Goal: Information Seeking & Learning: Check status

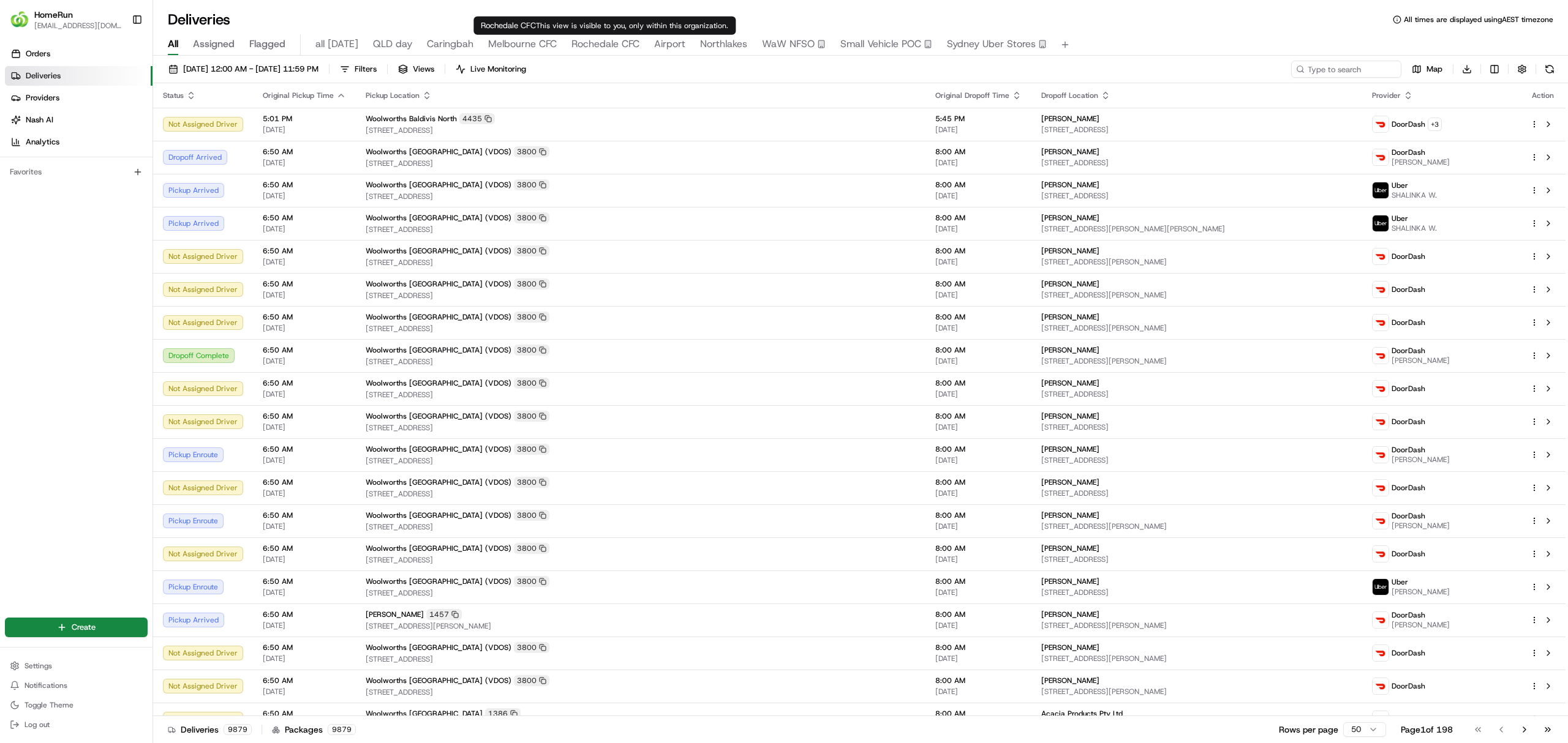
click at [609, 44] on span "Rochedale CFC" at bounding box center [605, 44] width 68 height 15
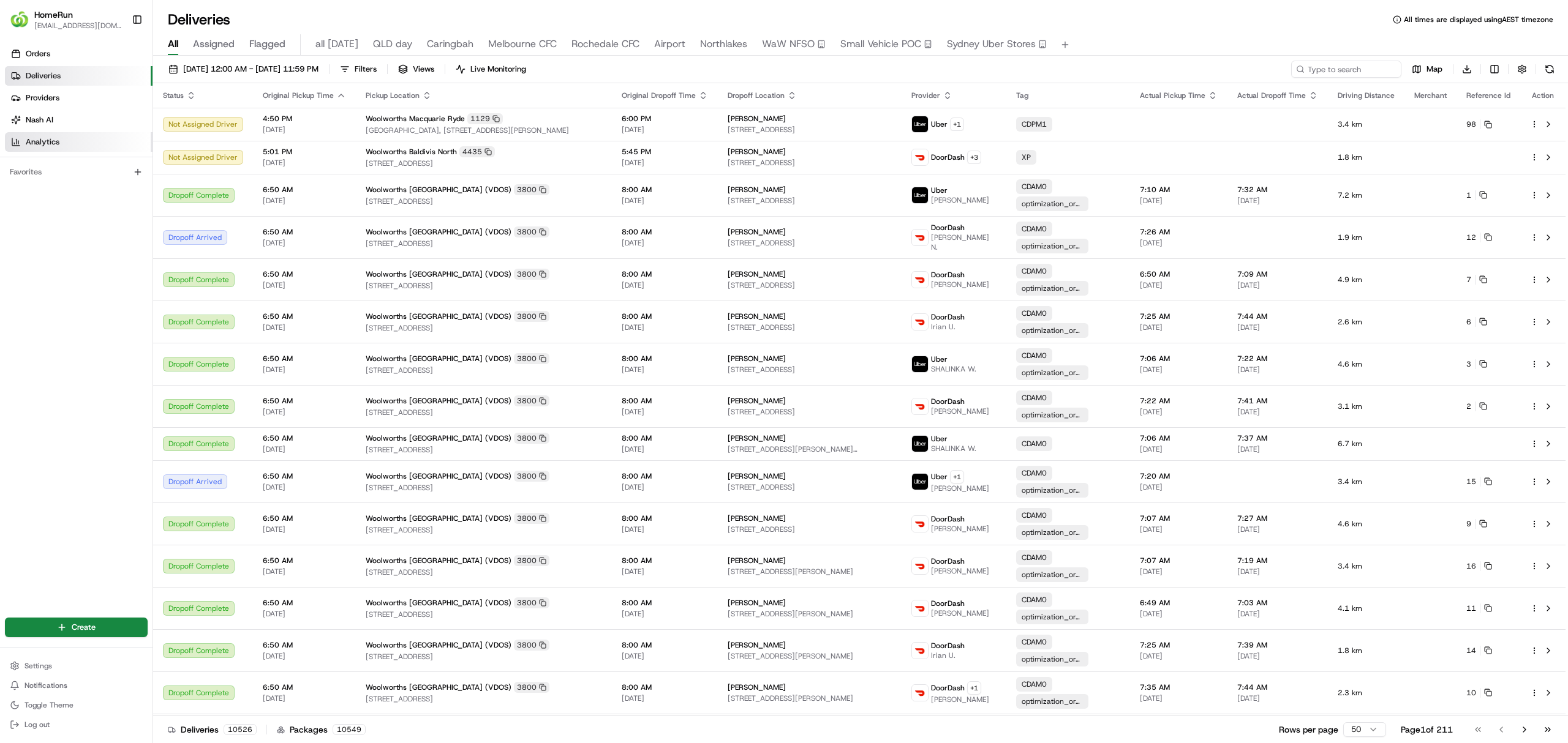
click at [52, 145] on span "Analytics" at bounding box center [42, 142] width 34 height 11
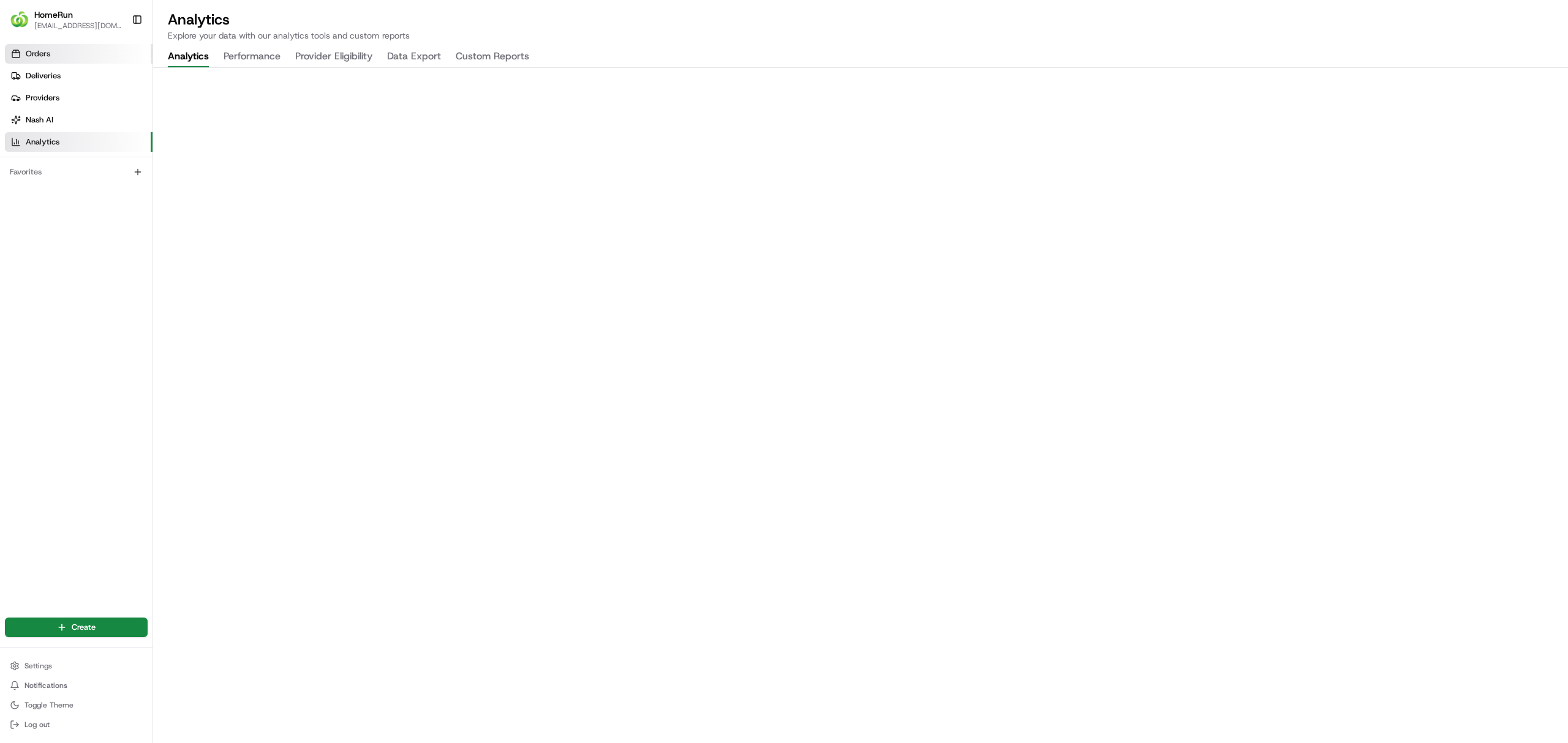
click at [21, 49] on link "Orders" at bounding box center [79, 54] width 148 height 19
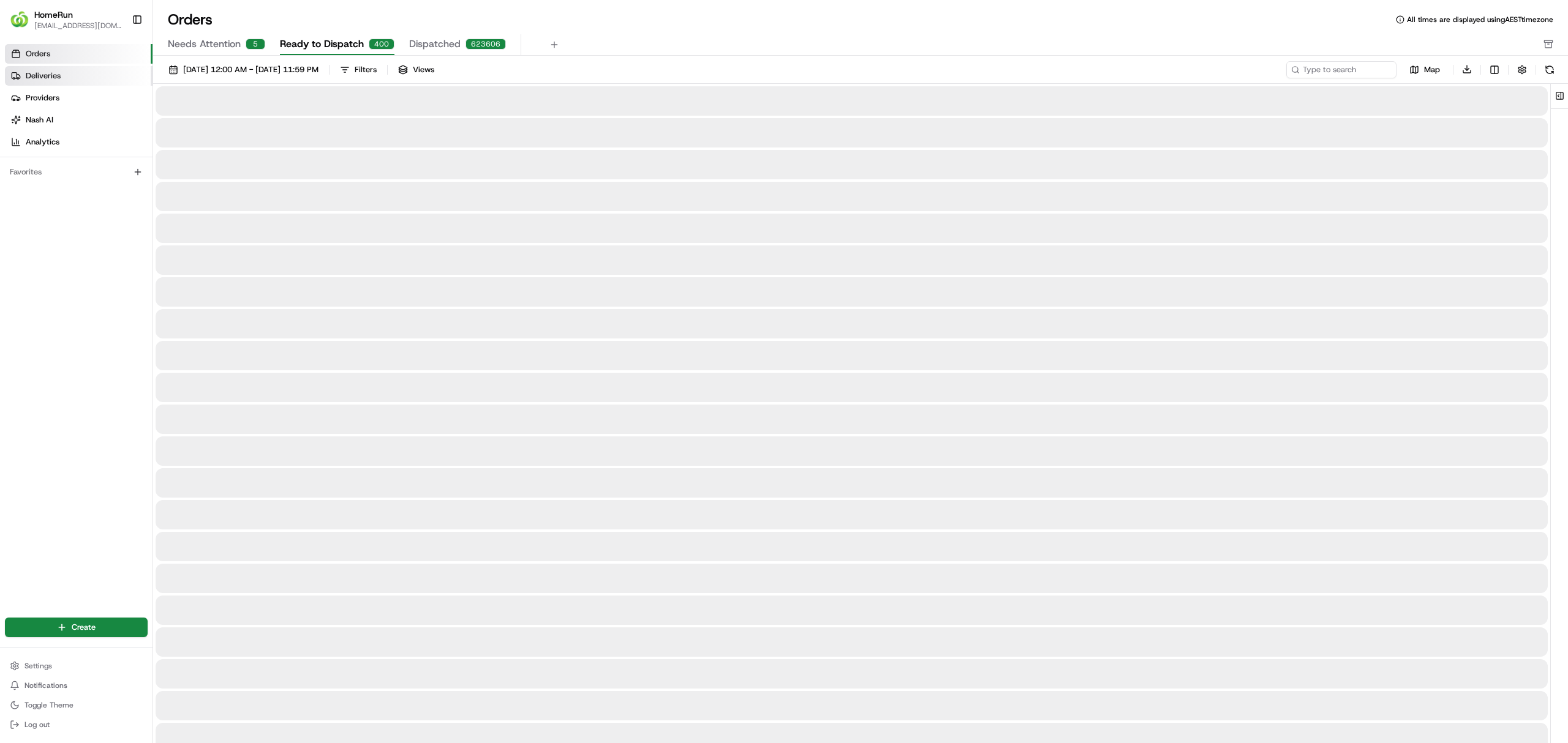
click at [34, 71] on span "Deliveries" at bounding box center [43, 75] width 35 height 11
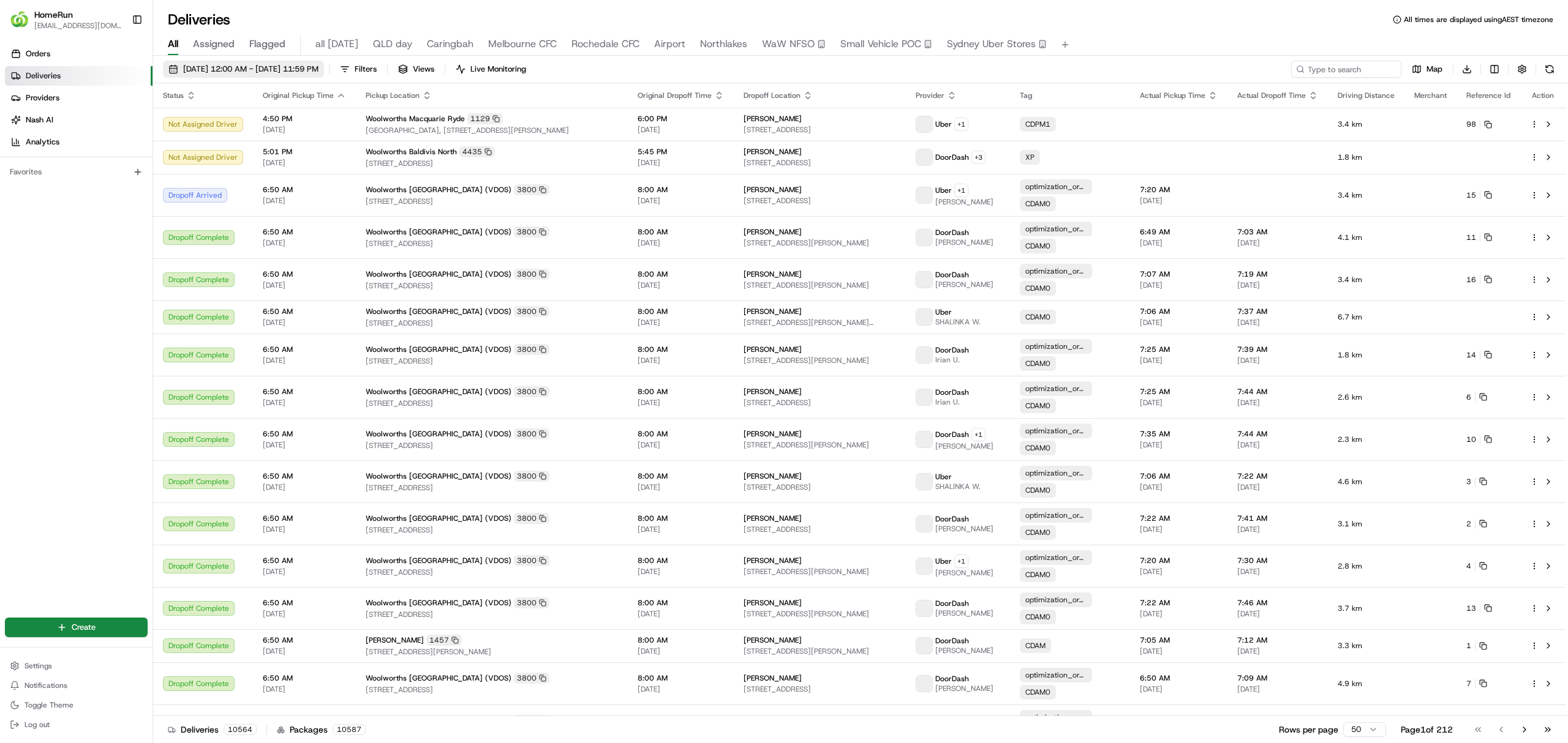
click at [220, 63] on span "18/08/2025 12:00 AM - 25/08/2025 11:59 PM" at bounding box center [250, 69] width 135 height 11
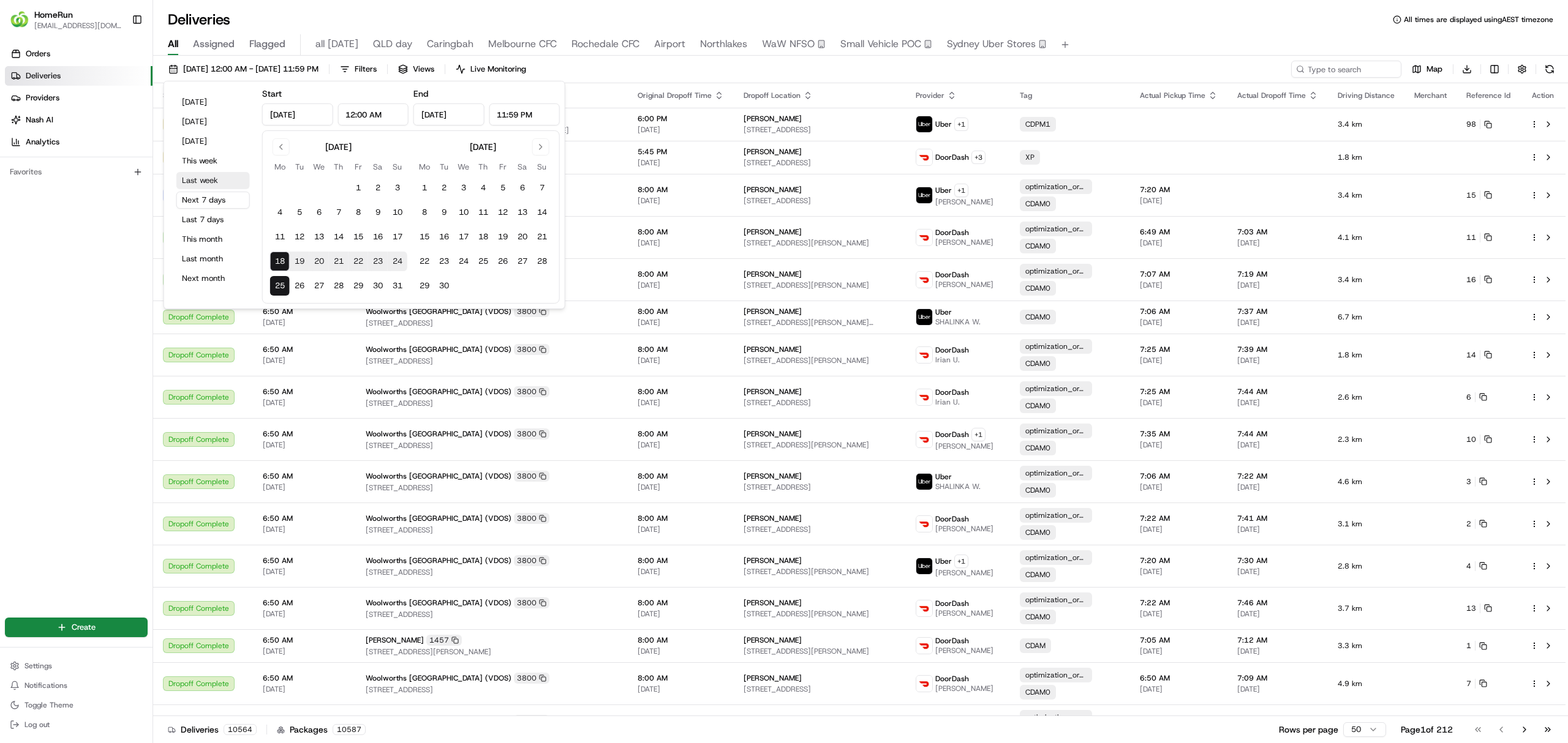
click at [199, 178] on button "Last week" at bounding box center [213, 180] width 73 height 17
type input "Aug 11, 2025"
type input "Aug 17, 2025"
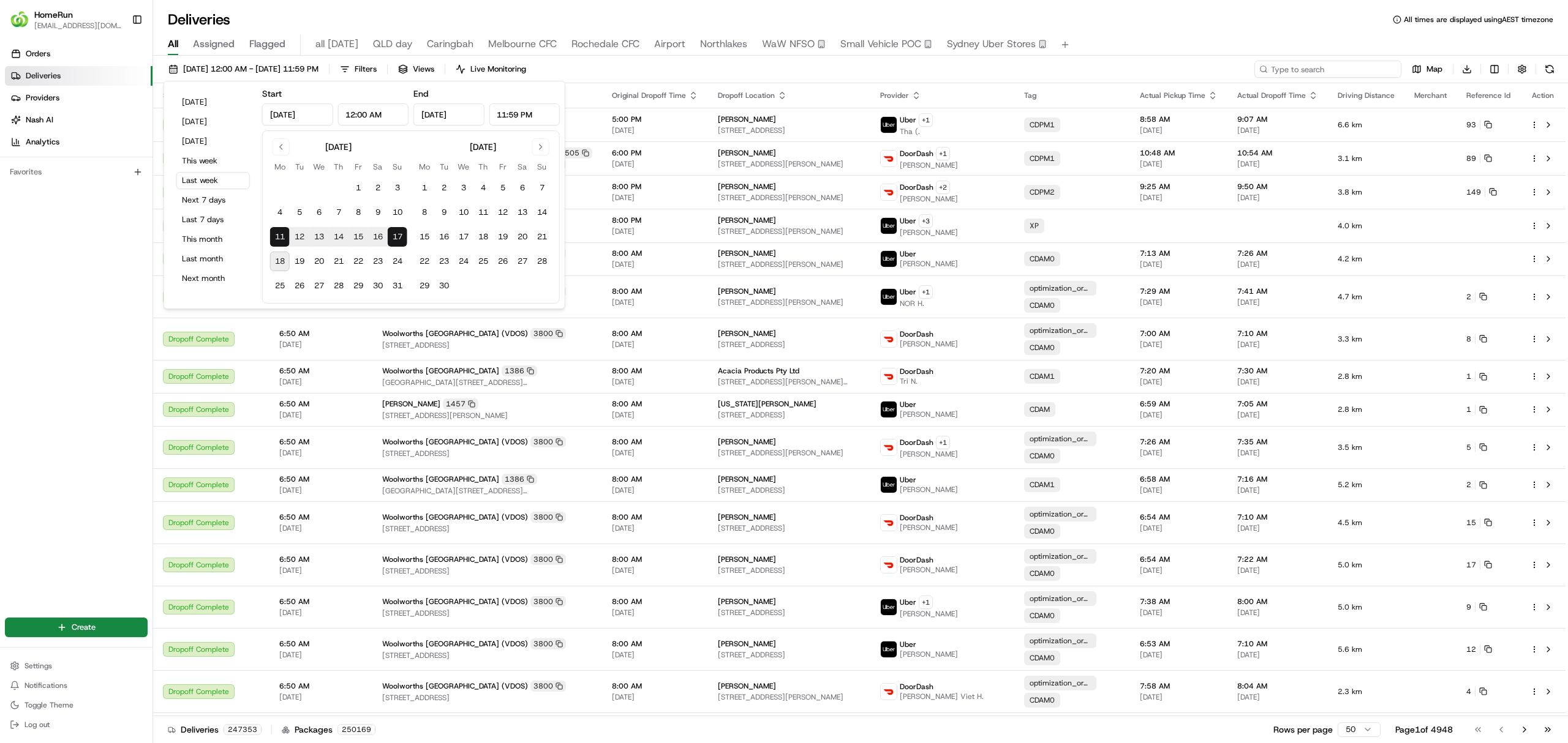
drag, startPoint x: 1325, startPoint y: 74, endPoint x: 1319, endPoint y: 71, distance: 6.7
click at [1323, 73] on input at bounding box center [1327, 69] width 147 height 17
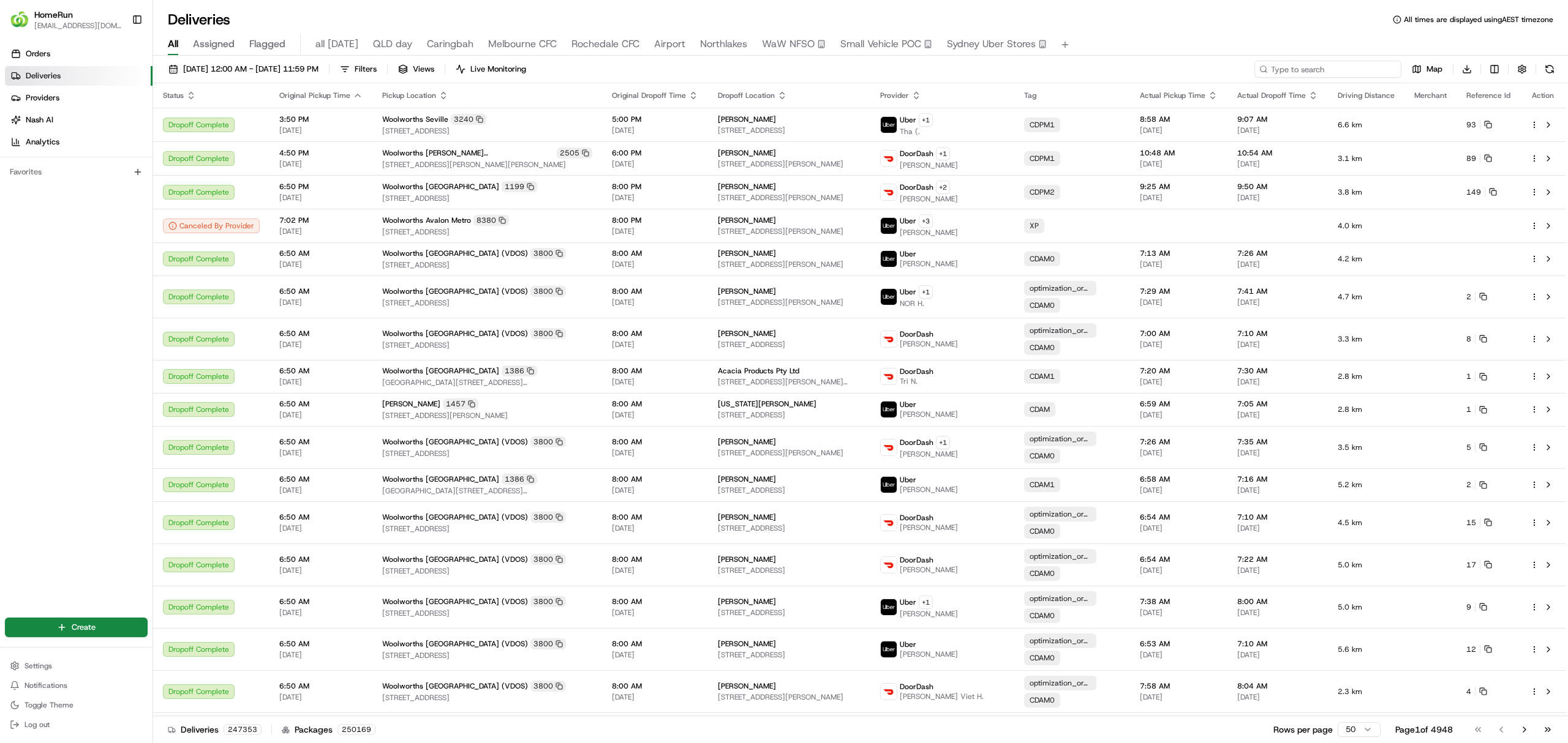
paste input "264229319"
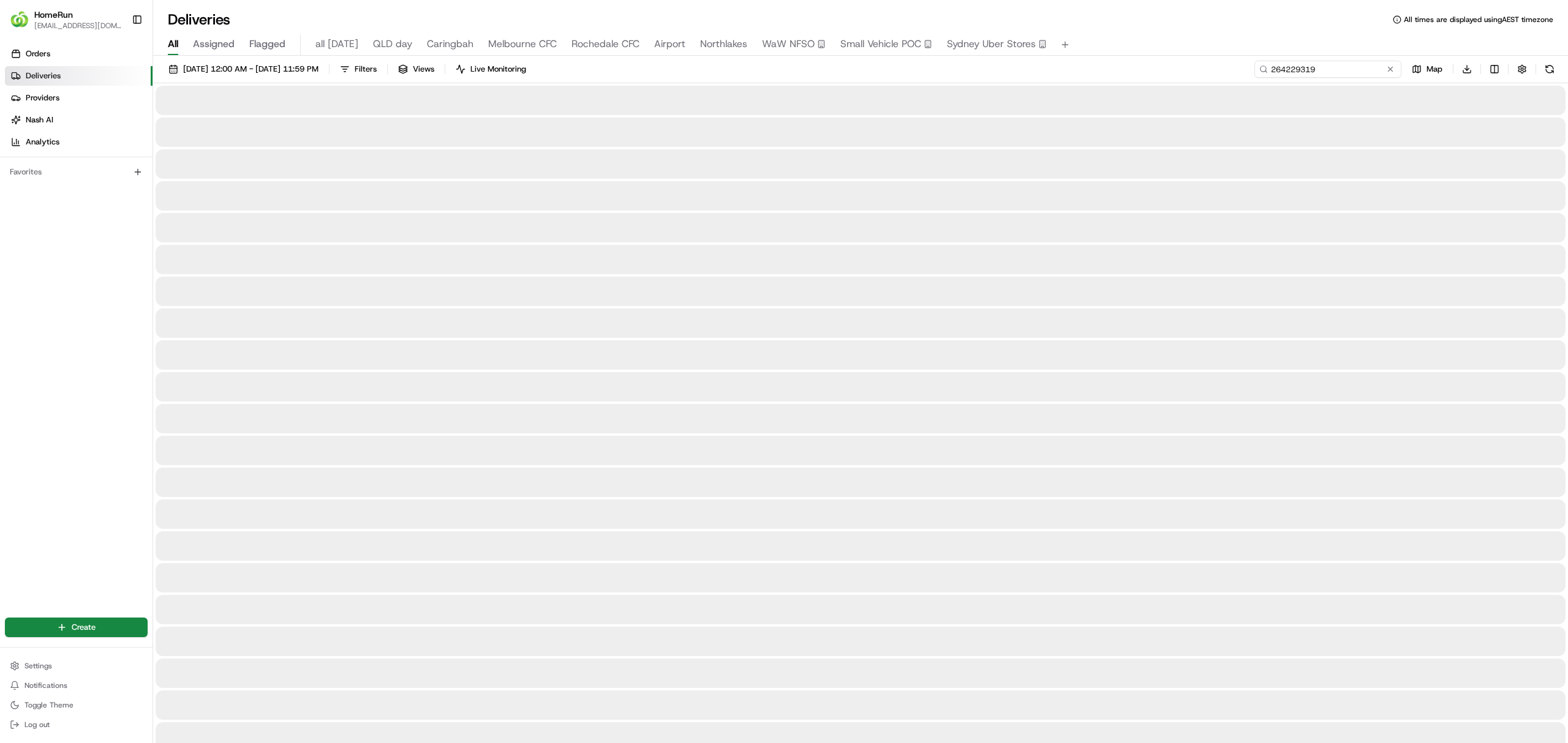
type input "264229319"
click at [1266, 69] on div "11/08/2025 12:00 AM - 17/08/2025 11:59 PM Filters Views Live Monitoring 2642293…" at bounding box center [861, 72] width 1415 height 22
click at [1307, 67] on input "264229319" at bounding box center [1327, 69] width 147 height 17
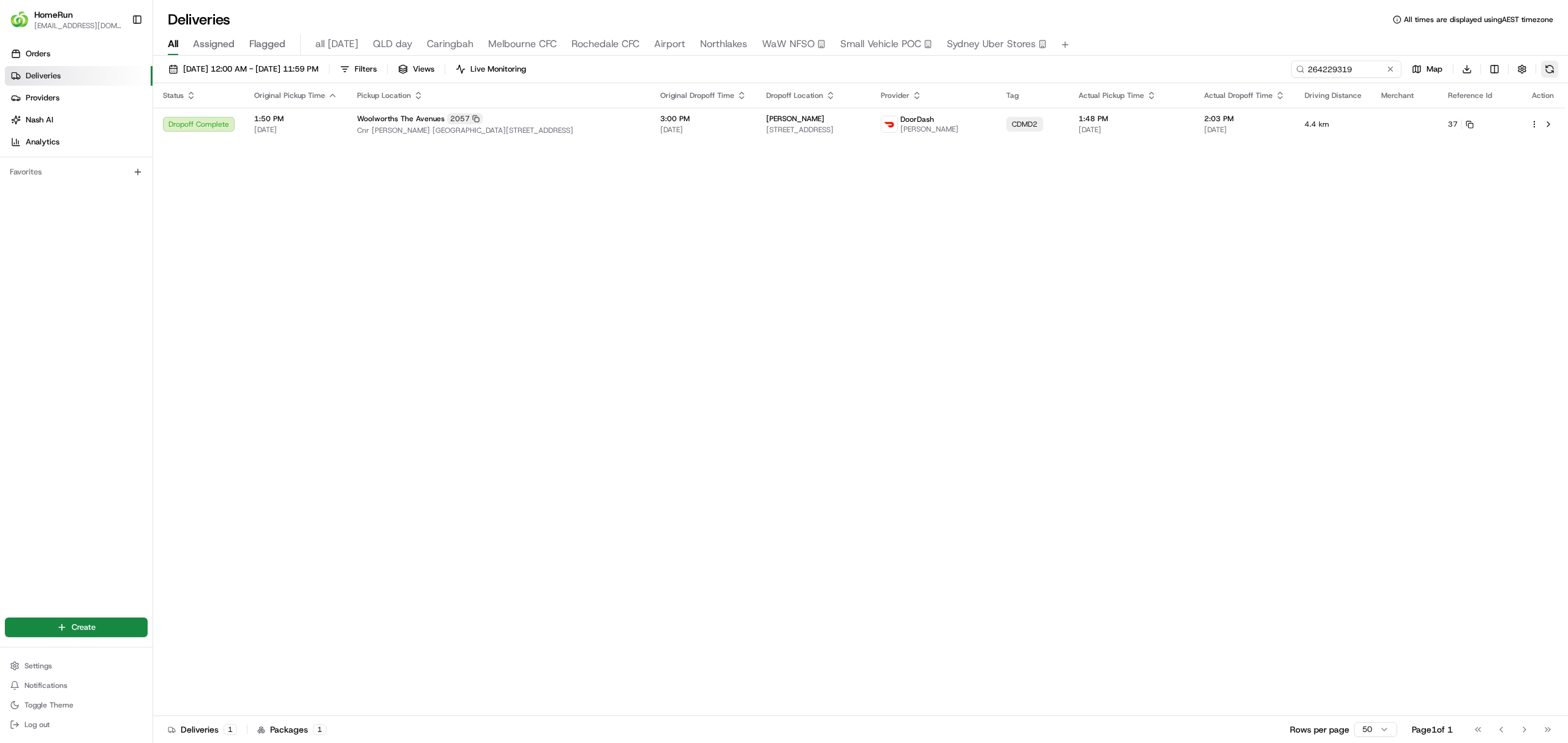
click at [1551, 64] on button at bounding box center [1549, 69] width 17 height 17
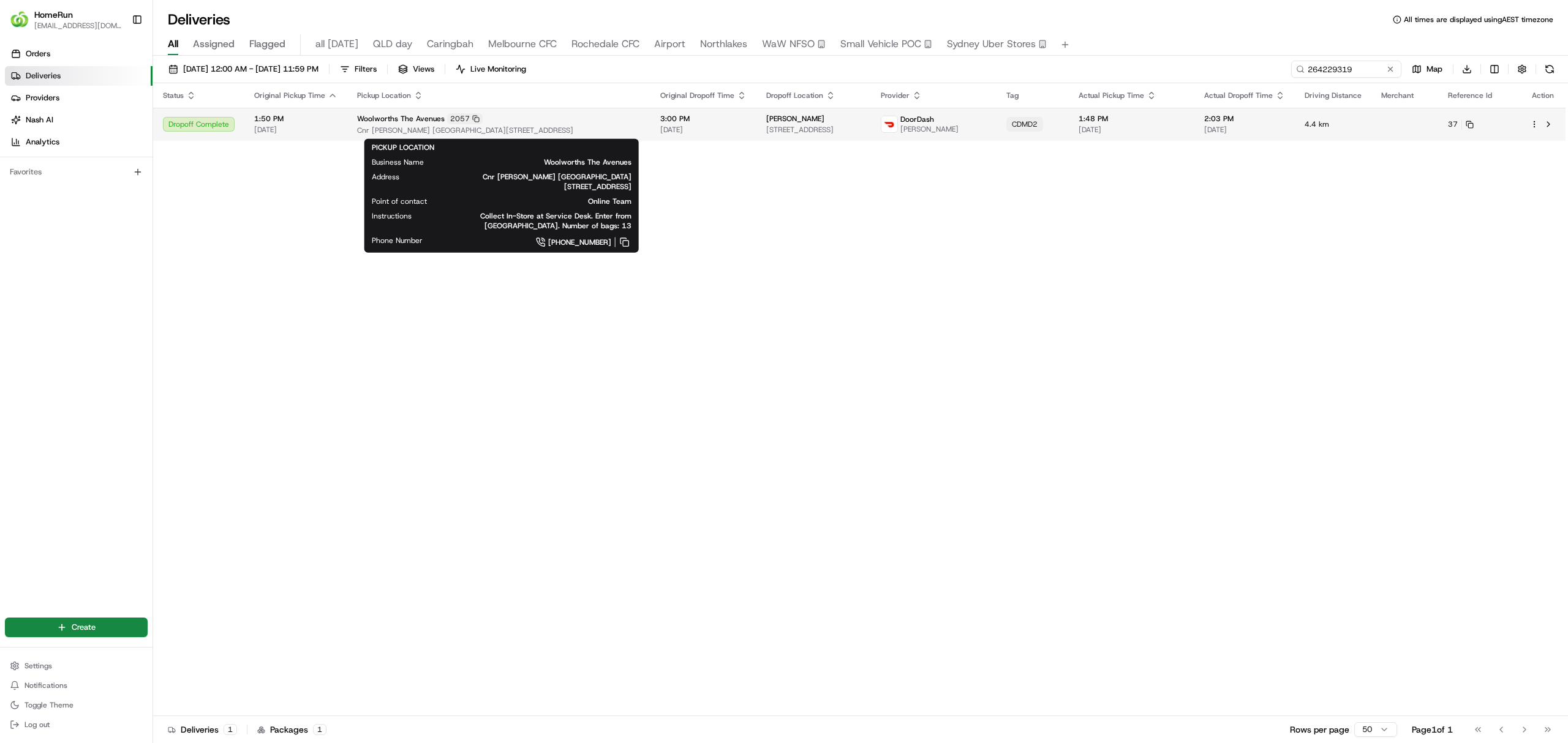
click at [406, 124] on span "Woolworths The Avenues" at bounding box center [400, 118] width 87 height 10
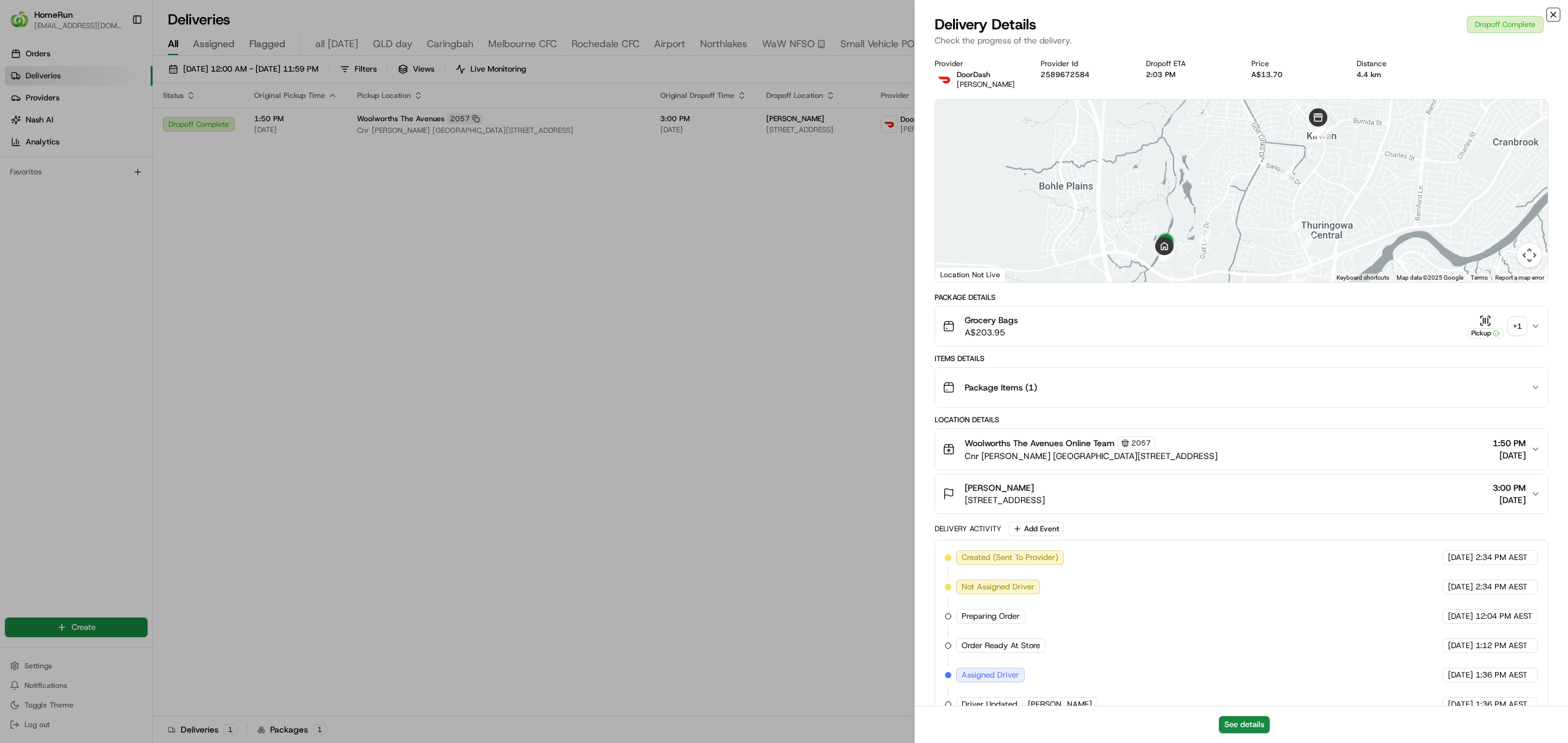
click at [1554, 13] on icon "button" at bounding box center [1553, 14] width 5 height 5
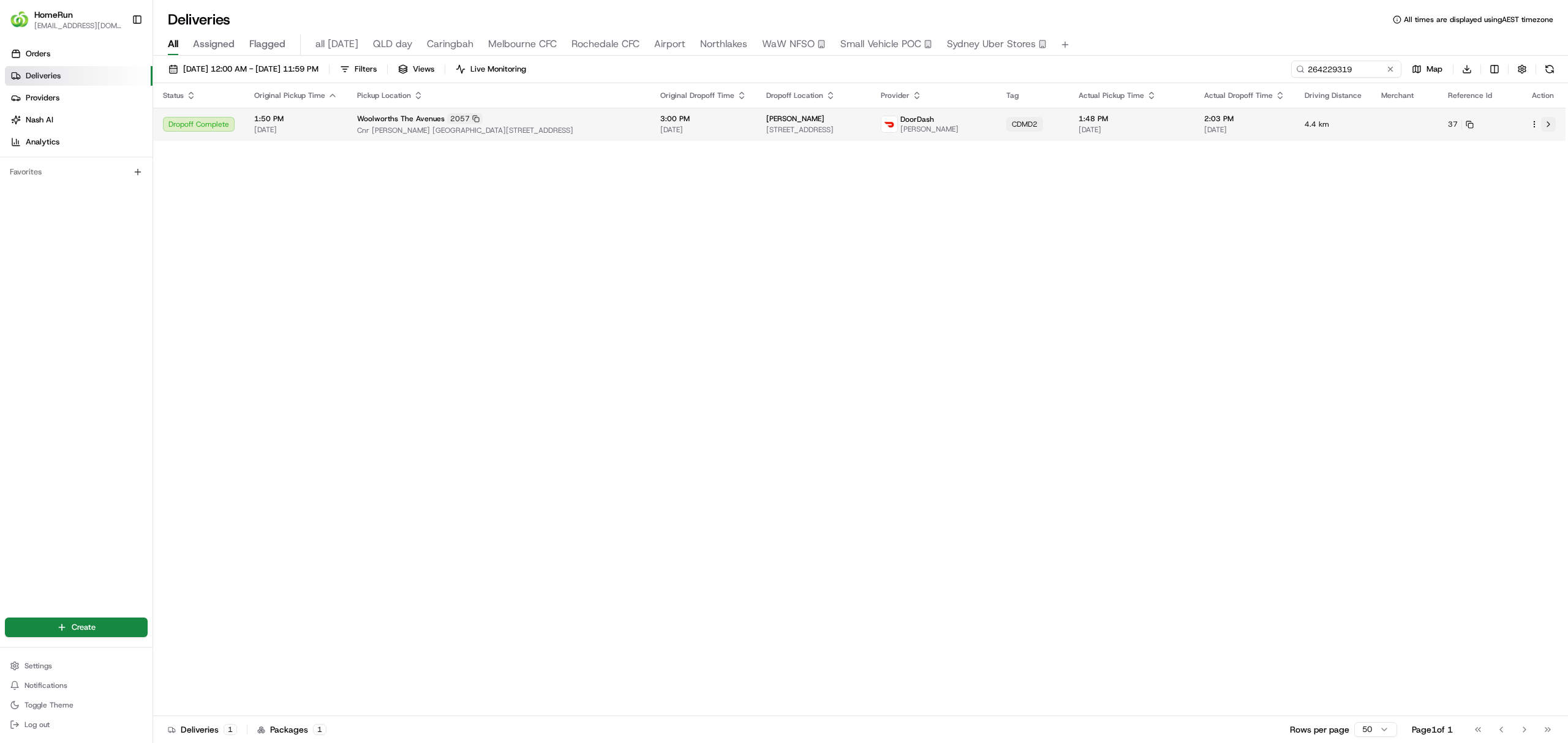
click at [1546, 122] on button at bounding box center [1549, 125] width 15 height 15
click at [1389, 66] on button at bounding box center [1390, 69] width 12 height 12
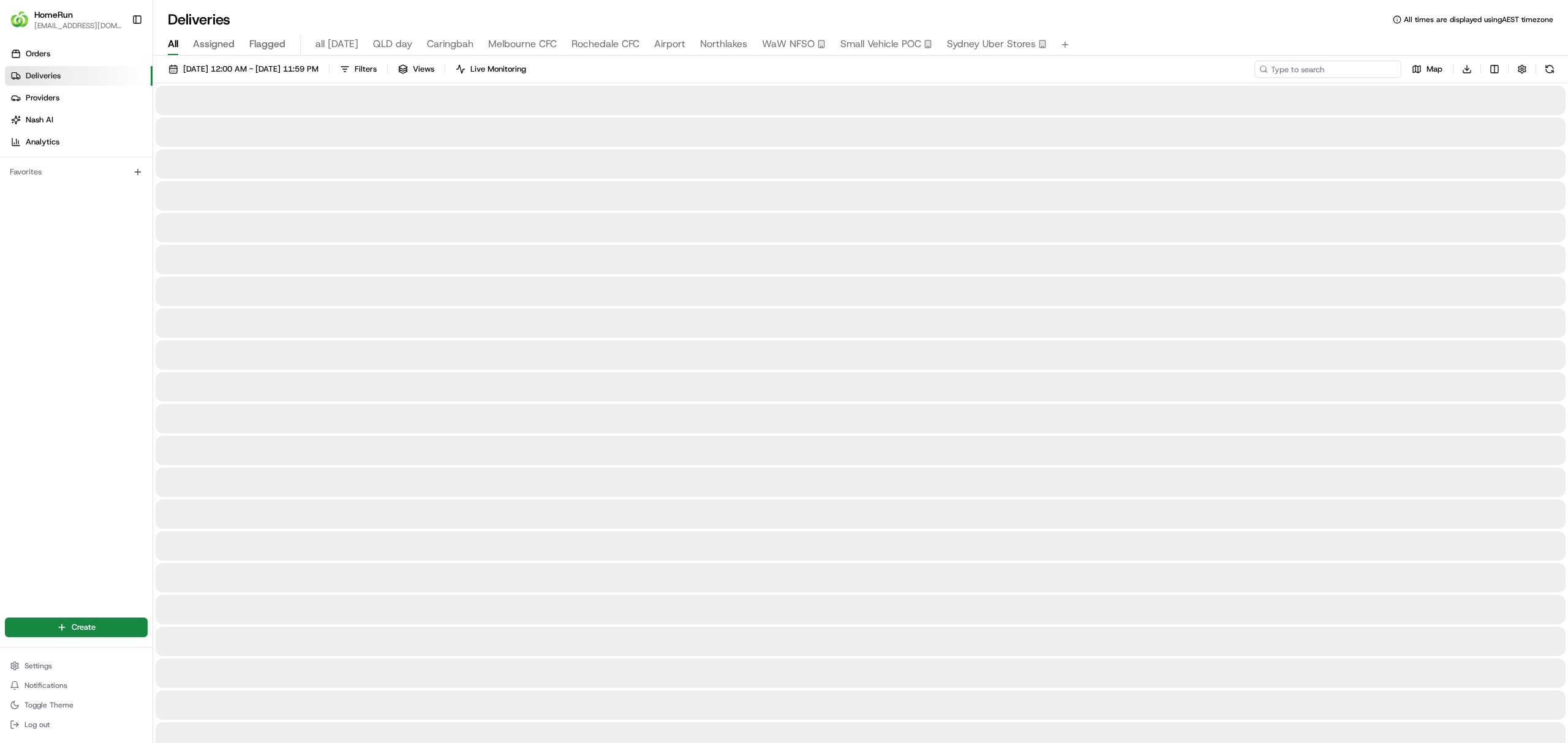
paste input "264810492"
type input "264810492"
click at [1549, 69] on button at bounding box center [1549, 69] width 17 height 17
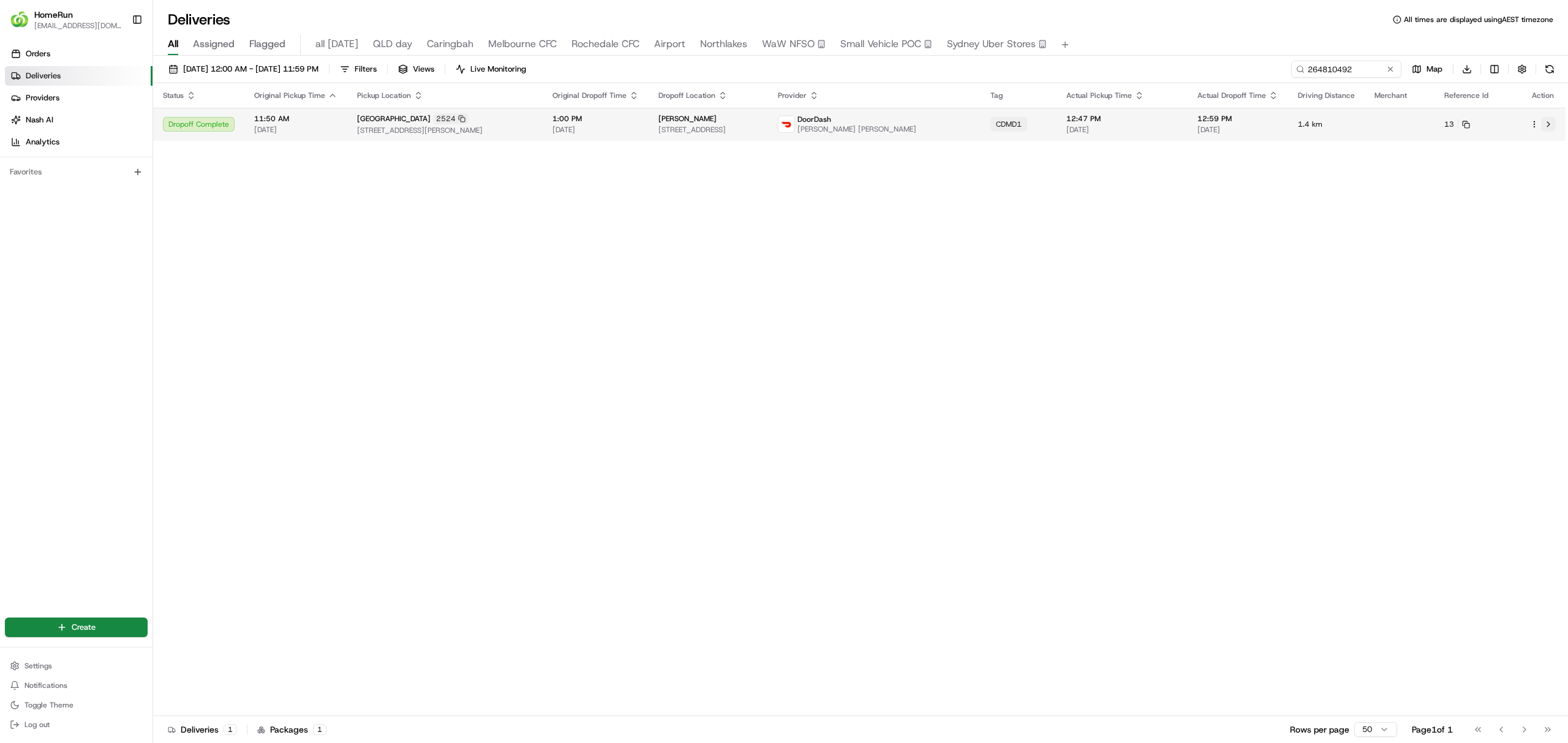
click at [1546, 126] on button at bounding box center [1549, 125] width 15 height 15
click at [1389, 69] on button at bounding box center [1390, 69] width 12 height 12
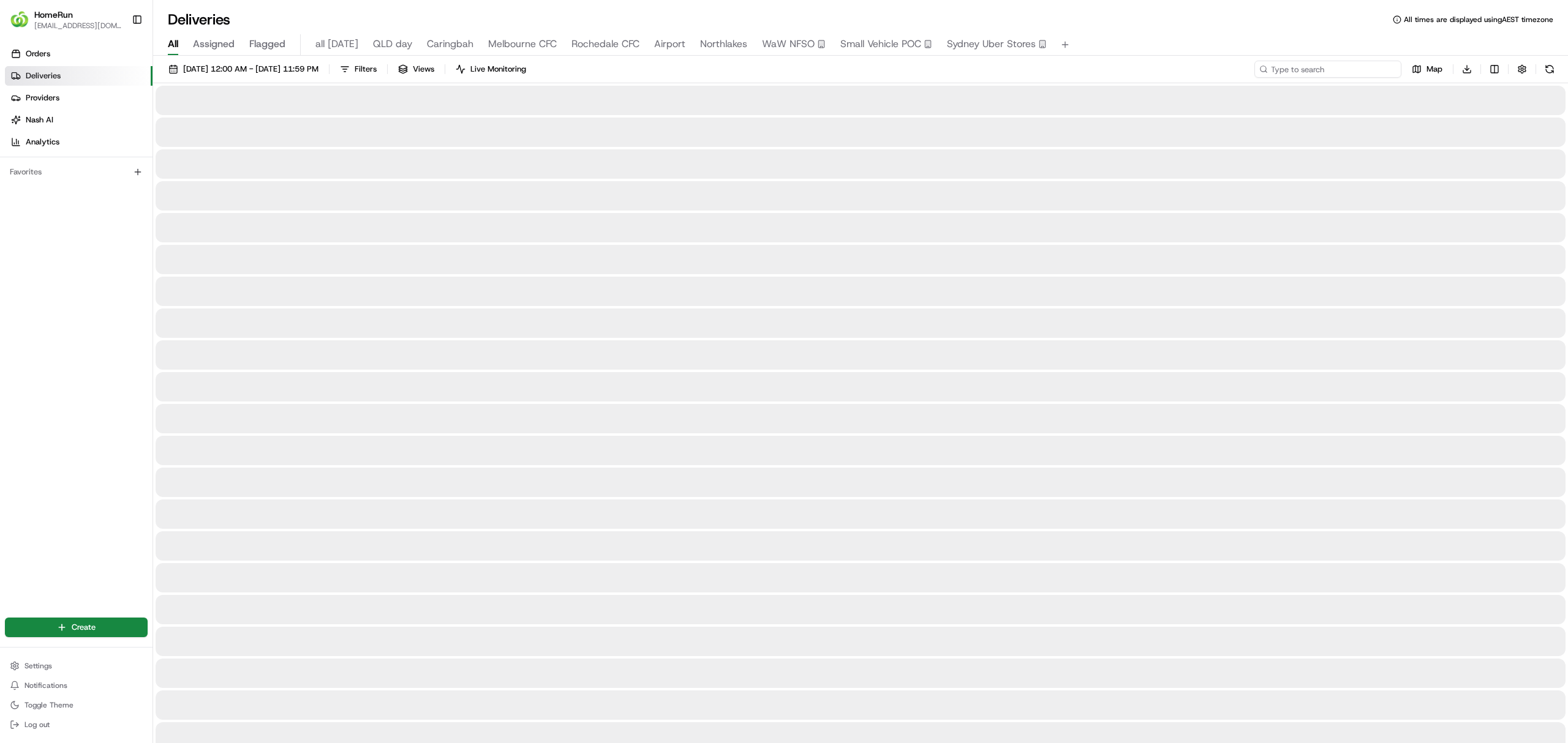
paste input "252393394"
type input "252393394"
click at [1551, 69] on button at bounding box center [1549, 69] width 17 height 17
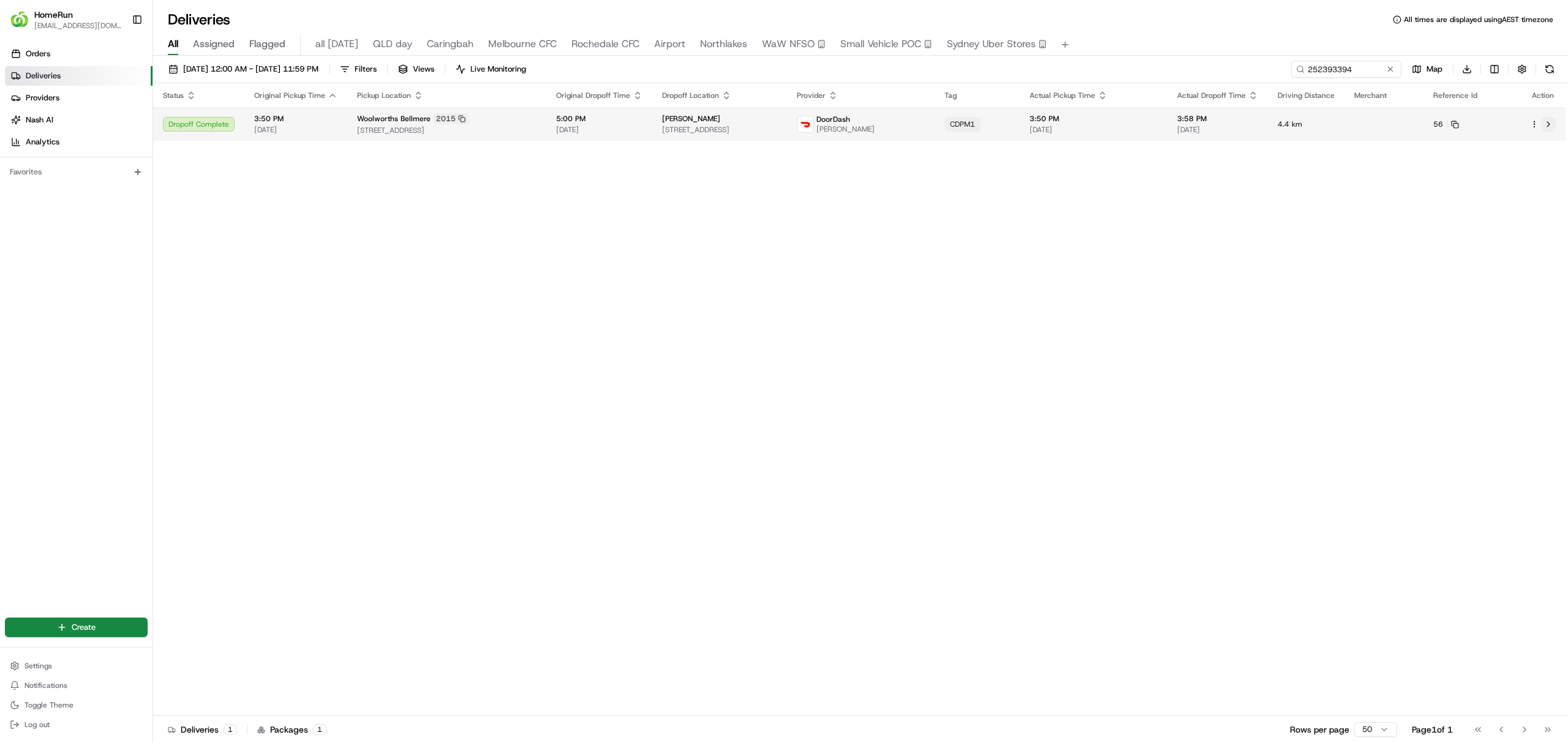
click at [1549, 125] on button at bounding box center [1549, 125] width 15 height 15
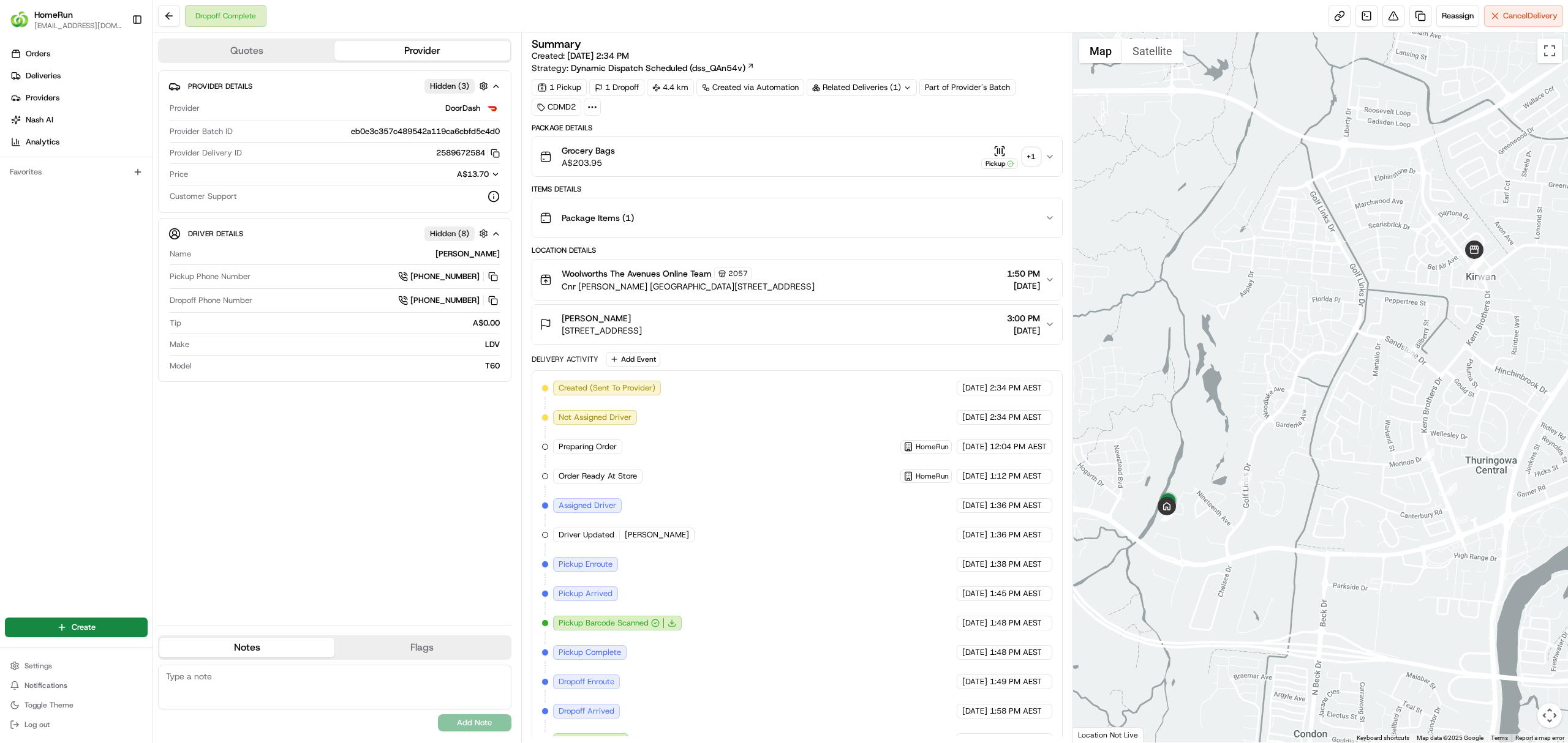
click at [909, 87] on icon at bounding box center [907, 87] width 8 height 8
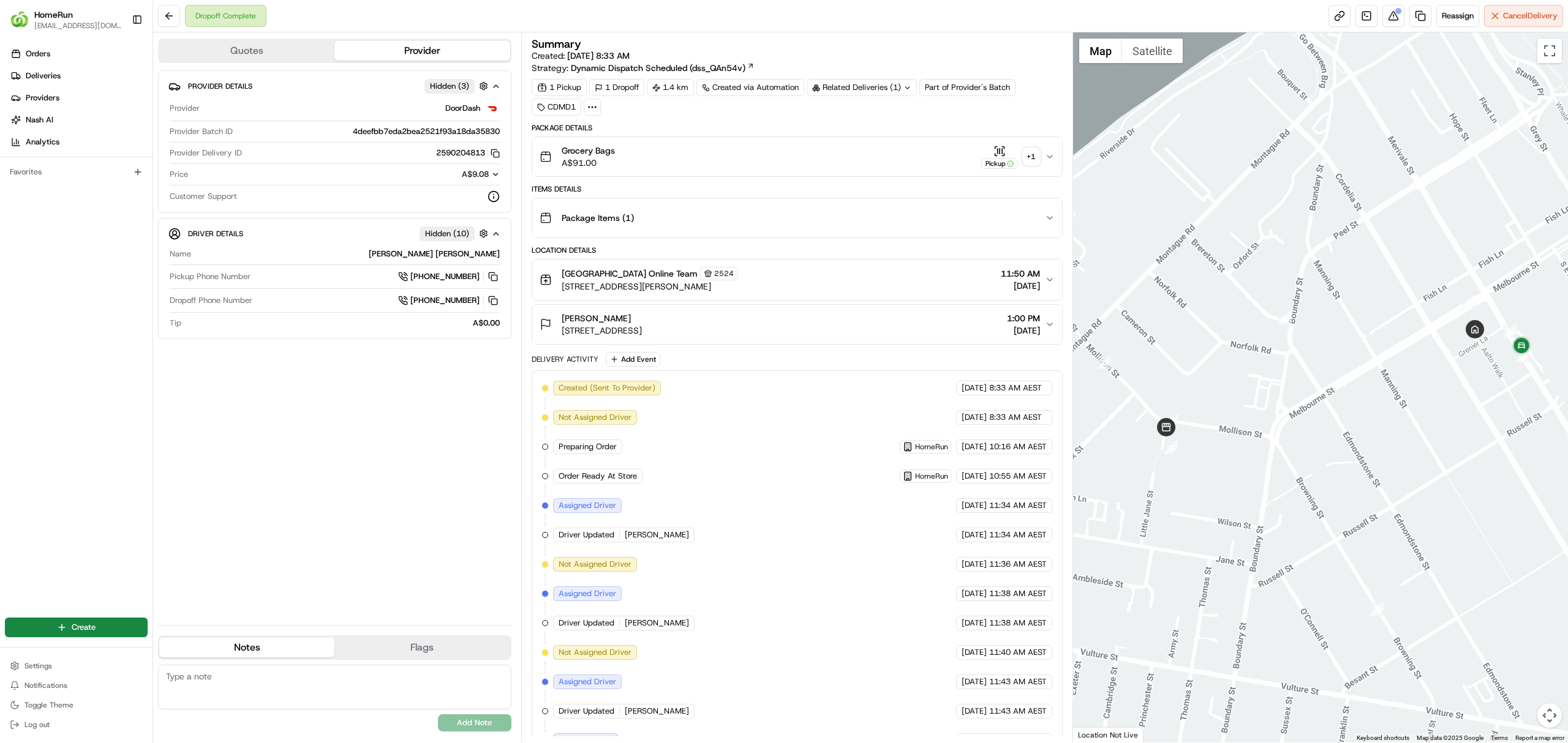
click at [1047, 161] on icon "button" at bounding box center [1050, 156] width 10 height 10
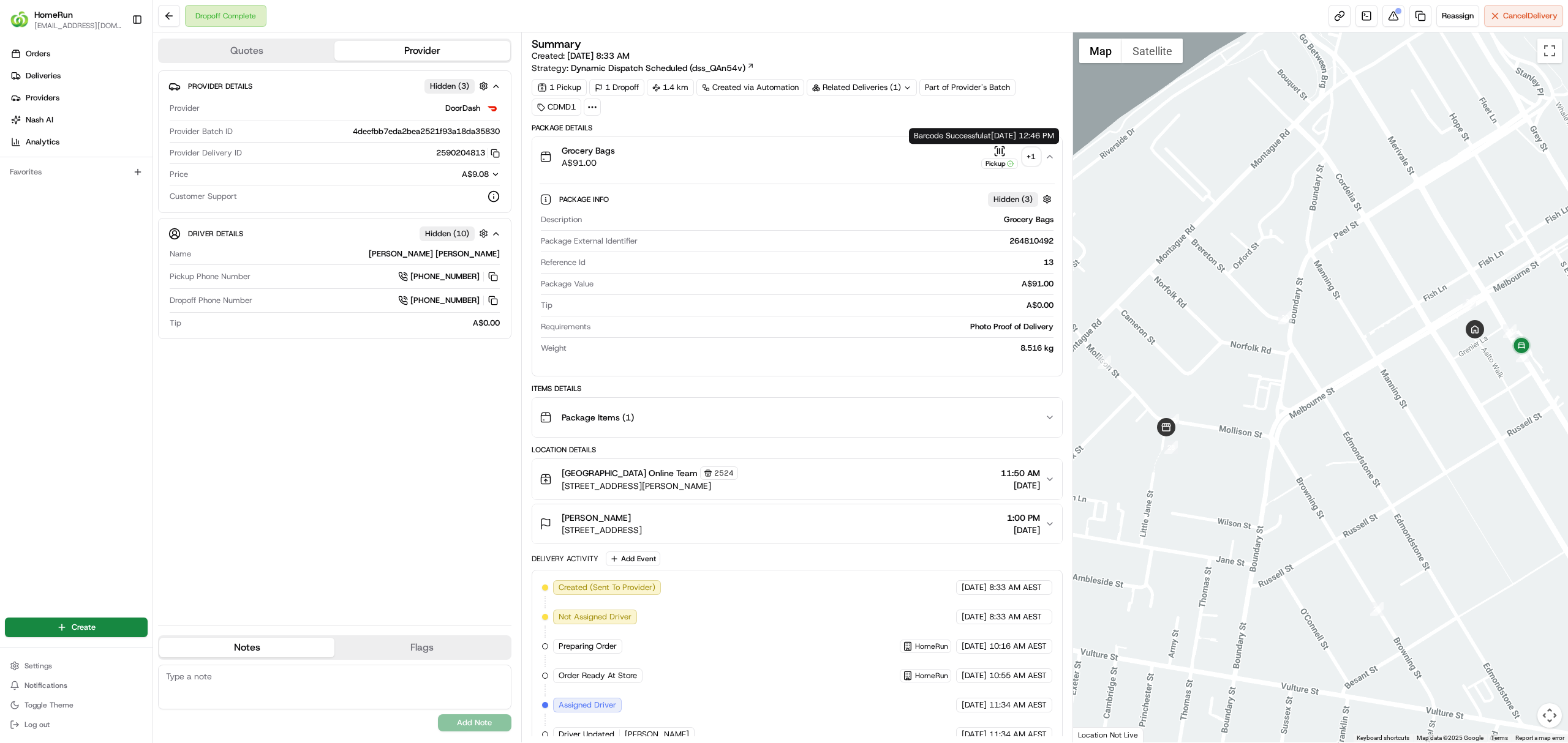
click at [1000, 160] on div "Pickup" at bounding box center [999, 164] width 37 height 10
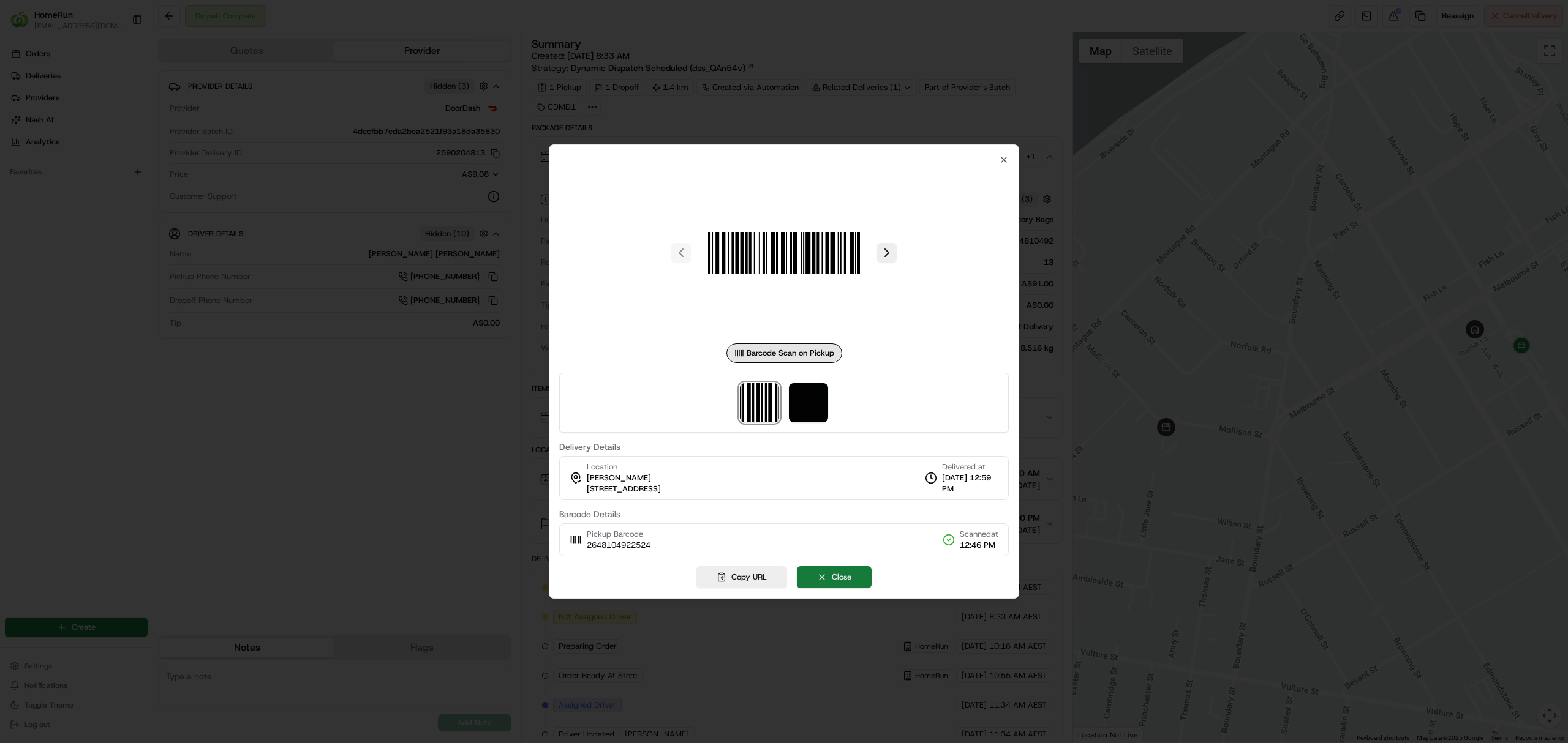
click at [836, 581] on button "Close" at bounding box center [834, 577] width 75 height 22
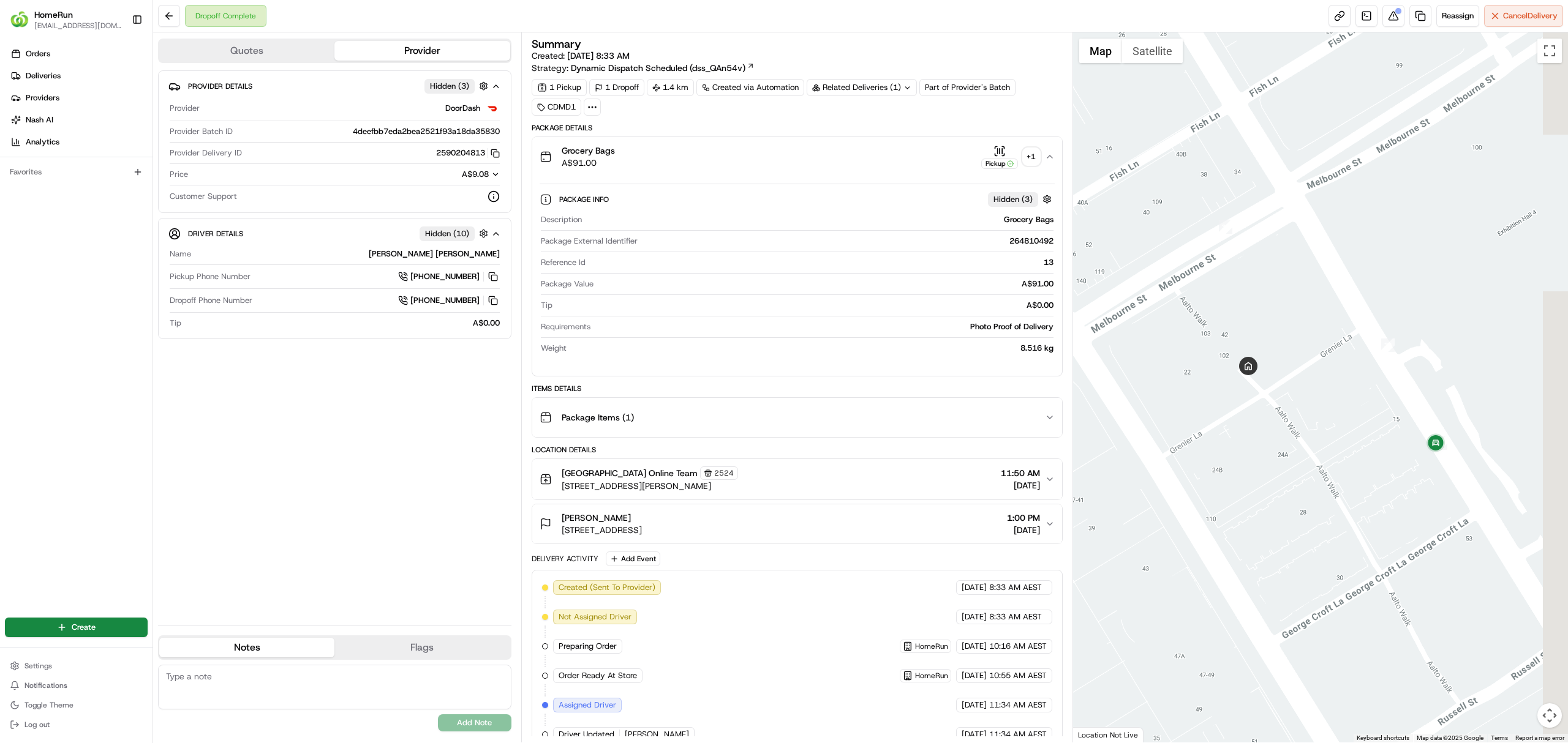
drag, startPoint x: 1455, startPoint y: 387, endPoint x: 1293, endPoint y: 414, distance: 164.2
click at [1293, 414] on div at bounding box center [1320, 387] width 495 height 710
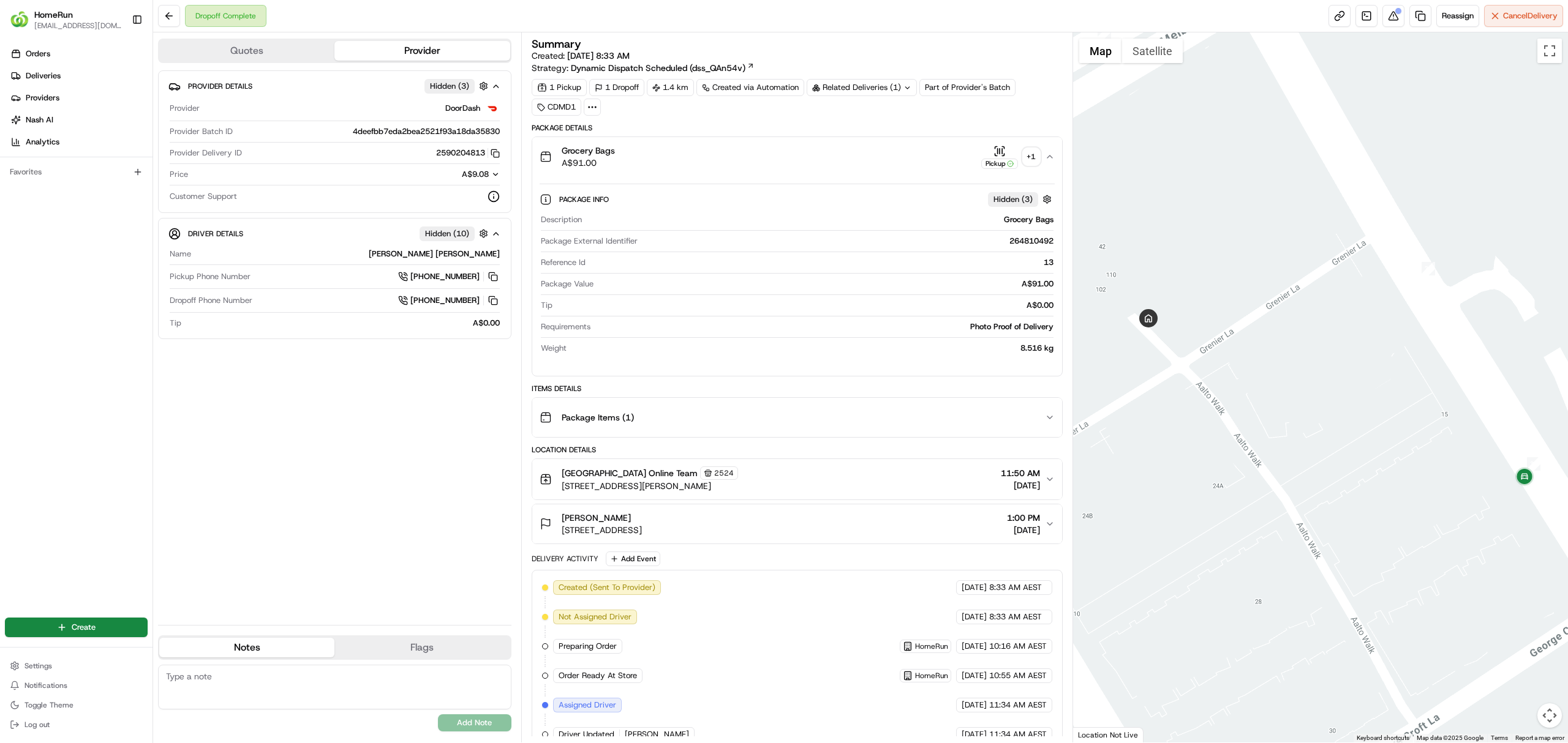
drag, startPoint x: 1224, startPoint y: 434, endPoint x: 1346, endPoint y: 461, distance: 125.0
click at [1346, 461] on div at bounding box center [1320, 387] width 495 height 710
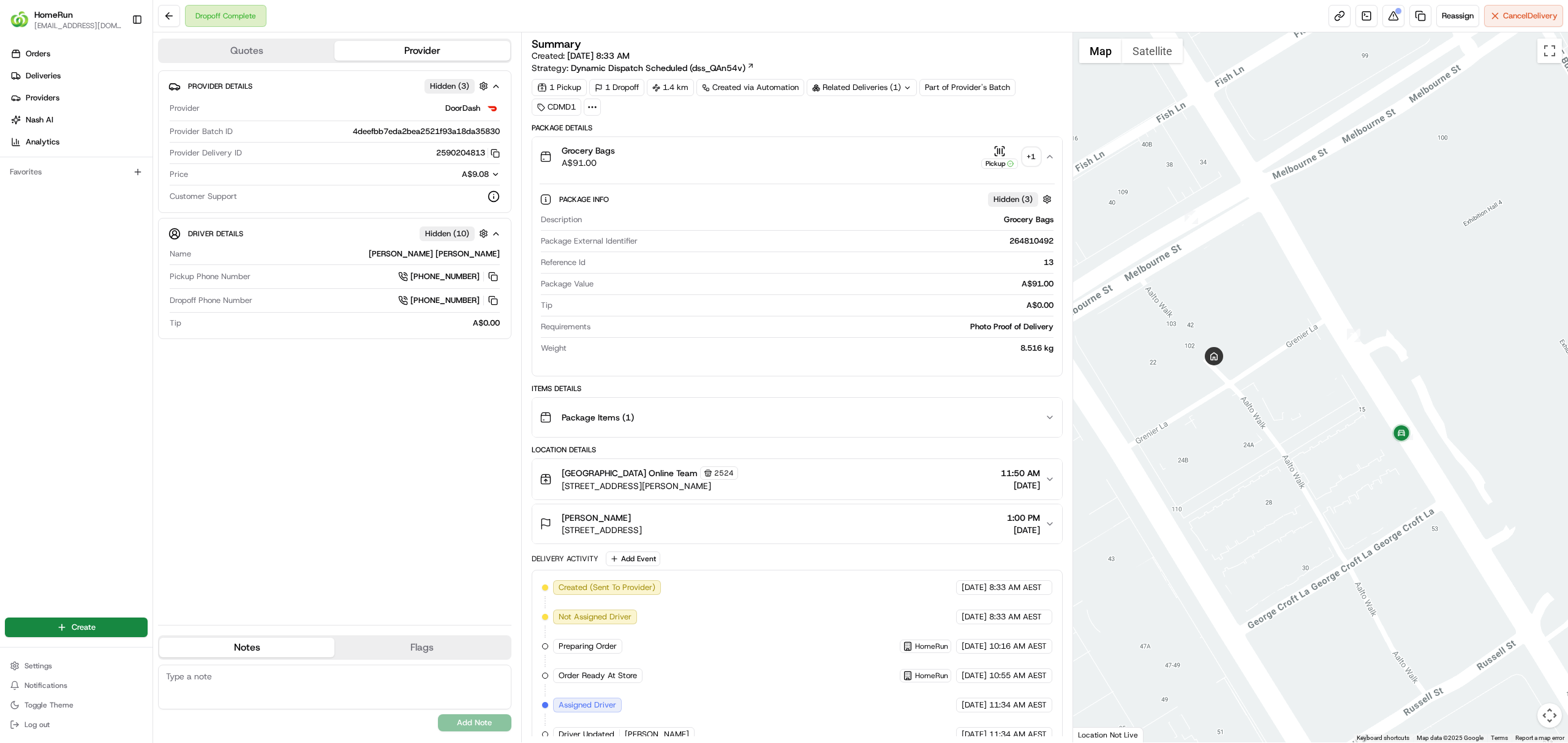
drag, startPoint x: 1145, startPoint y: 405, endPoint x: 1206, endPoint y: 416, distance: 62.0
click at [1206, 416] on div at bounding box center [1320, 387] width 495 height 710
click at [1147, 57] on button "Satellite" at bounding box center [1152, 51] width 61 height 25
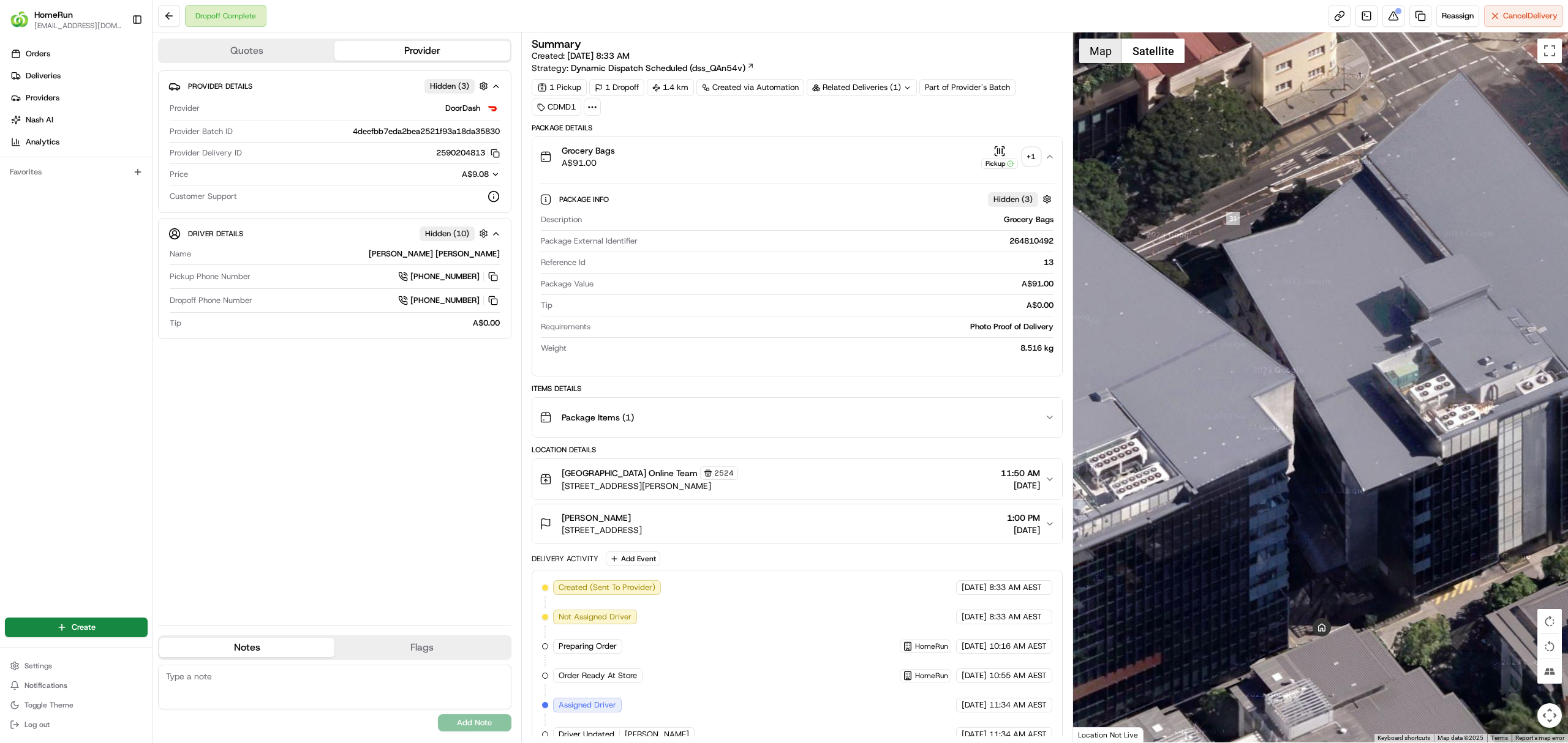
click at [1105, 61] on button "Map" at bounding box center [1100, 51] width 43 height 25
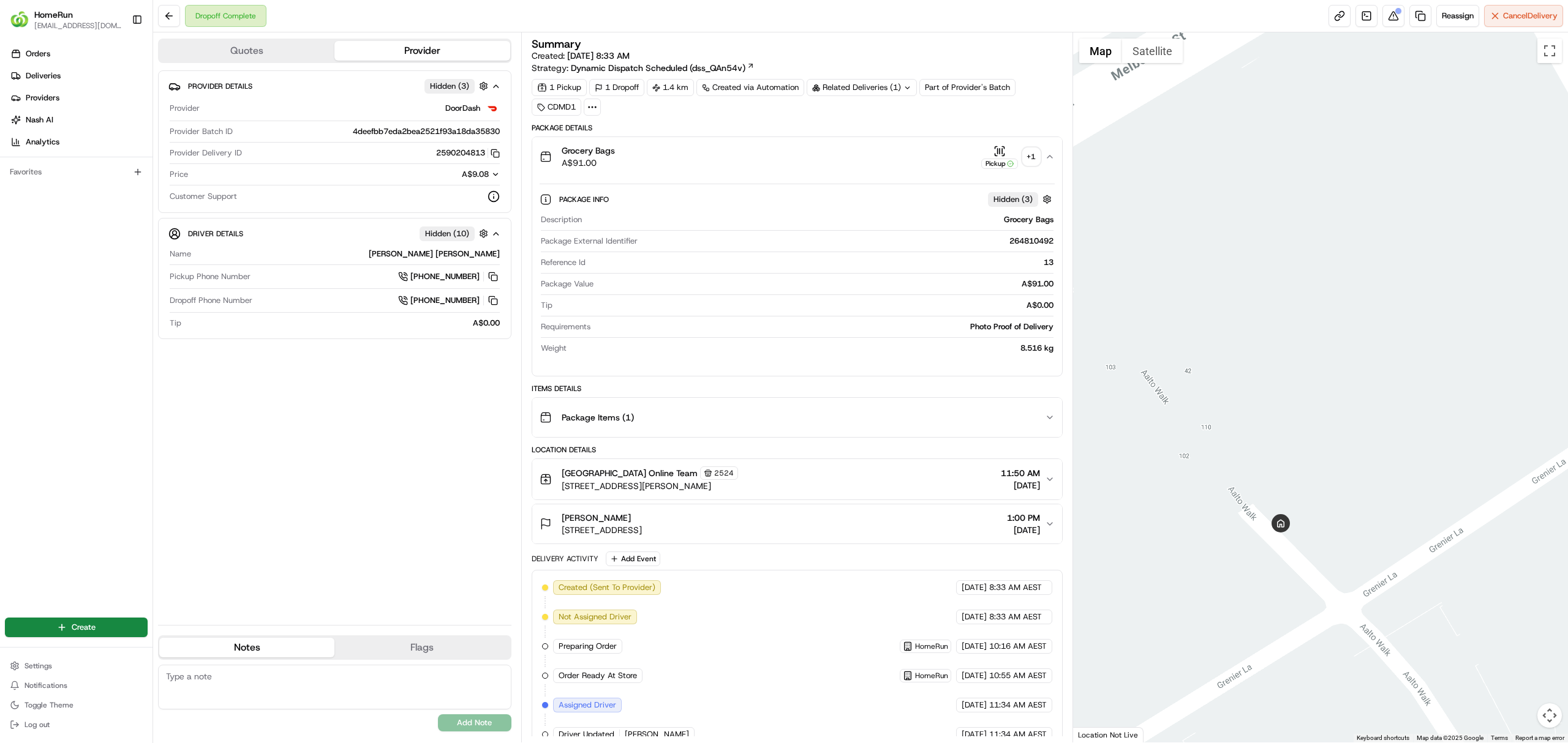
drag, startPoint x: 1308, startPoint y: 585, endPoint x: 1267, endPoint y: 377, distance: 212.0
click at [1267, 377] on div at bounding box center [1320, 387] width 495 height 710
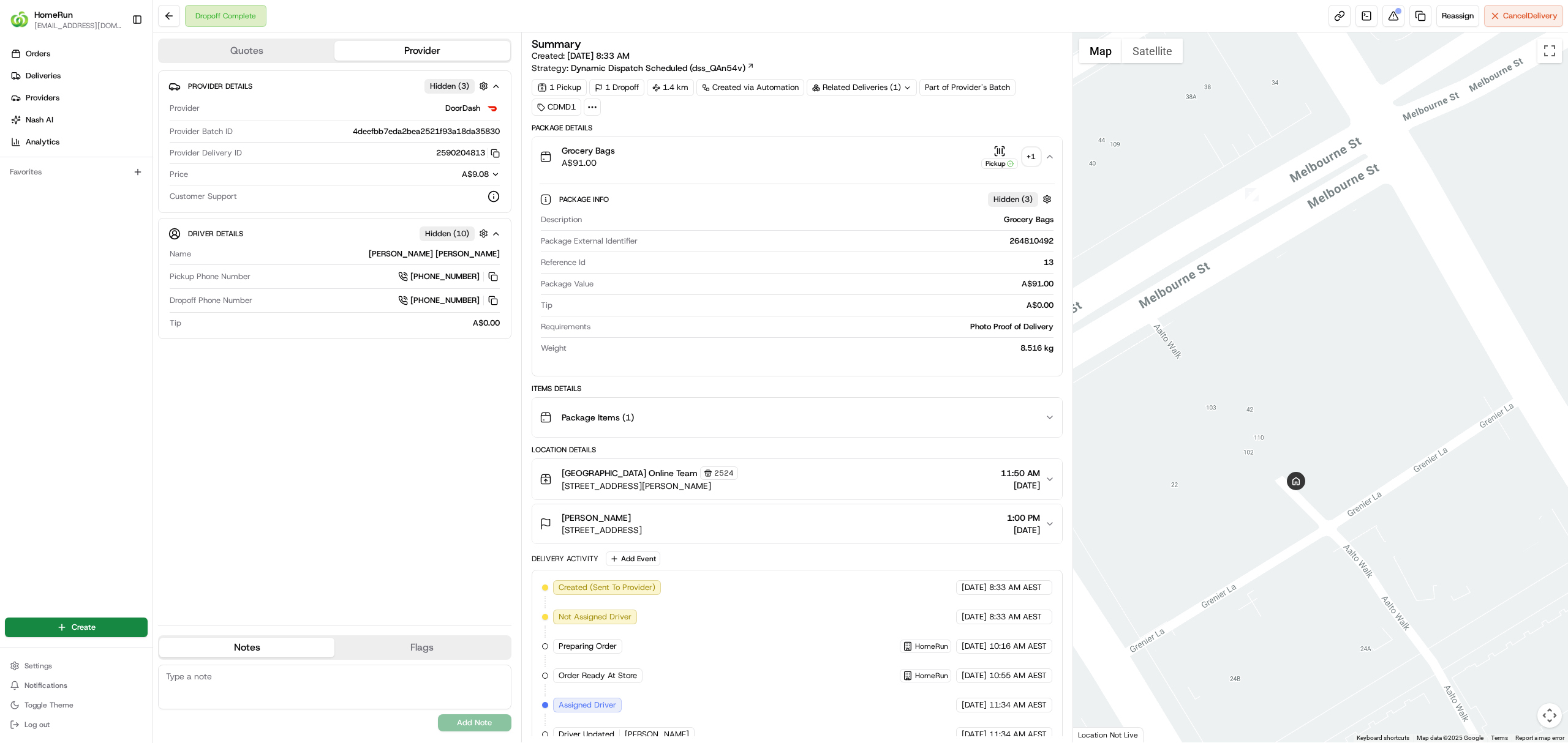
drag, startPoint x: 562, startPoint y: 535, endPoint x: 695, endPoint y: 538, distance: 133.0
click at [642, 536] on span "104 Melbourne St, South Brisbane, QLD 4101, AU" at bounding box center [601, 530] width 80 height 12
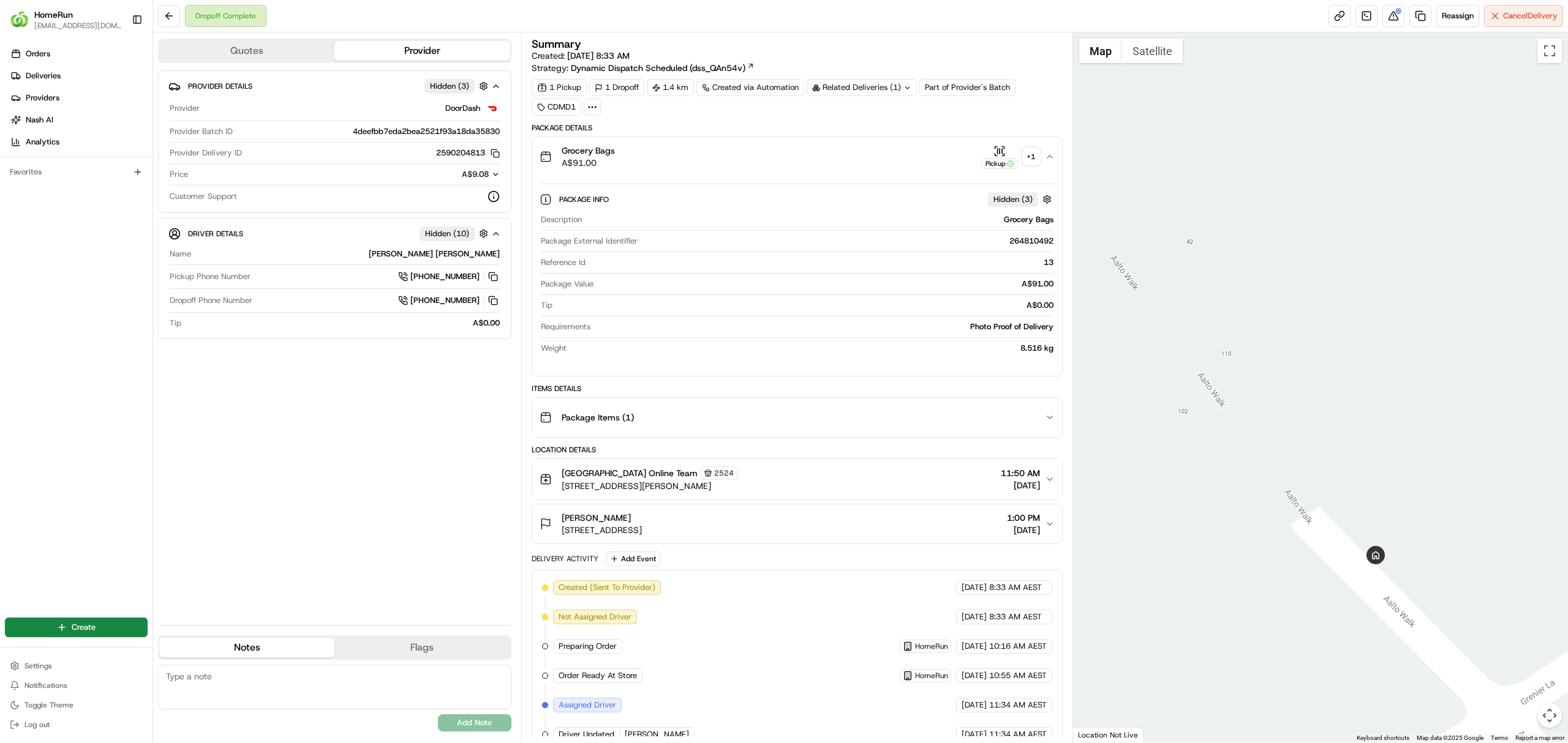
click at [1047, 534] on button "Ella Walmsley 104 Melbourne St, South Brisbane, QLD 4101, AU 1:00 PM 15/08/2025" at bounding box center [796, 523] width 530 height 39
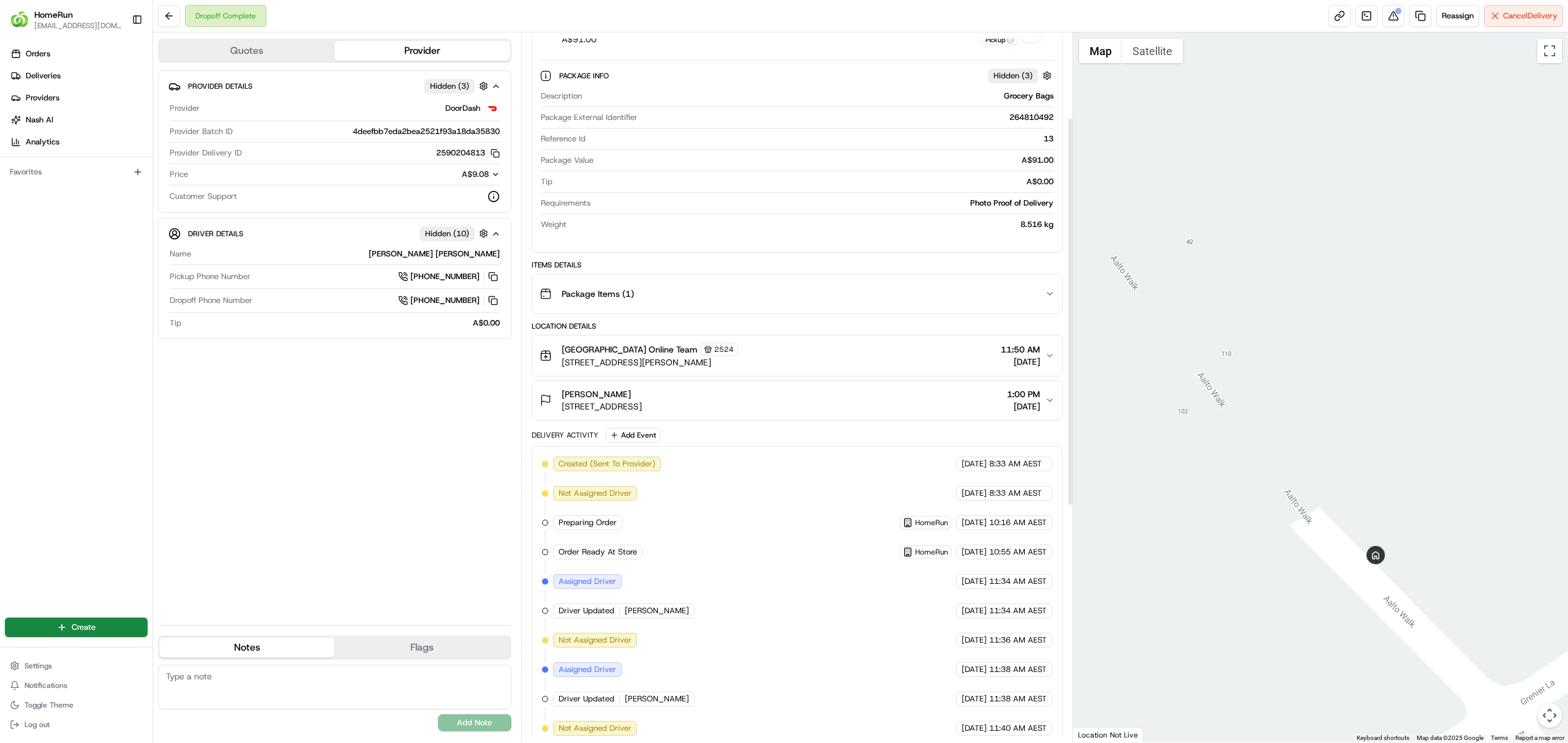
scroll to position [163, 0]
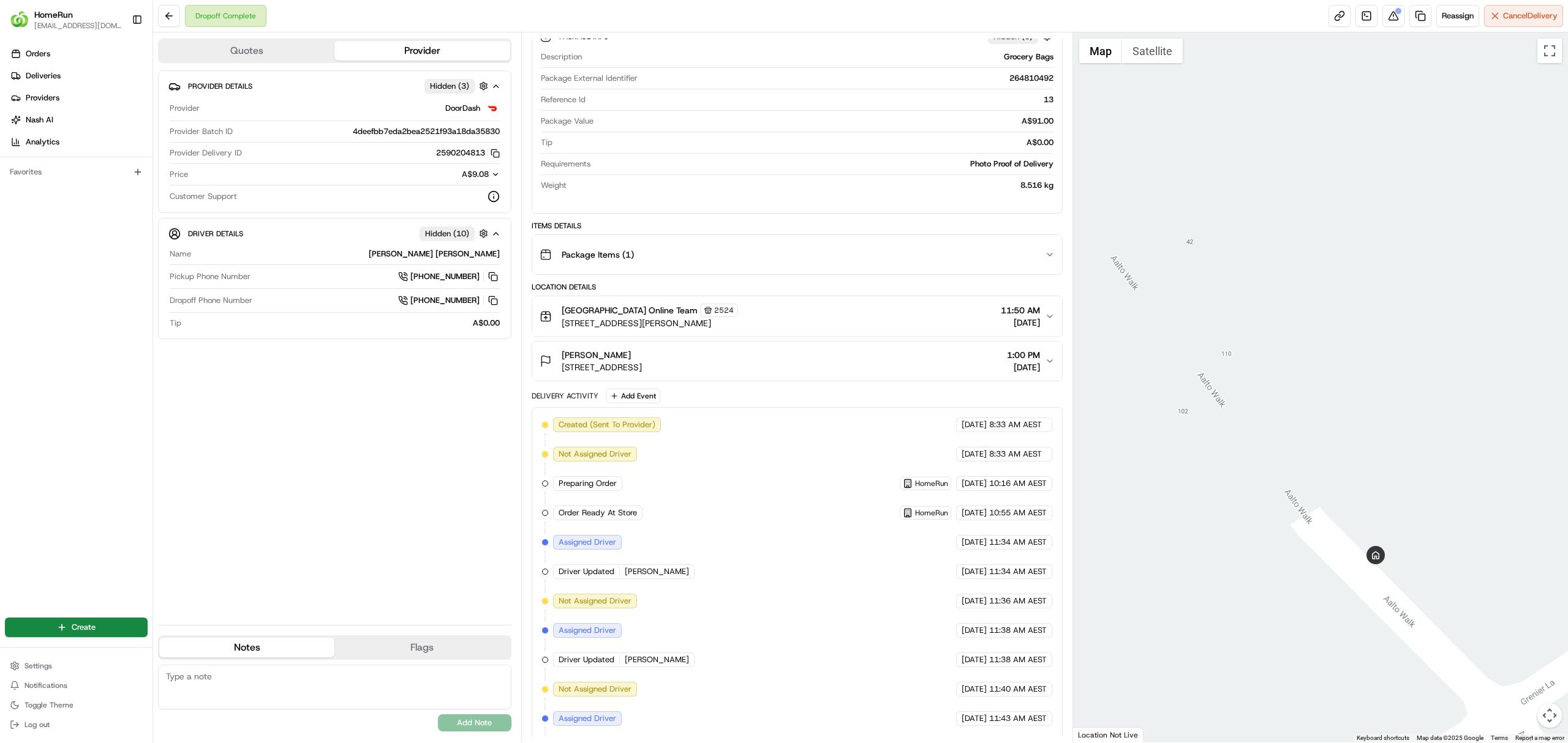
click at [1050, 363] on icon "button" at bounding box center [1050, 361] width 10 height 10
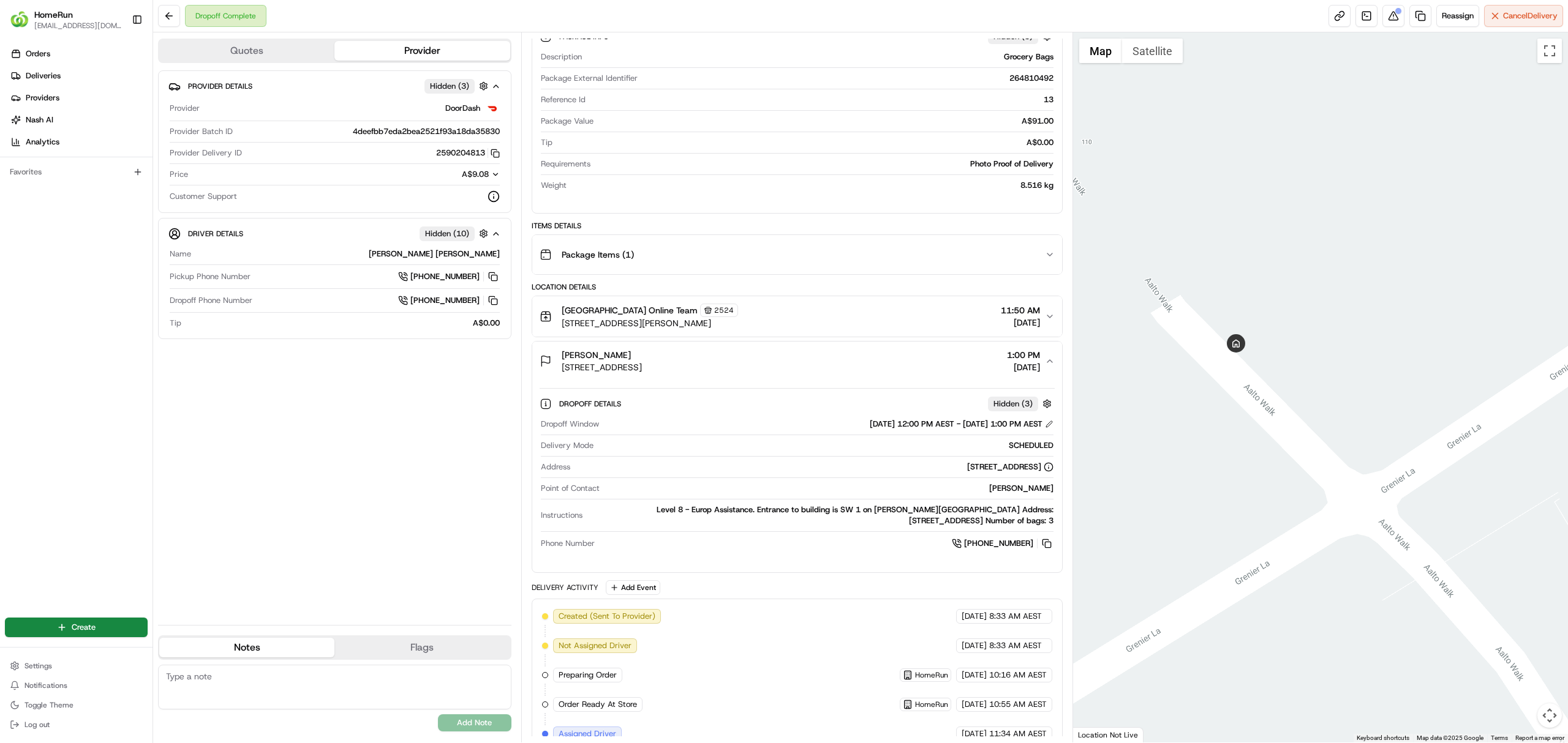
drag, startPoint x: 1289, startPoint y: 562, endPoint x: 1149, endPoint y: 350, distance: 254.1
click at [1149, 350] on div at bounding box center [1320, 387] width 495 height 710
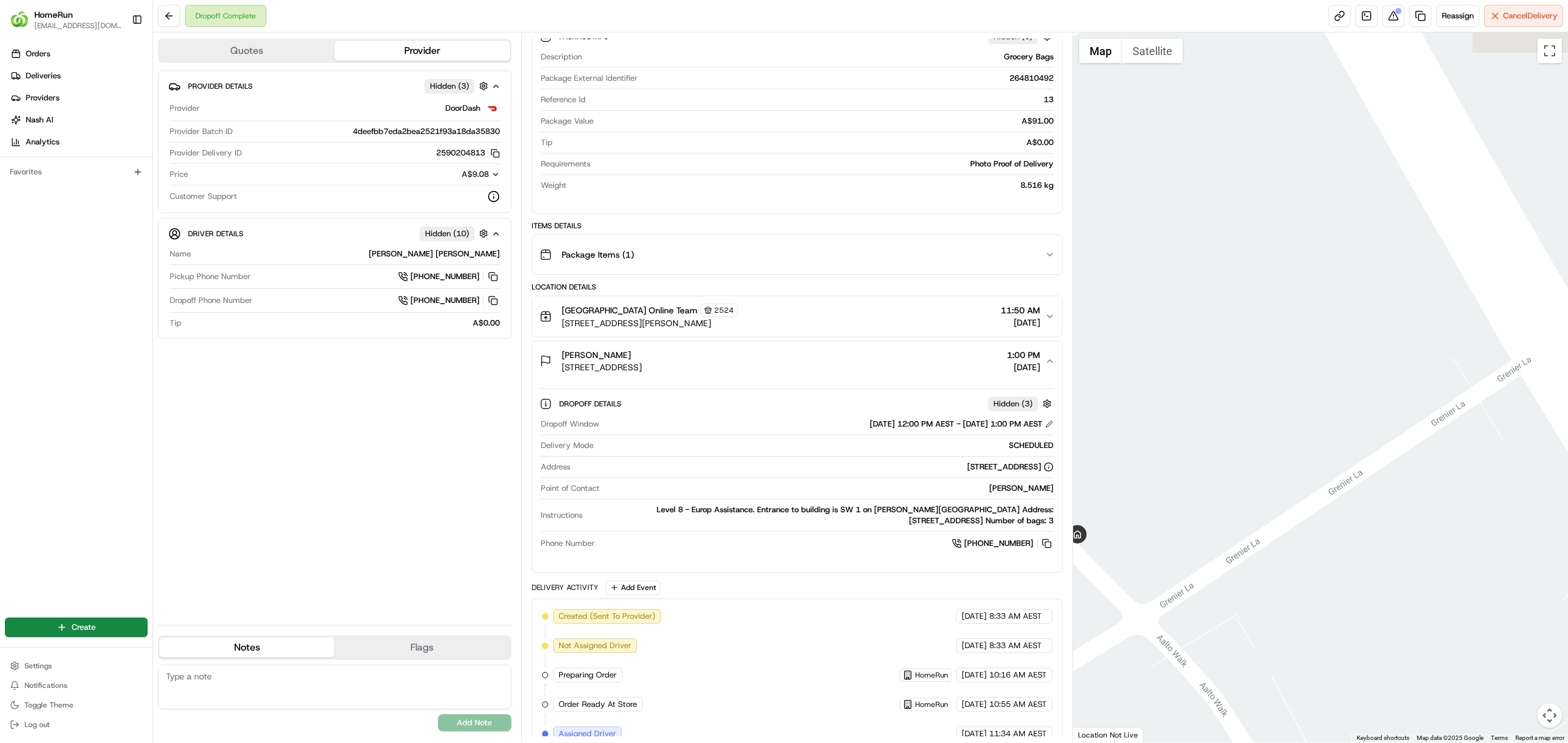
drag, startPoint x: 1350, startPoint y: 328, endPoint x: 1218, endPoint y: 520, distance: 233.0
click at [1218, 520] on div at bounding box center [1320, 387] width 495 height 710
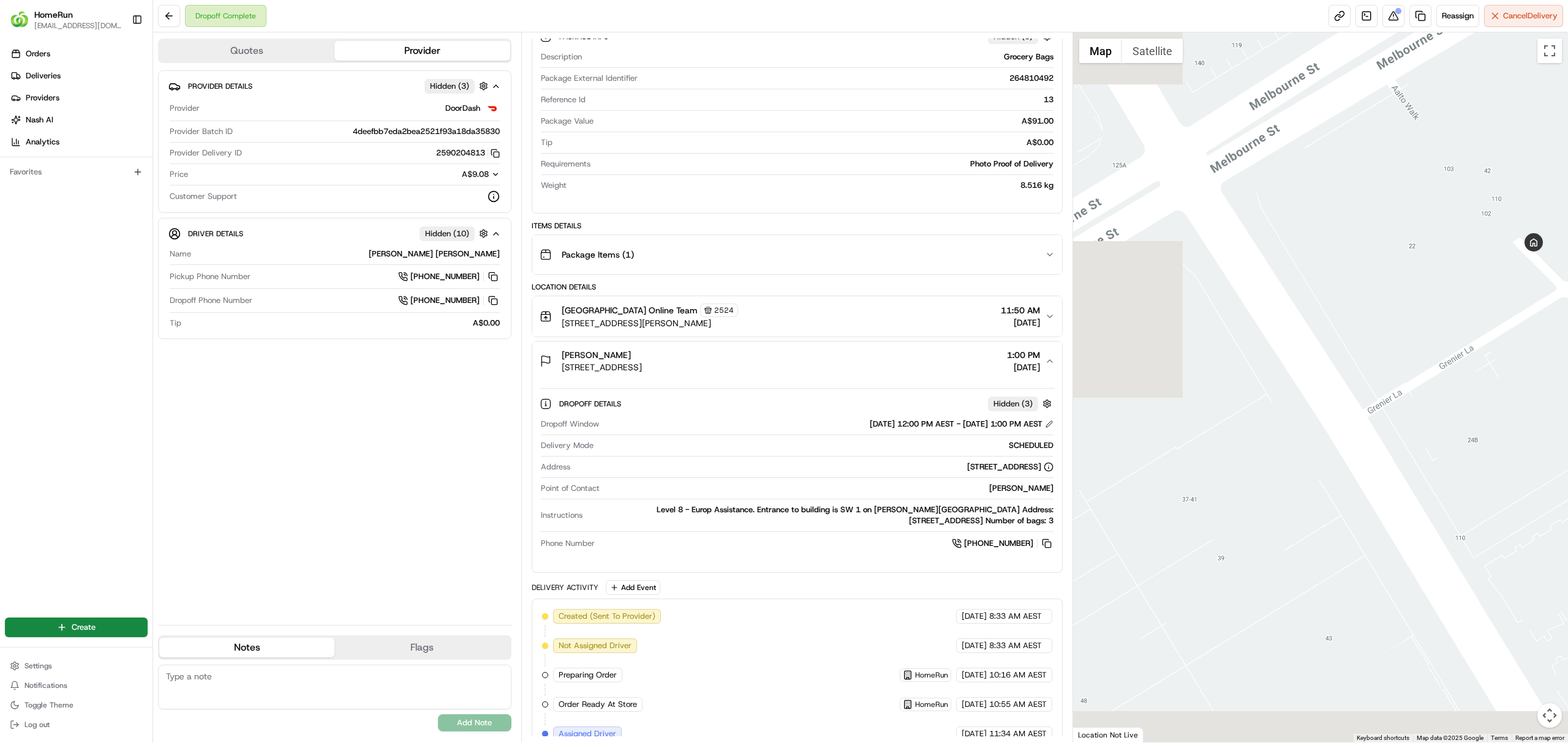
drag, startPoint x: 1153, startPoint y: 556, endPoint x: 1411, endPoint y: 380, distance: 312.3
click at [1411, 380] on div at bounding box center [1320, 387] width 495 height 710
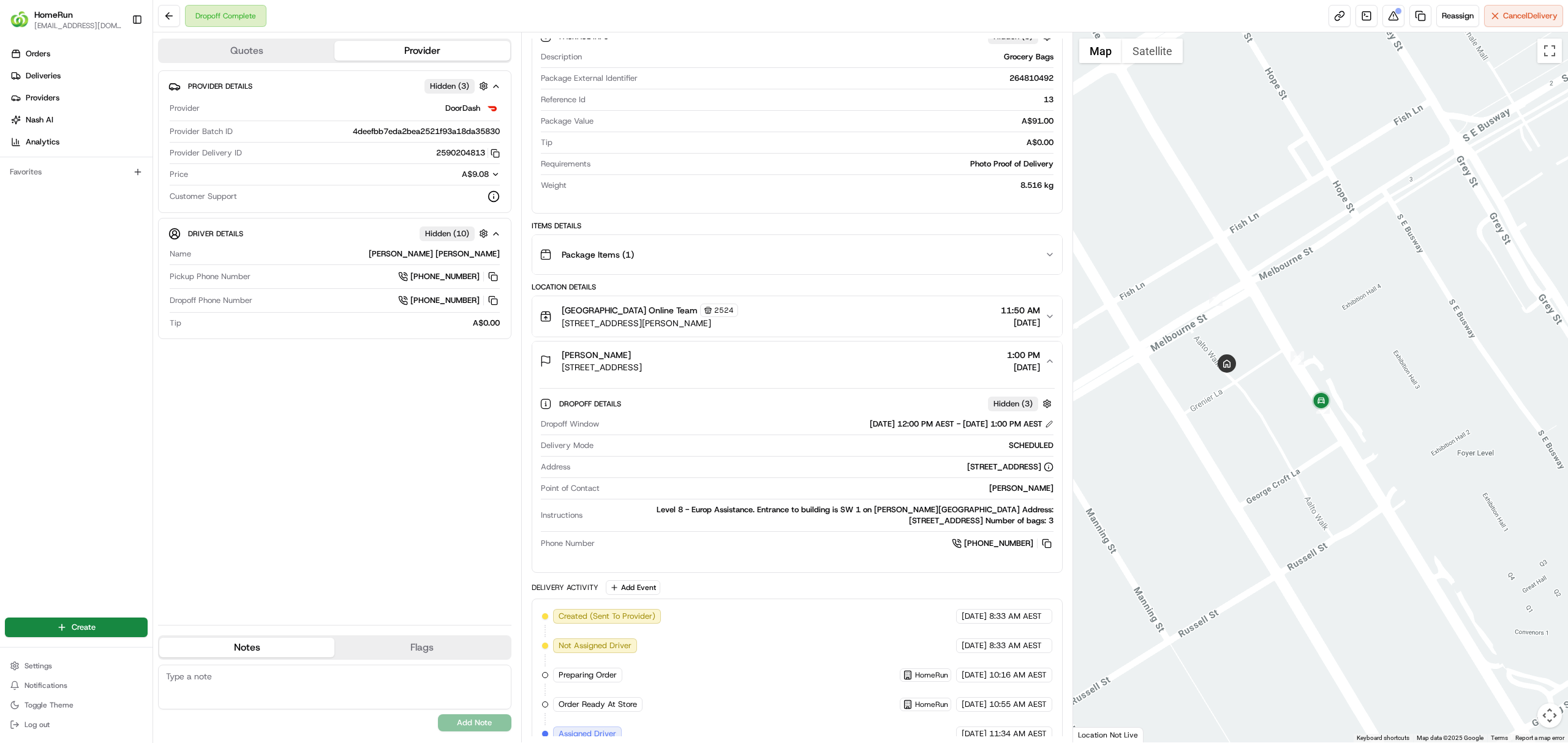
drag, startPoint x: 1375, startPoint y: 457, endPoint x: 1218, endPoint y: 426, distance: 160.0
click at [1218, 426] on div at bounding box center [1320, 387] width 495 height 710
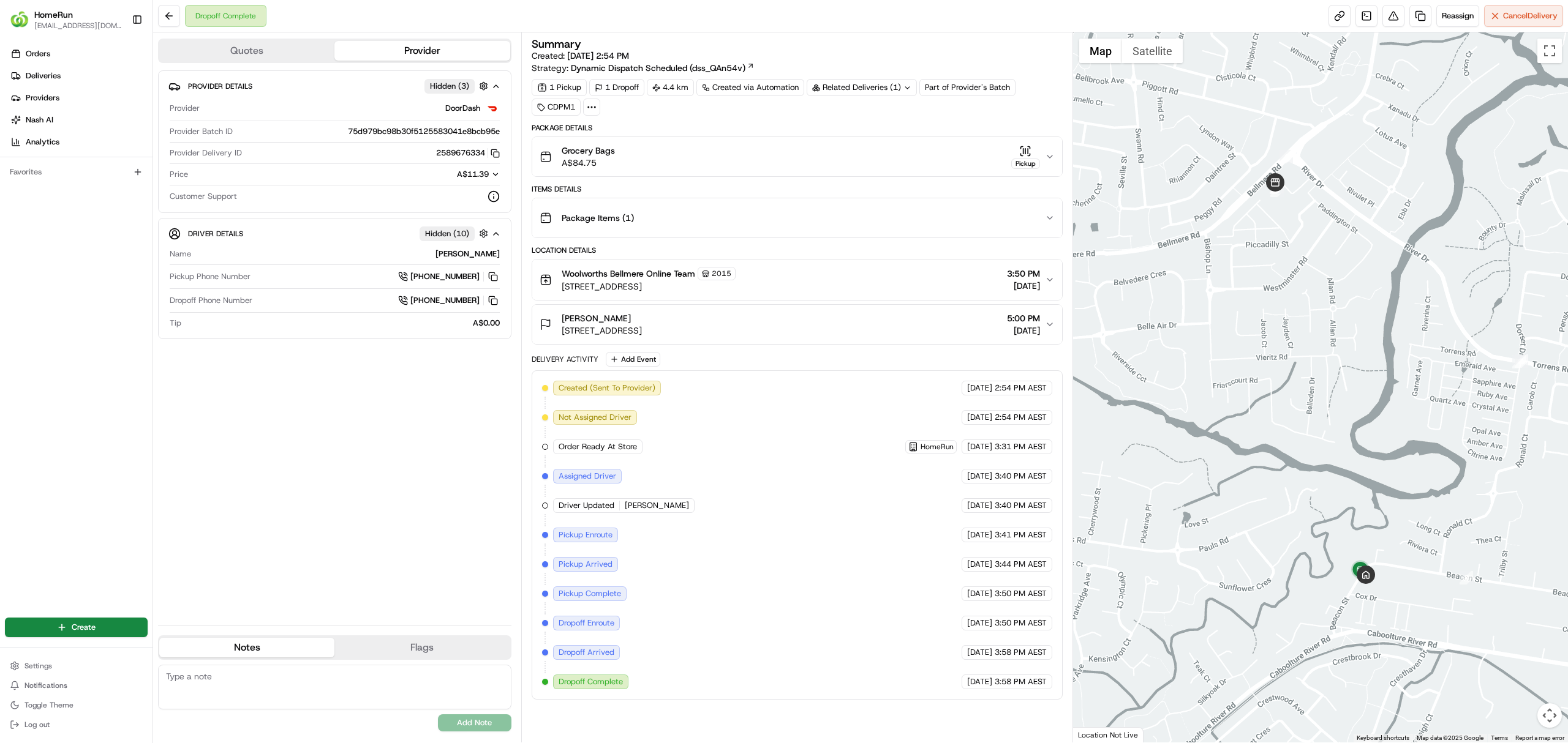
click at [909, 90] on icon at bounding box center [907, 87] width 8 height 8
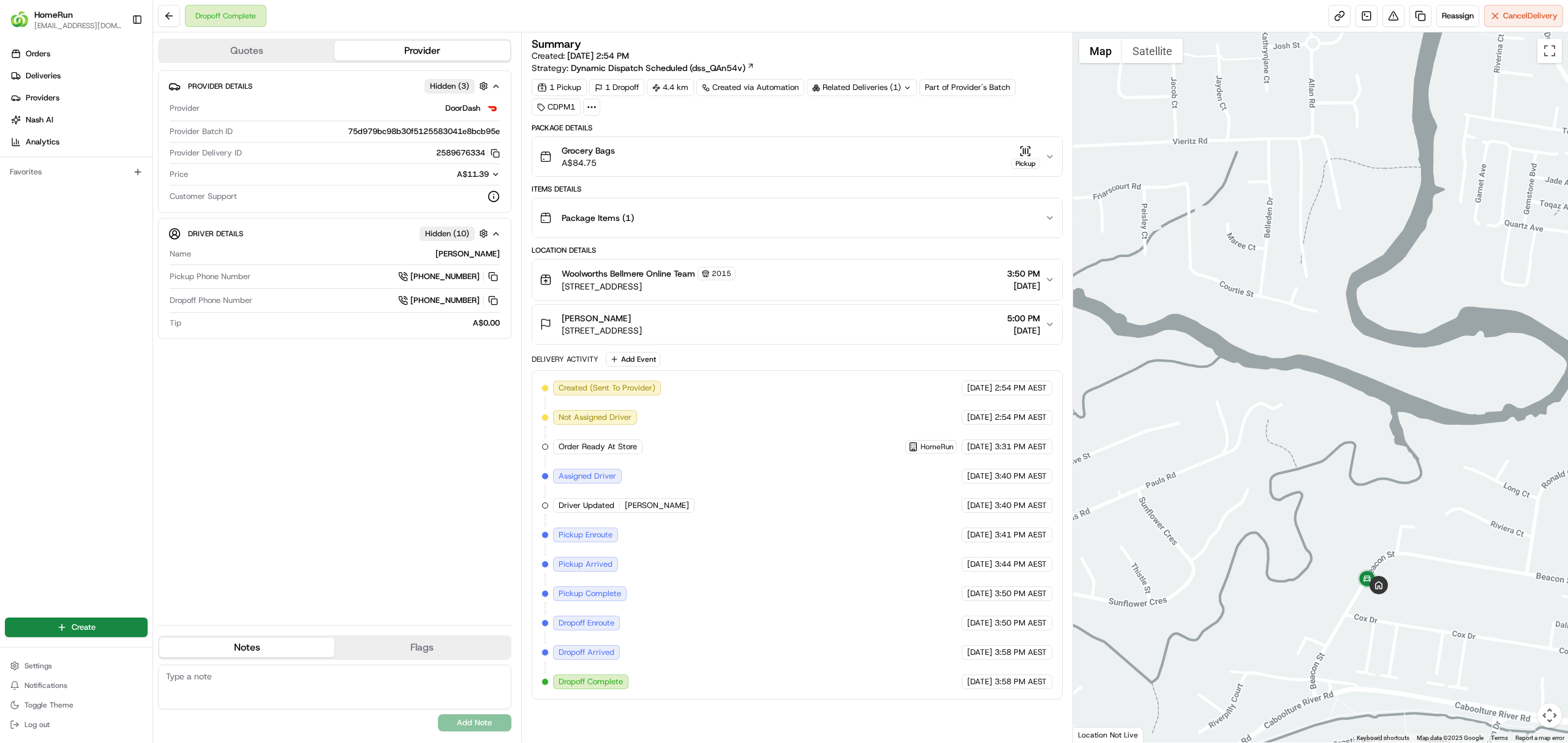
click at [1047, 158] on icon "button" at bounding box center [1050, 156] width 5 height 2
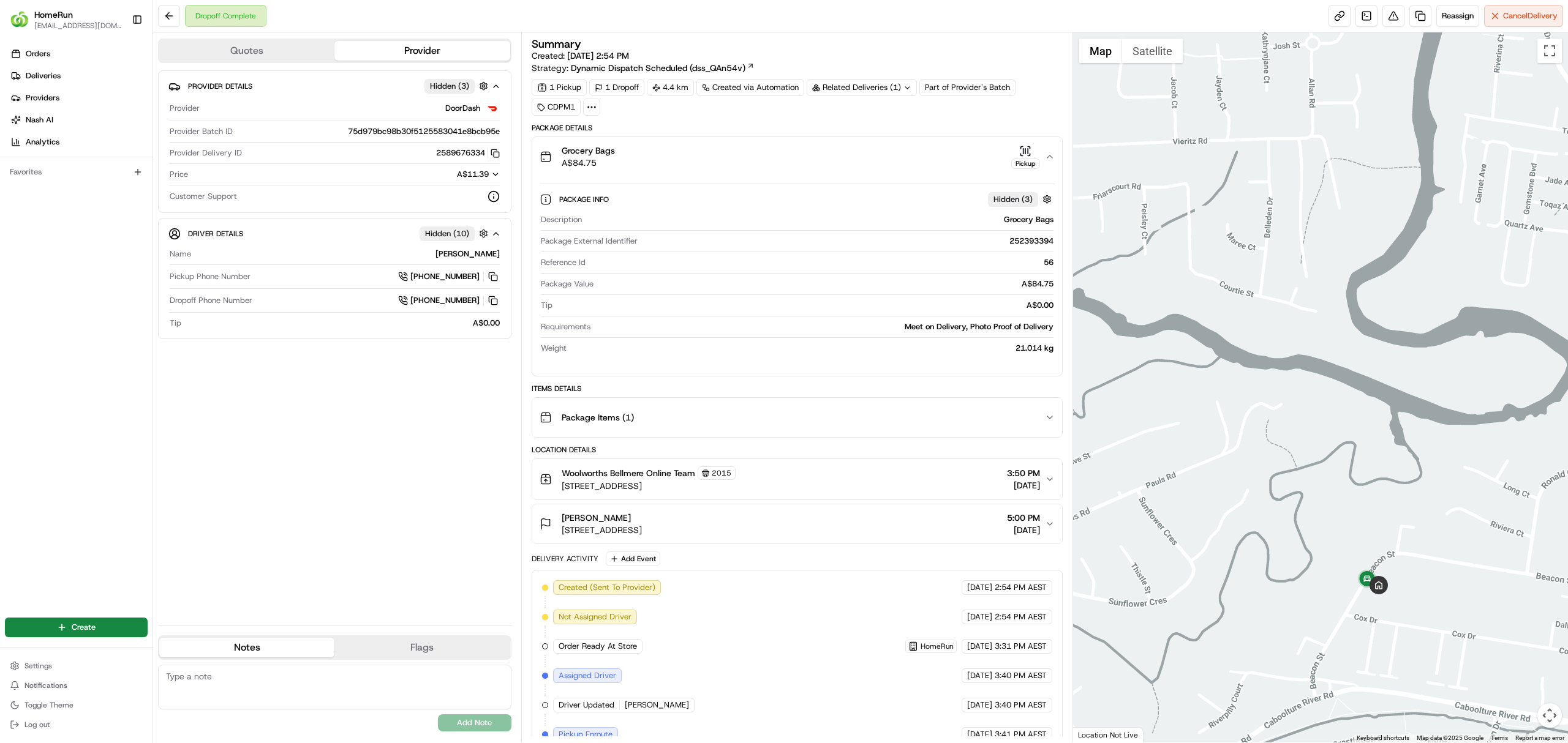
click at [1047, 158] on icon "button" at bounding box center [1050, 156] width 10 height 10
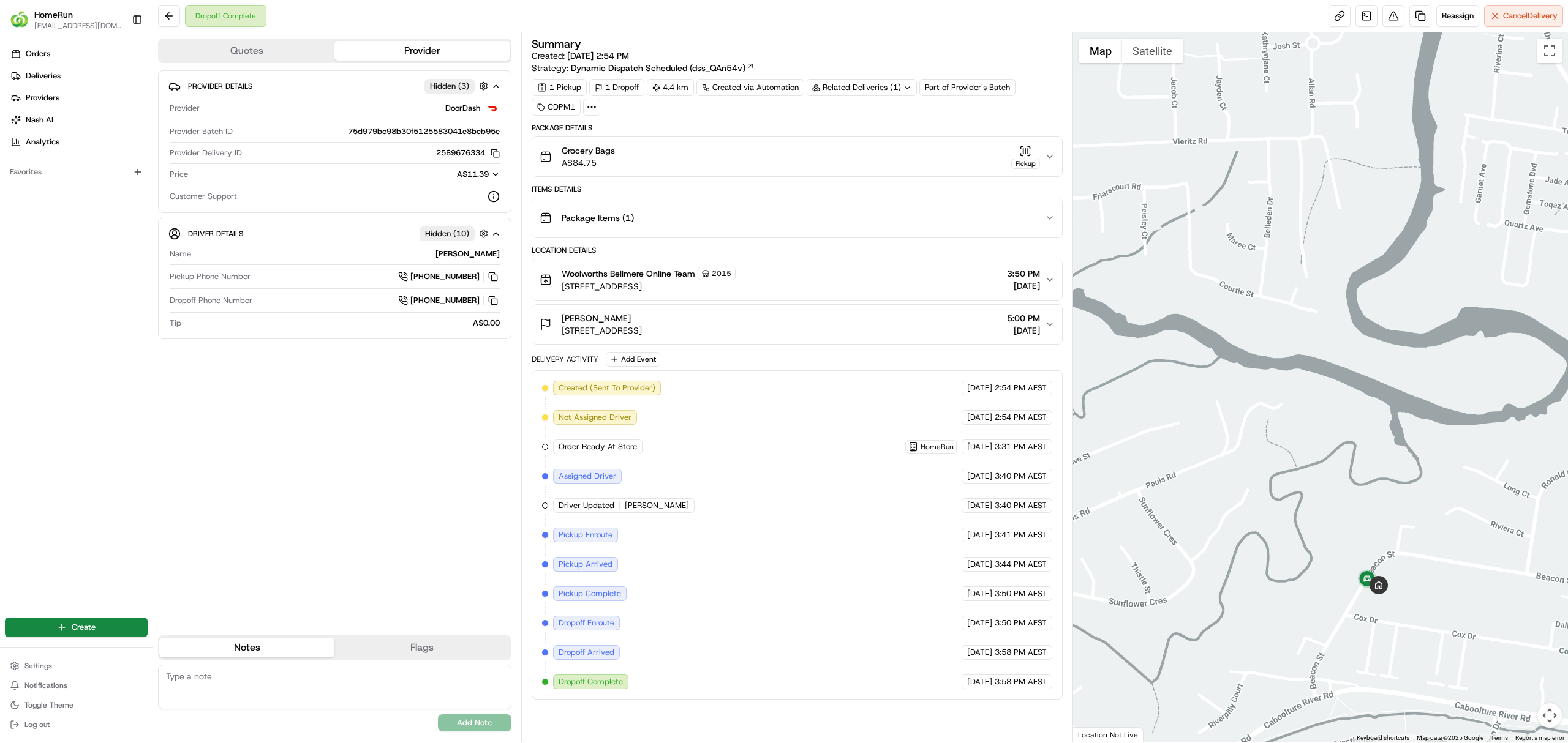
click at [878, 87] on div "Related Deliveries (1)" at bounding box center [862, 87] width 111 height 17
click at [914, 87] on div "Related Deliveries (1)" at bounding box center [862, 87] width 111 height 17
click at [906, 86] on icon at bounding box center [907, 87] width 8 height 8
click at [906, 87] on div "Related Deliveries (1)" at bounding box center [862, 87] width 111 height 17
click at [866, 87] on div "Related Deliveries (1)" at bounding box center [862, 87] width 111 height 17
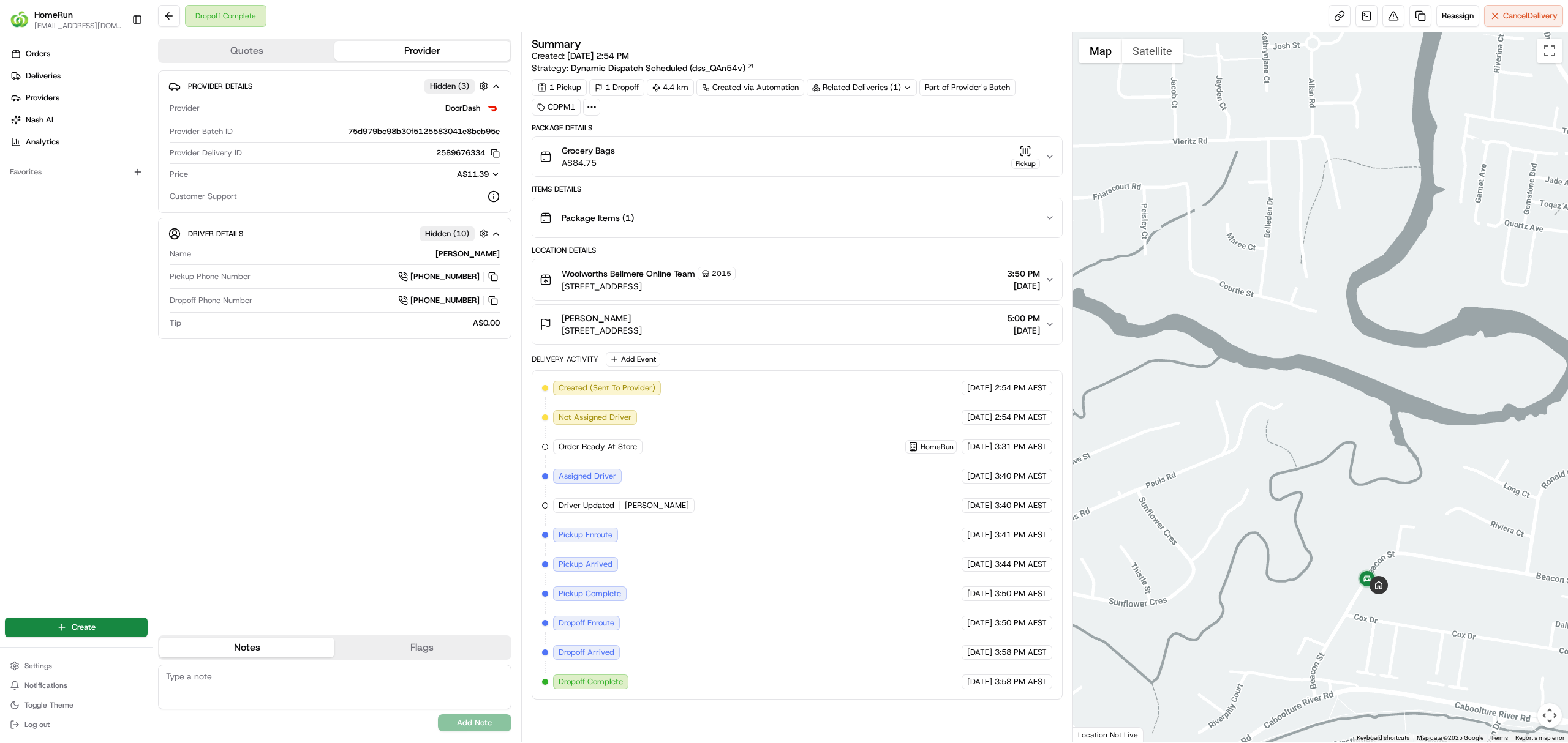
click at [850, 83] on div "Related Deliveries (1)" at bounding box center [862, 87] width 111 height 17
click at [851, 84] on div "Related Deliveries (1)" at bounding box center [862, 87] width 111 height 17
click at [911, 88] on icon at bounding box center [907, 87] width 8 height 8
click at [907, 52] on div "Summary Created: 14/08/2025 2:54 PM Strategy: Dynamic Dispatch Scheduled (dss_Q…" at bounding box center [797, 57] width 531 height 36
click at [909, 90] on icon at bounding box center [907, 87] width 8 height 8
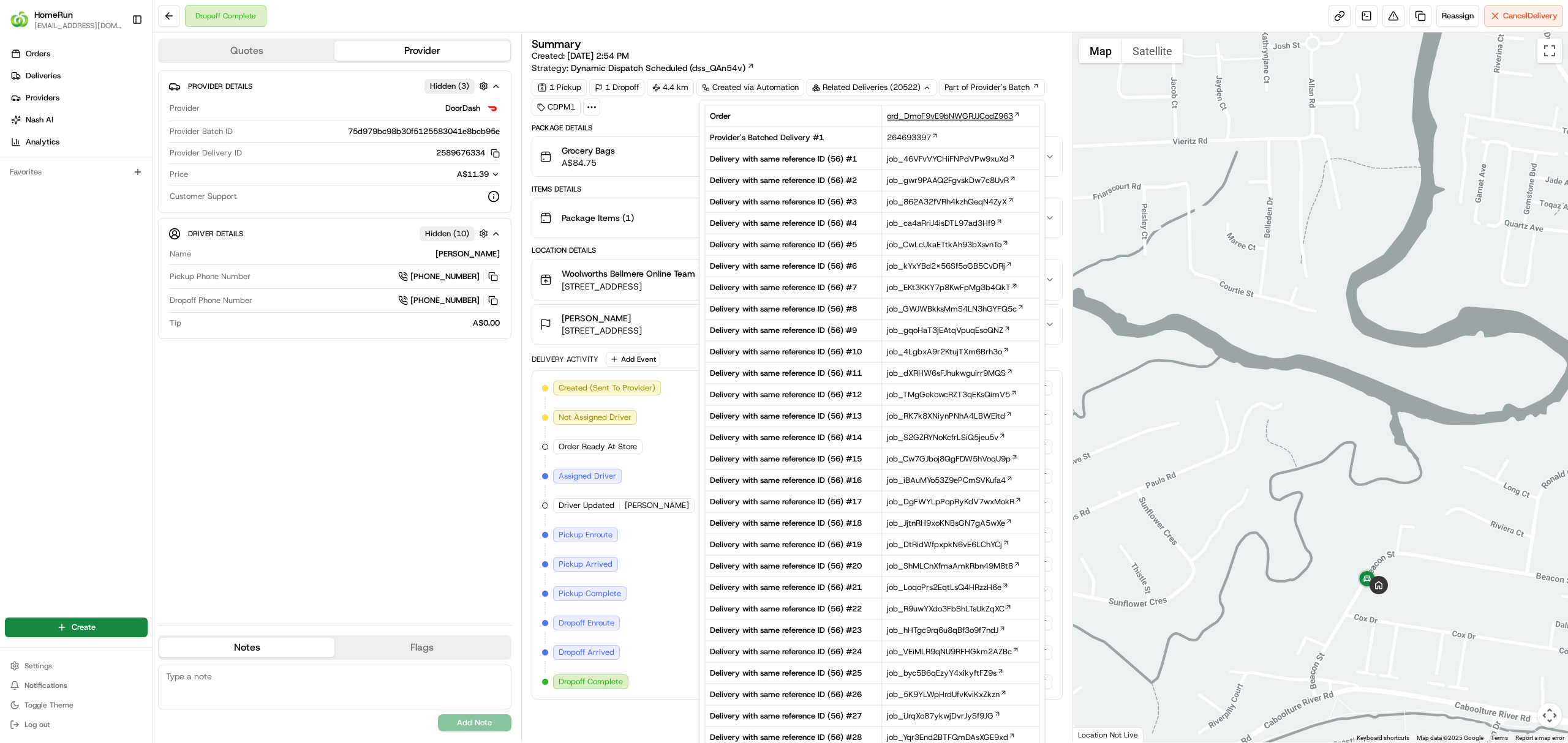
click at [935, 113] on span "ord_DmoF9vE9bNWGRJJCodZ963" at bounding box center [949, 116] width 126 height 11
click at [912, 93] on div "Related Deliveries (20522)" at bounding box center [872, 87] width 130 height 17
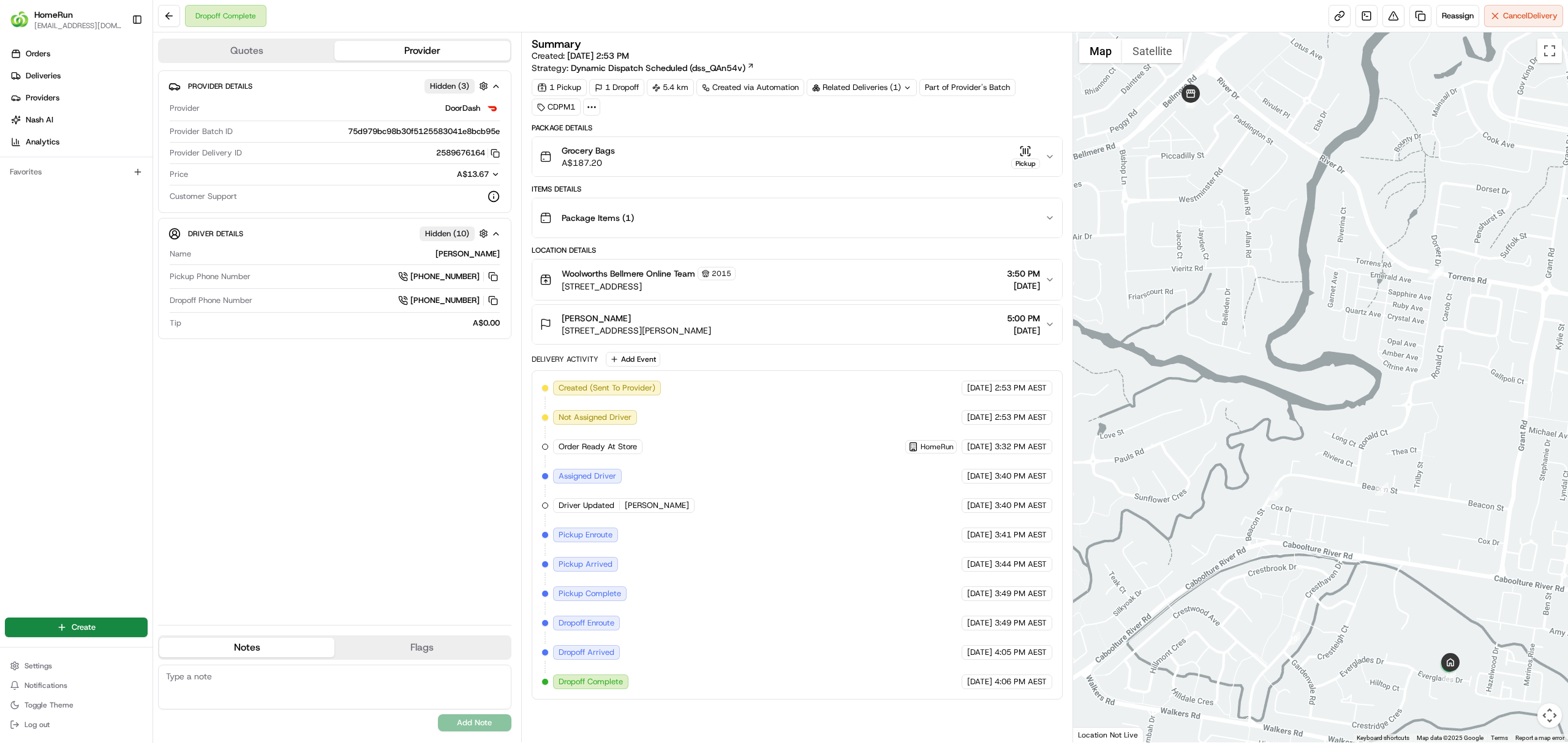
click at [1051, 155] on icon "button" at bounding box center [1050, 156] width 10 height 10
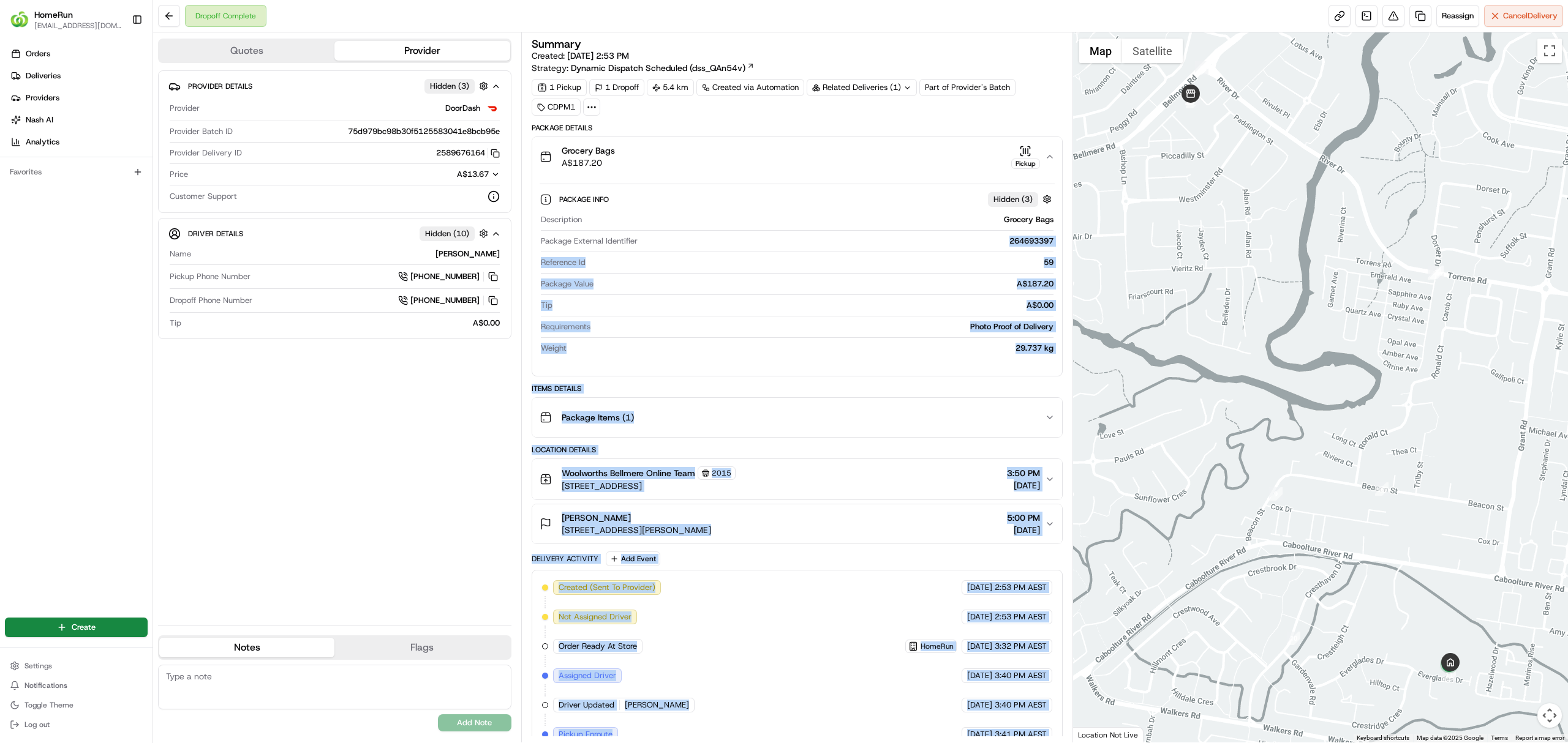
drag, startPoint x: 1000, startPoint y: 246, endPoint x: 1066, endPoint y: 248, distance: 66.0
click at [1066, 248] on div "Summary Created: 14/08/2025 2:53 PM Strategy: Dynamic Dispatch Scheduled (dss_Q…" at bounding box center [797, 387] width 552 height 710
click at [1020, 243] on div "264693397" at bounding box center [848, 241] width 411 height 11
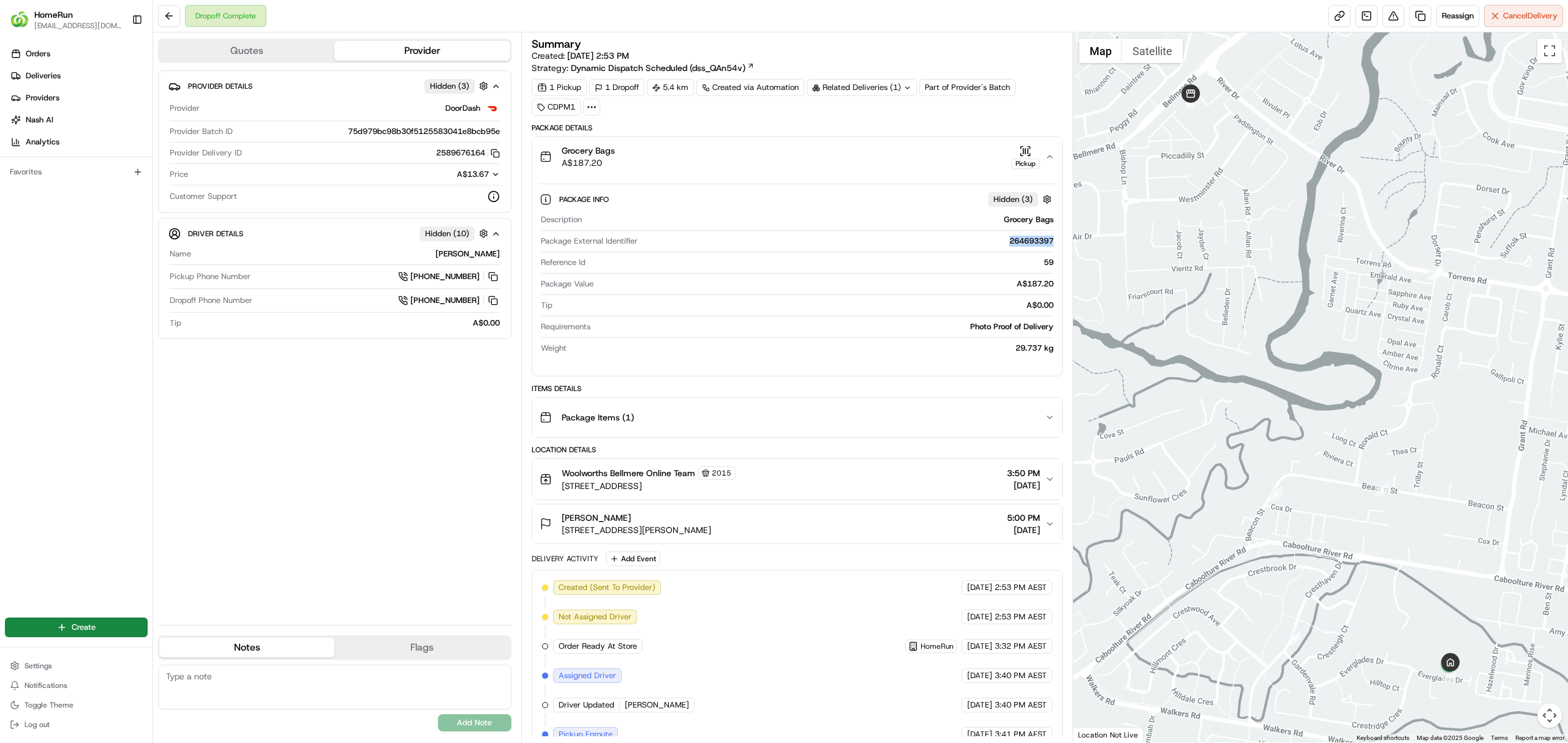
drag, startPoint x: 1003, startPoint y: 241, endPoint x: 1046, endPoint y: 245, distance: 43.2
click at [1051, 245] on div "264693397" at bounding box center [848, 241] width 411 height 11
copy div "264693397"
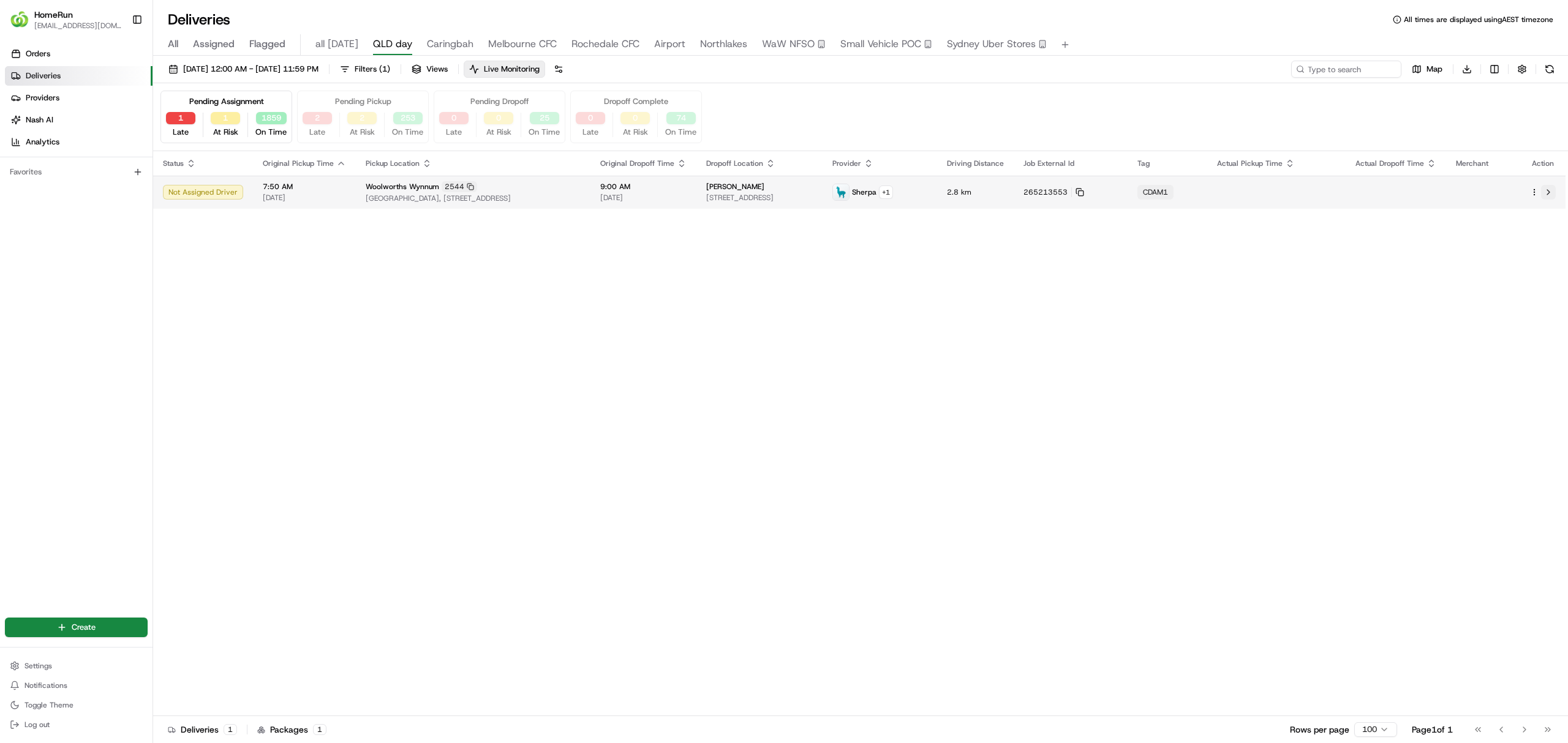
click at [1546, 196] on button at bounding box center [1549, 193] width 15 height 15
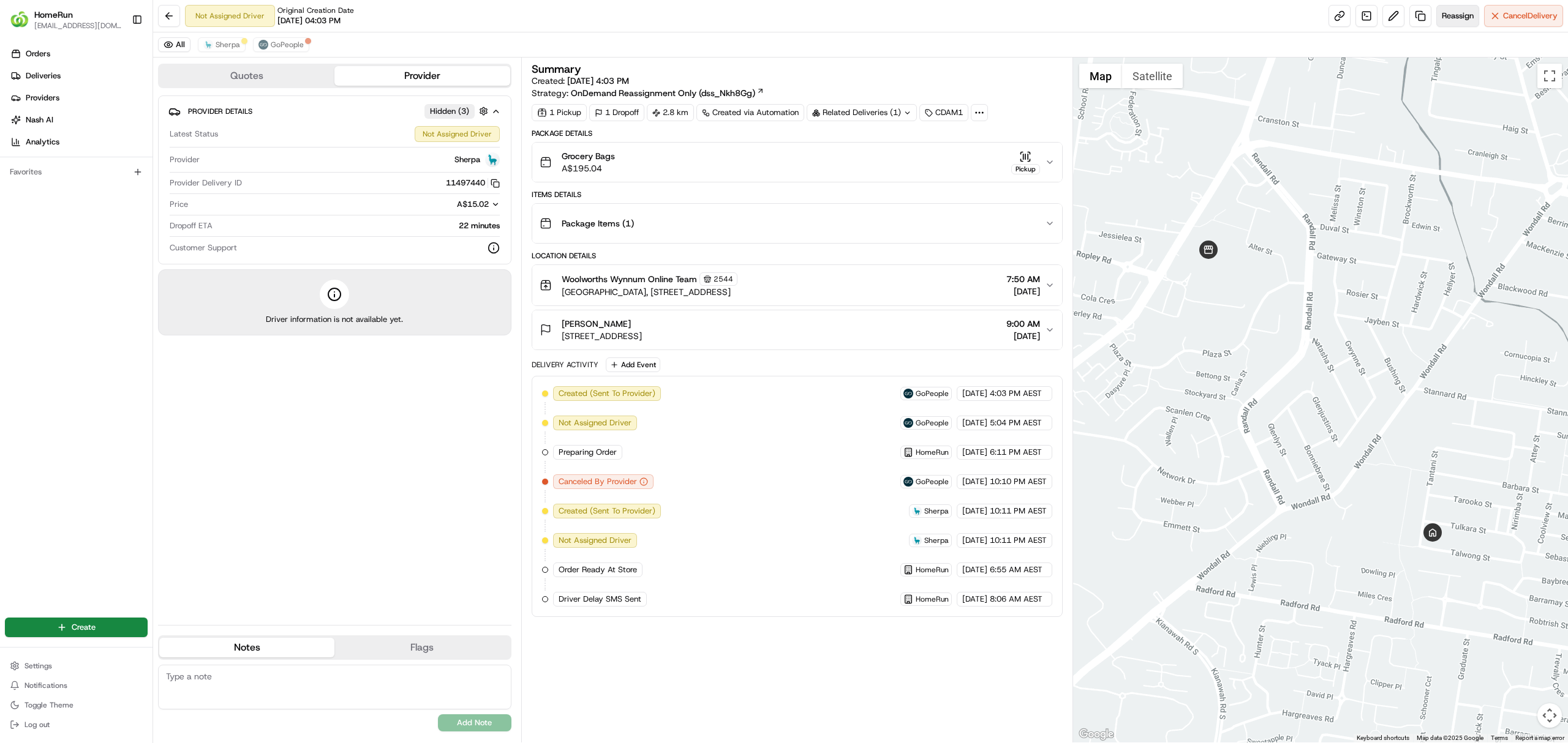
click at [1452, 11] on span "Reassign" at bounding box center [1457, 16] width 32 height 11
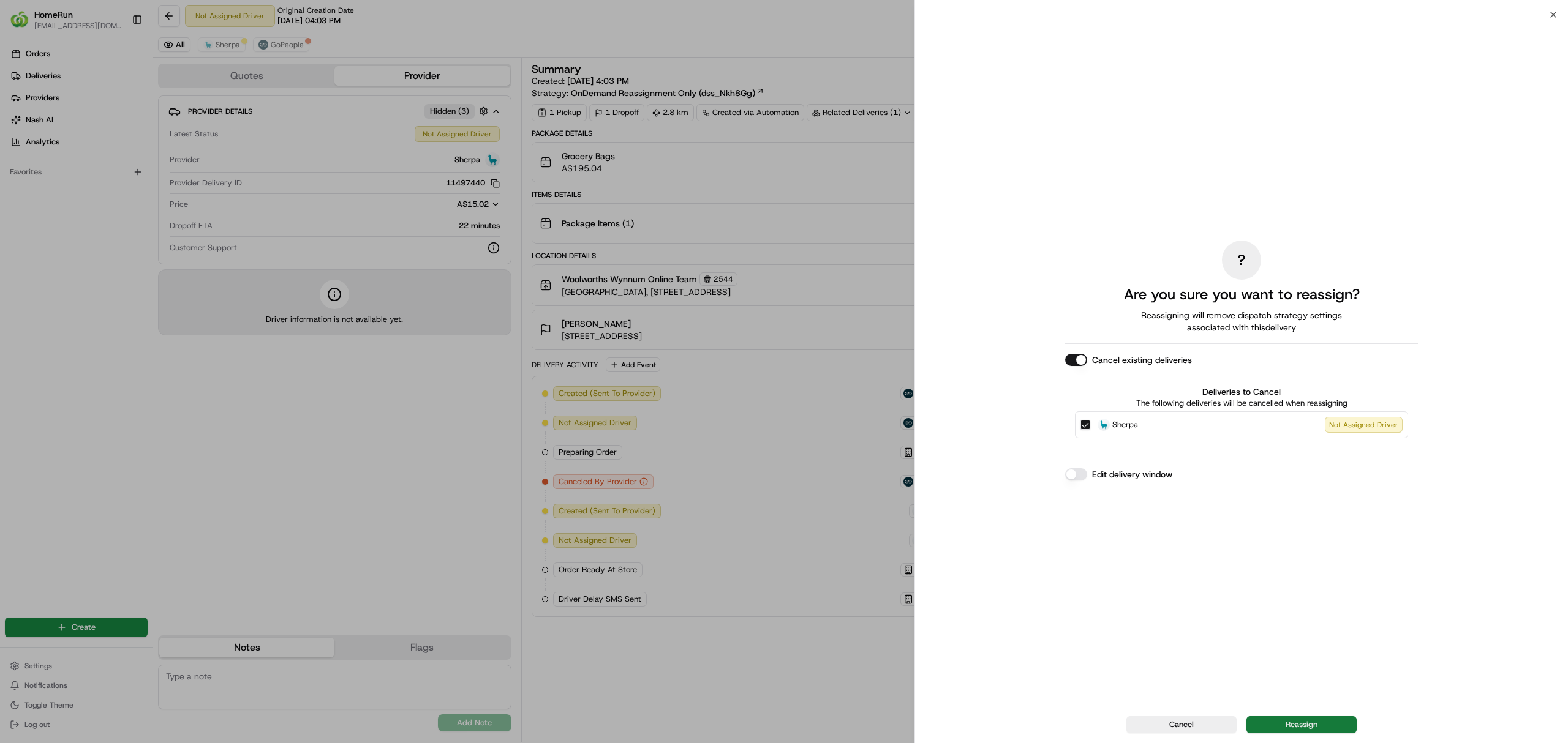
click at [1310, 724] on button "Reassign" at bounding box center [1301, 724] width 111 height 17
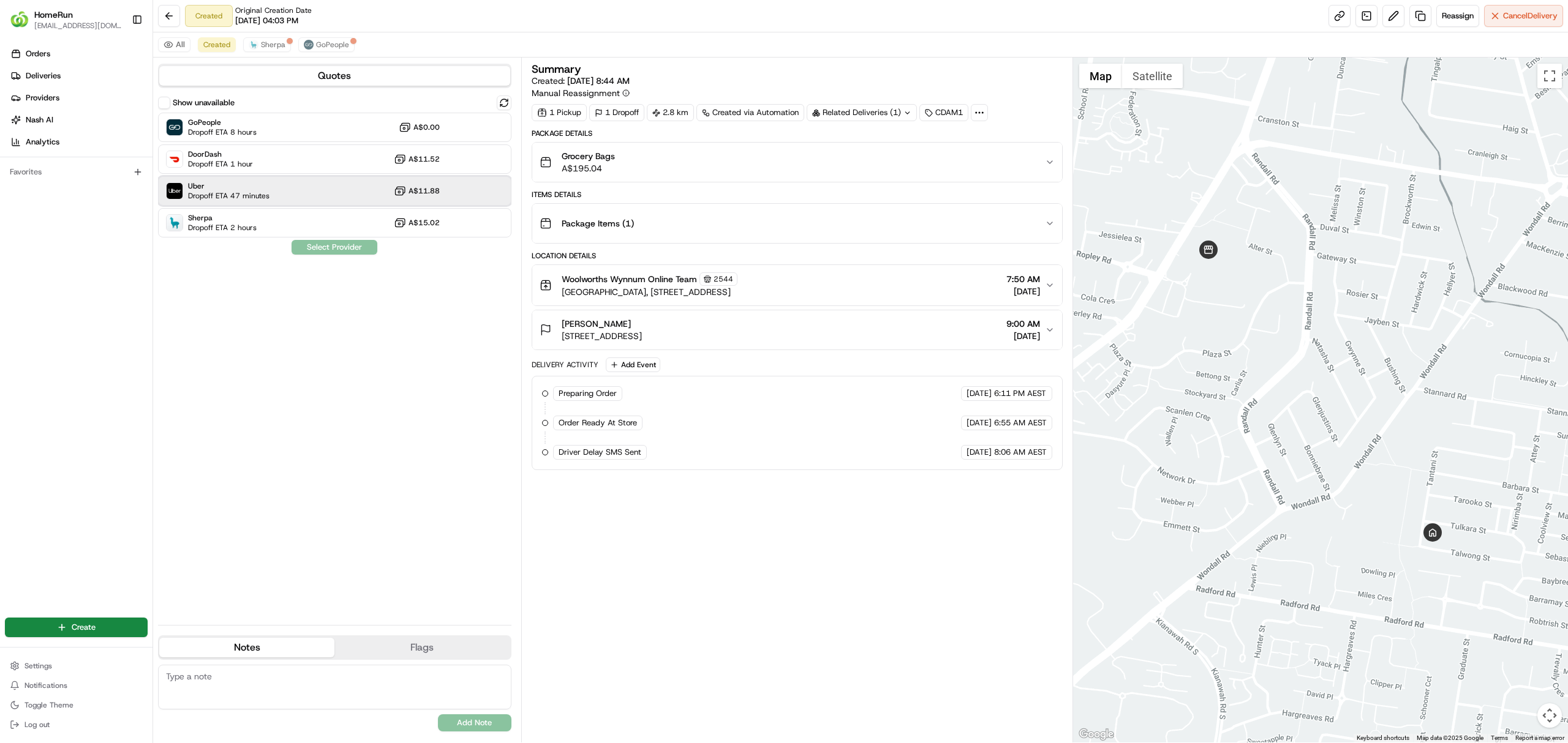
click at [247, 194] on span "Dropoff ETA 47 minutes" at bounding box center [229, 196] width 81 height 10
click at [327, 247] on button "Assign Provider" at bounding box center [334, 247] width 87 height 15
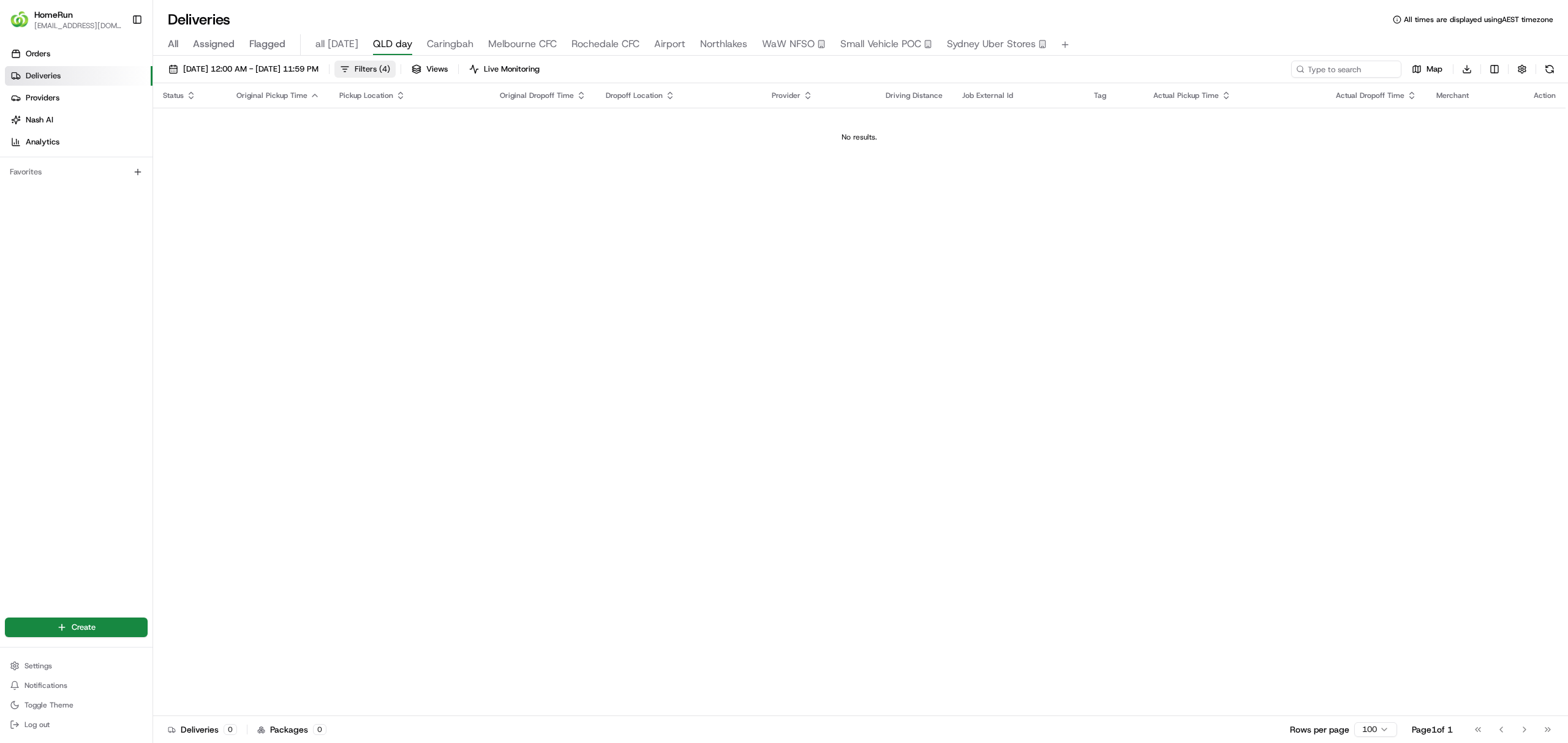
click at [390, 72] on span "Filters ( 4 )" at bounding box center [373, 69] width 36 height 11
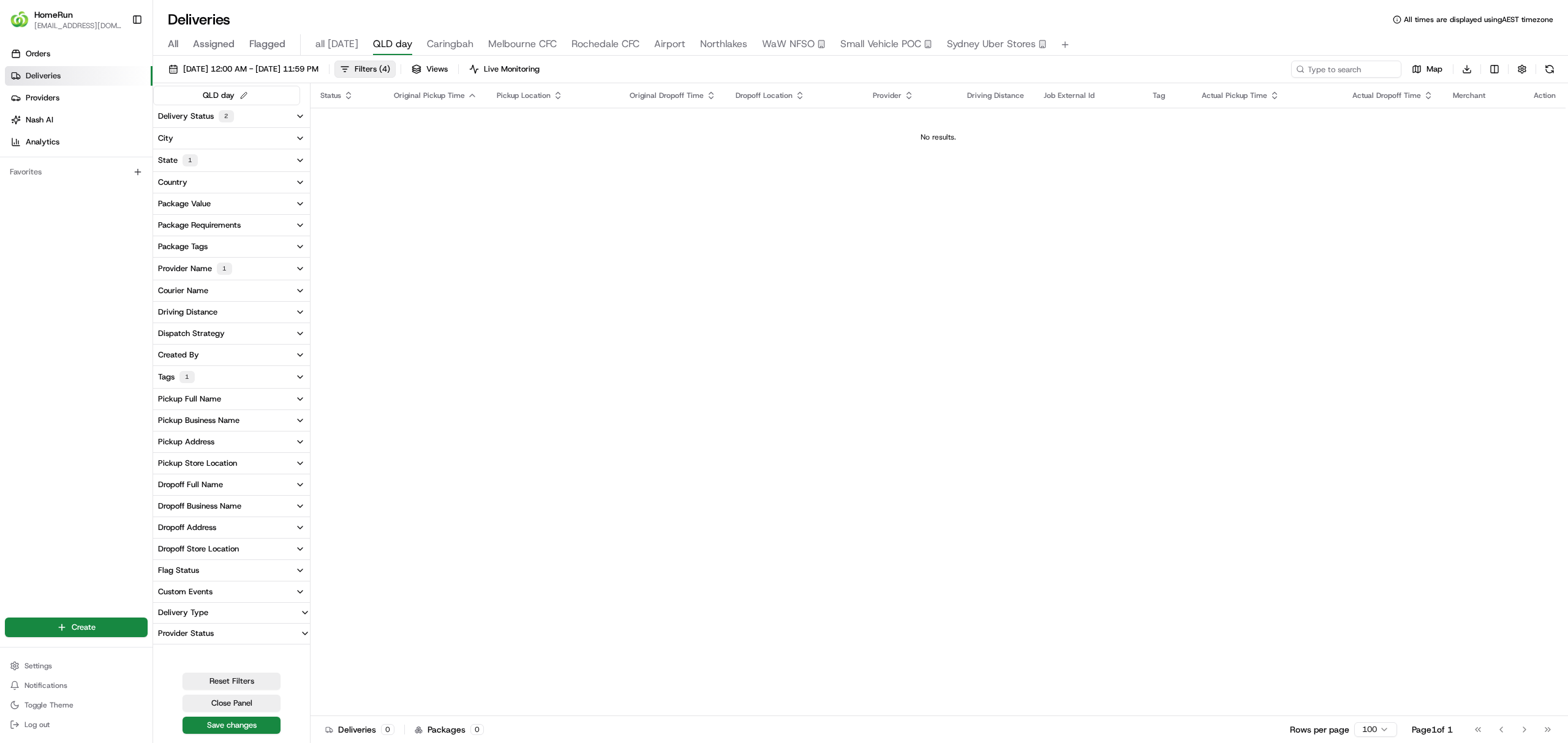
click at [209, 385] on button "Tags 1" at bounding box center [232, 377] width 157 height 22
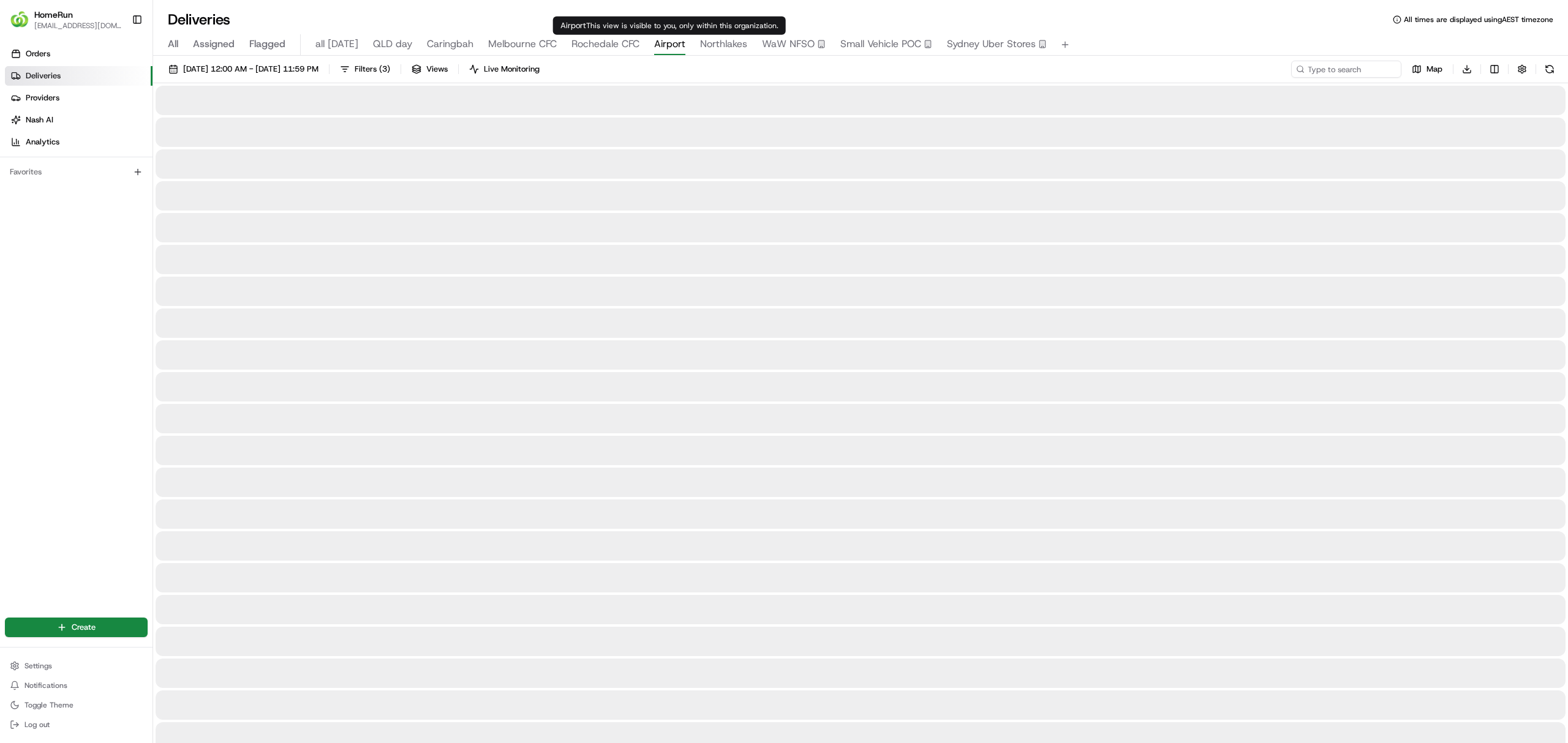
click at [665, 46] on span "Airport" at bounding box center [670, 44] width 31 height 15
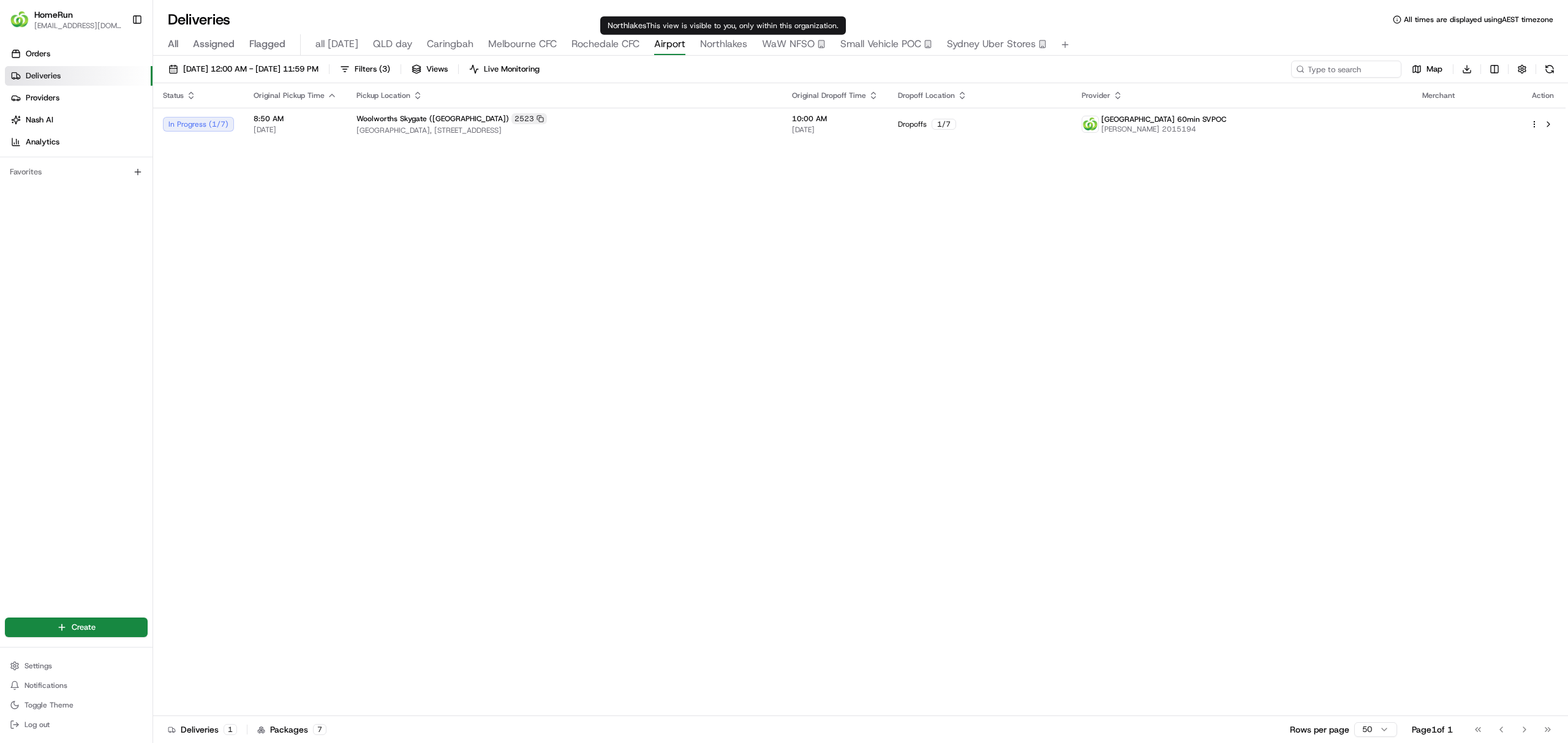
click at [716, 45] on span "Northlakes" at bounding box center [723, 44] width 47 height 15
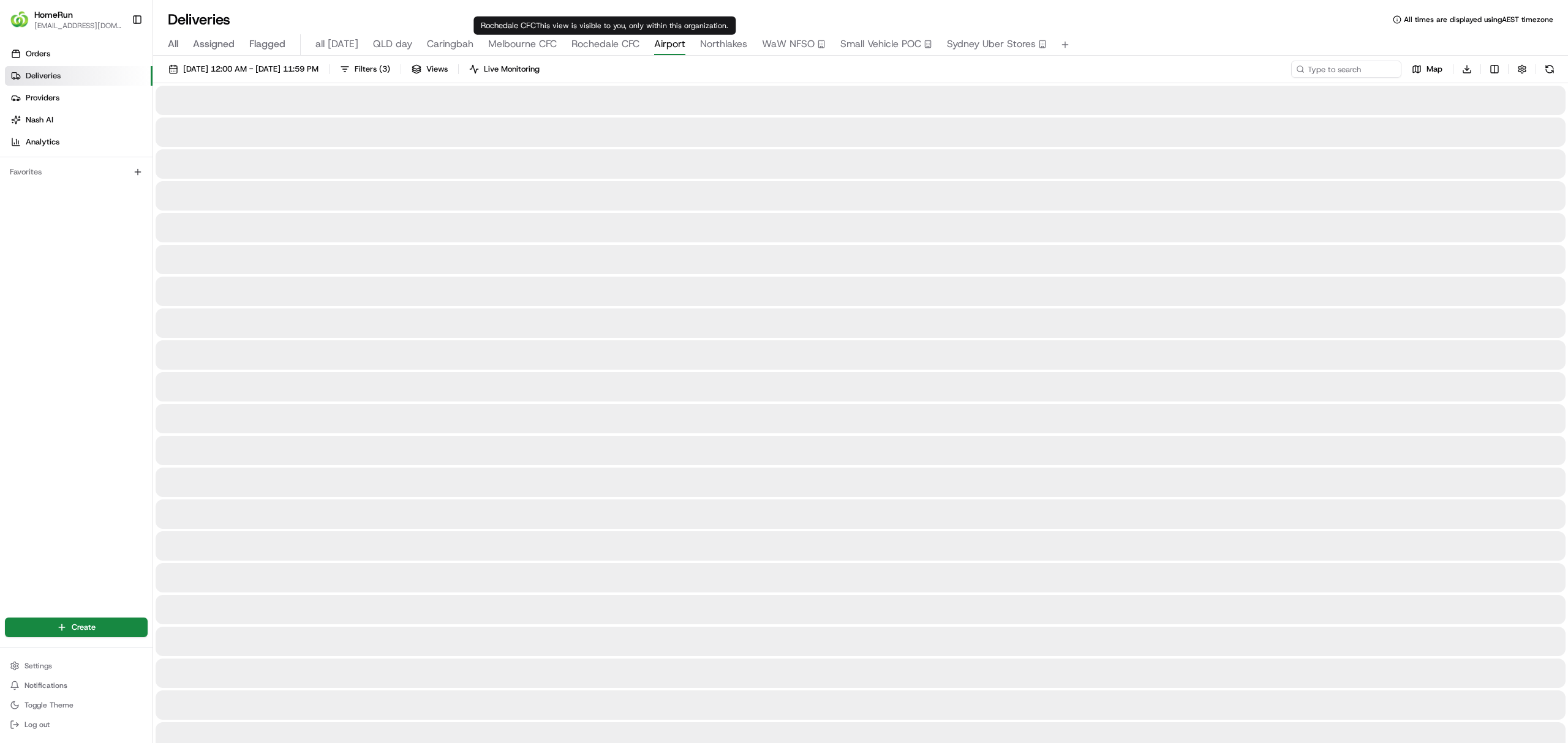
click at [664, 43] on span "Airport" at bounding box center [670, 44] width 31 height 15
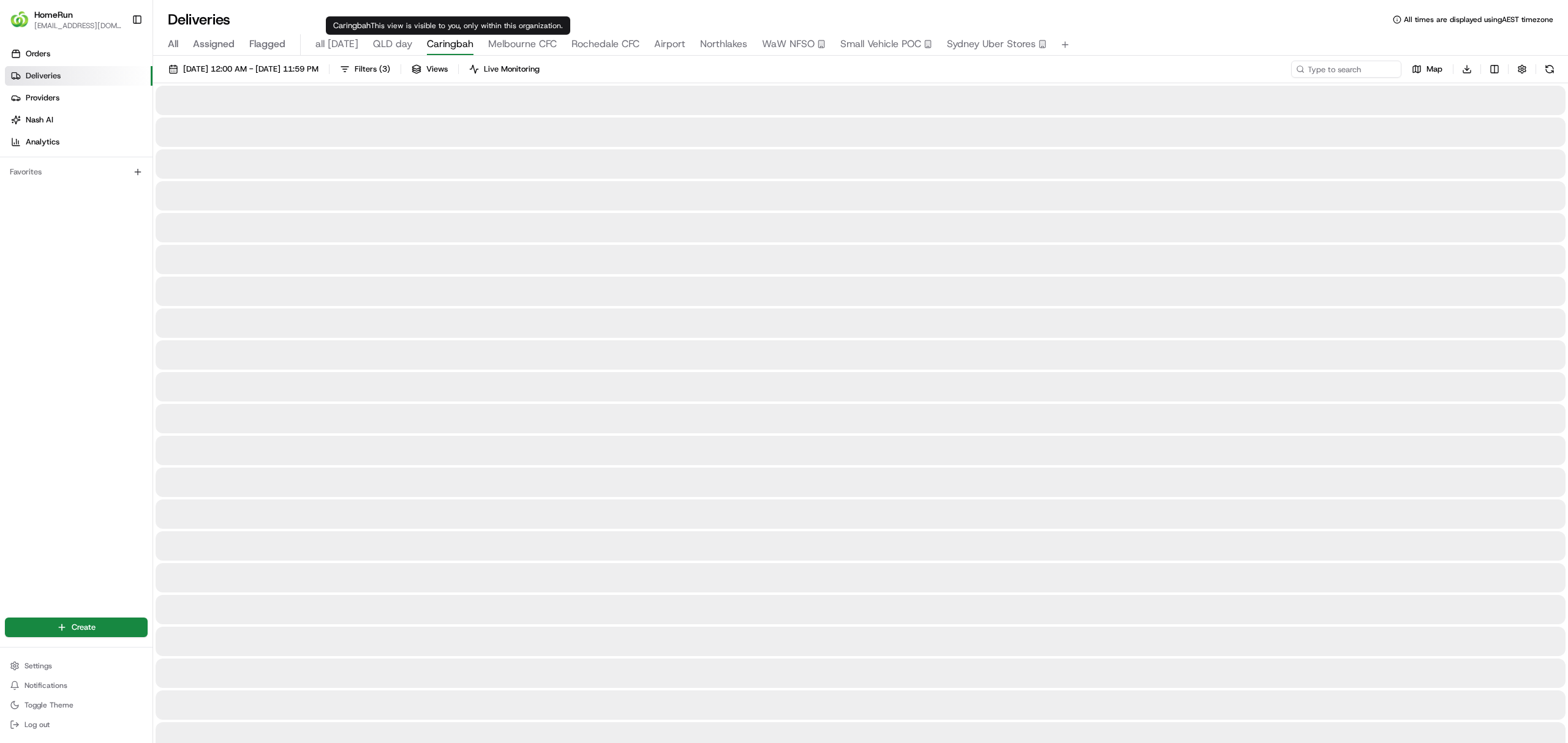
click at [436, 40] on span "Caringbah" at bounding box center [450, 44] width 46 height 15
click at [601, 43] on span "Rochedale CFC" at bounding box center [605, 44] width 68 height 15
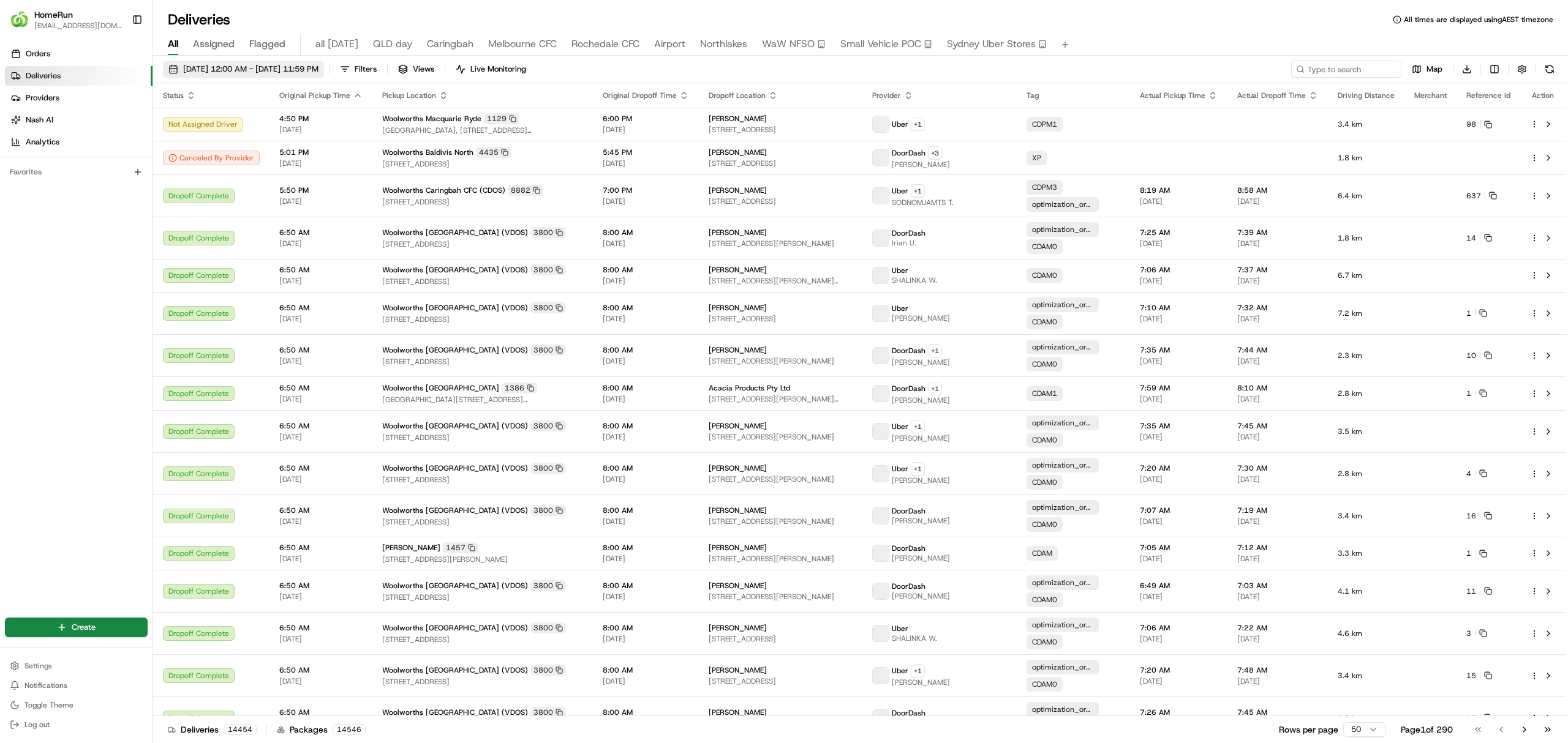
click at [232, 69] on span "18/08/2025 12:00 AM - 25/08/2025 11:59 PM" at bounding box center [250, 69] width 135 height 11
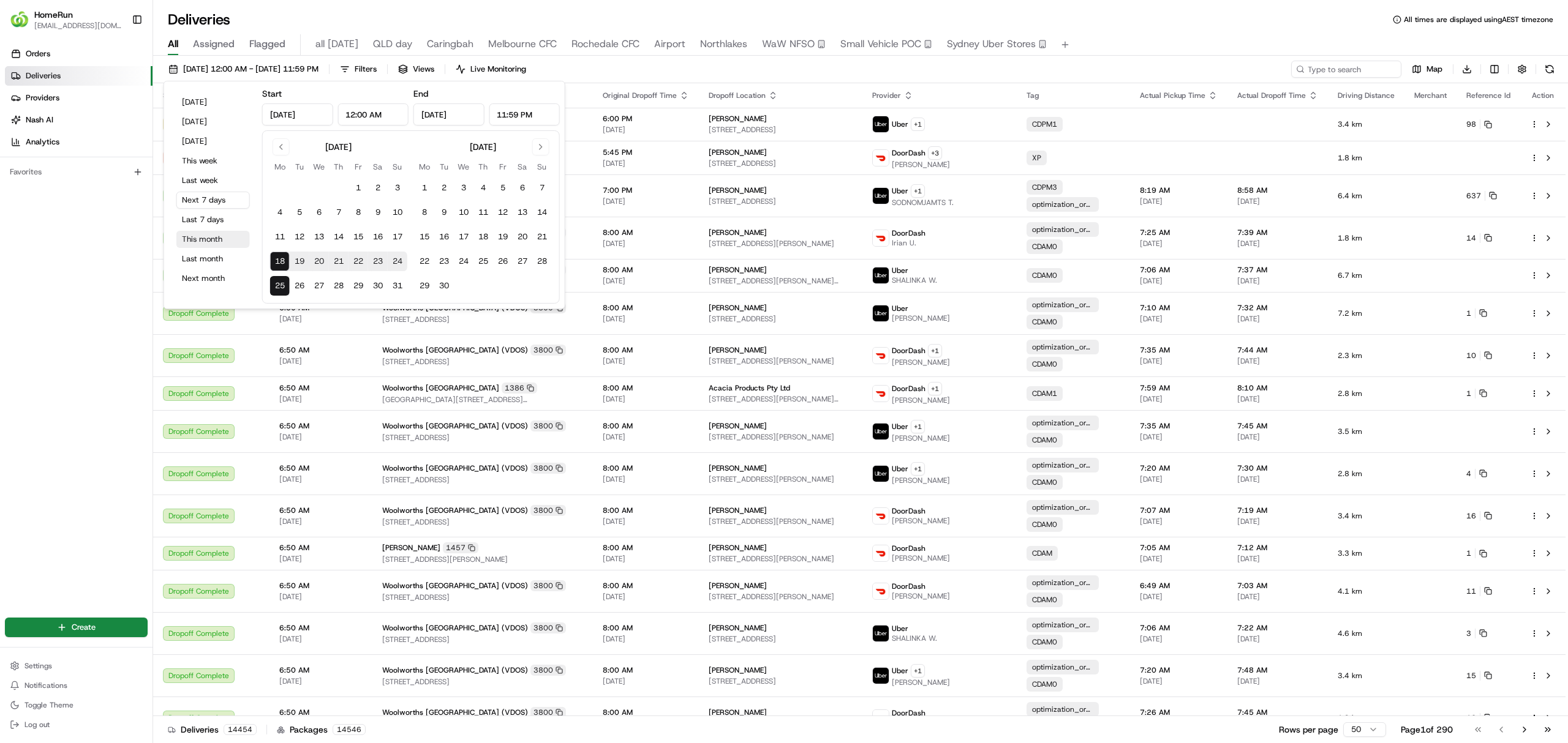
click at [207, 240] on button "This month" at bounding box center [213, 239] width 73 height 17
type input "Aug 1, 2025"
type input "Aug 31, 2025"
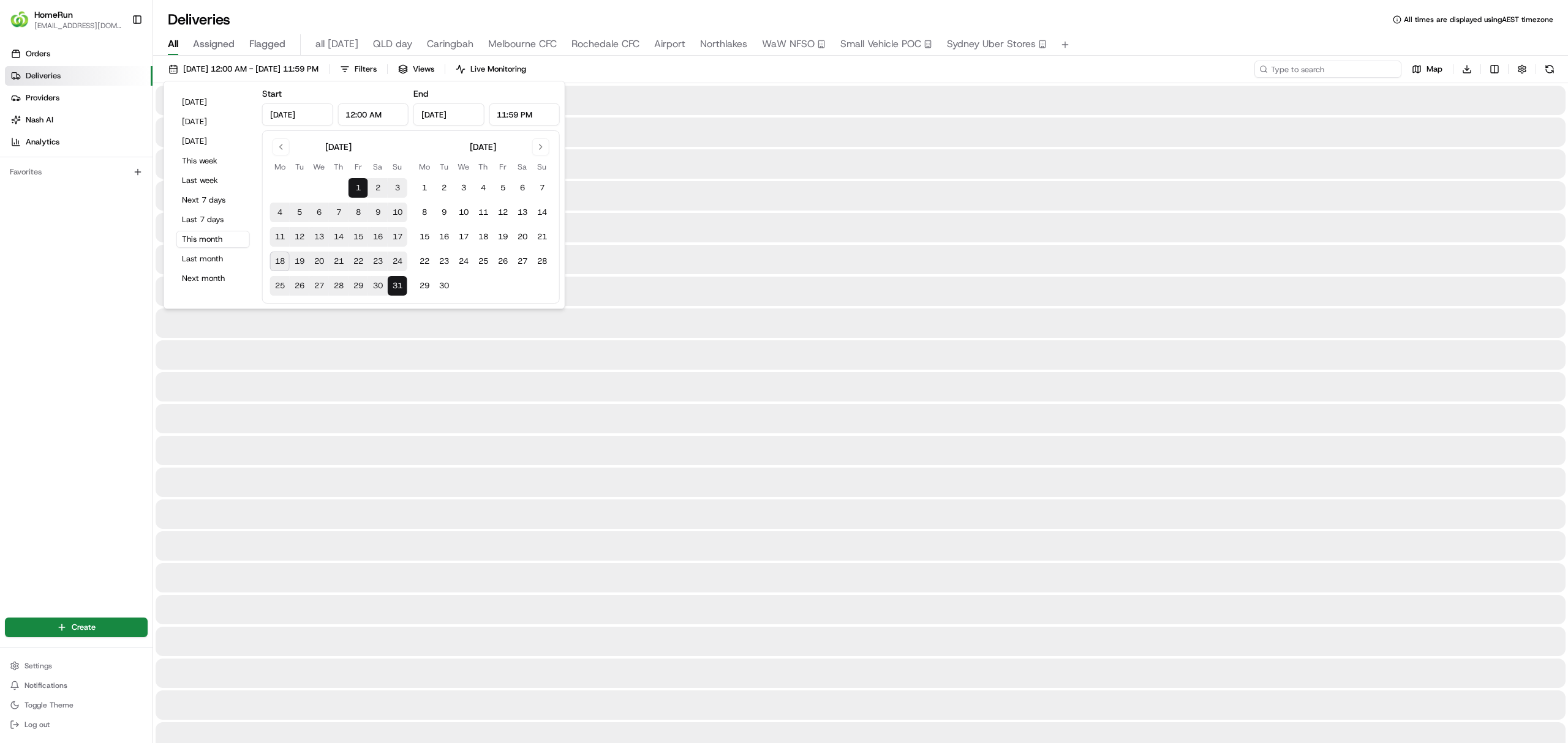
click at [1311, 72] on input at bounding box center [1327, 69] width 147 height 17
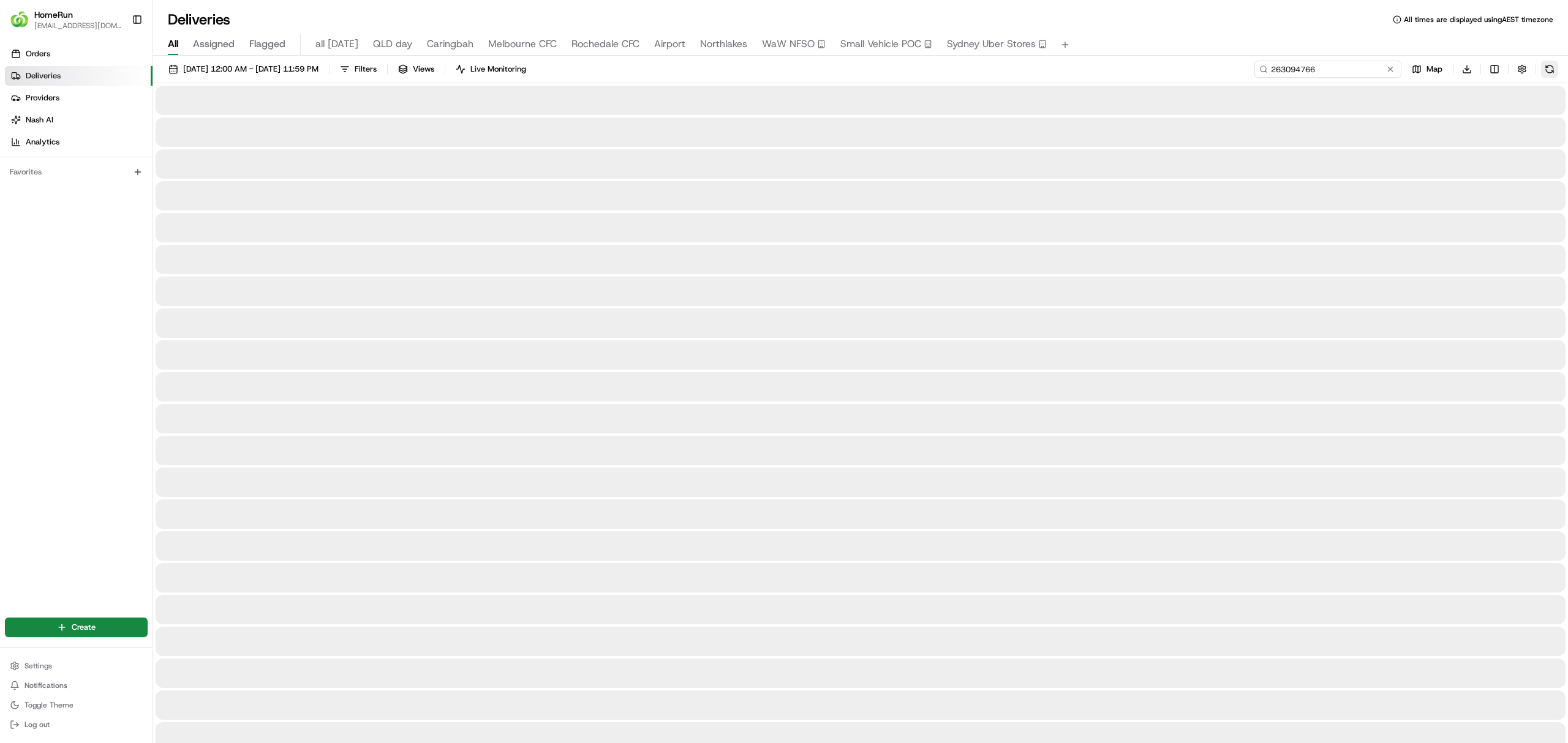
type input "263094766"
click at [1548, 72] on button at bounding box center [1549, 69] width 17 height 17
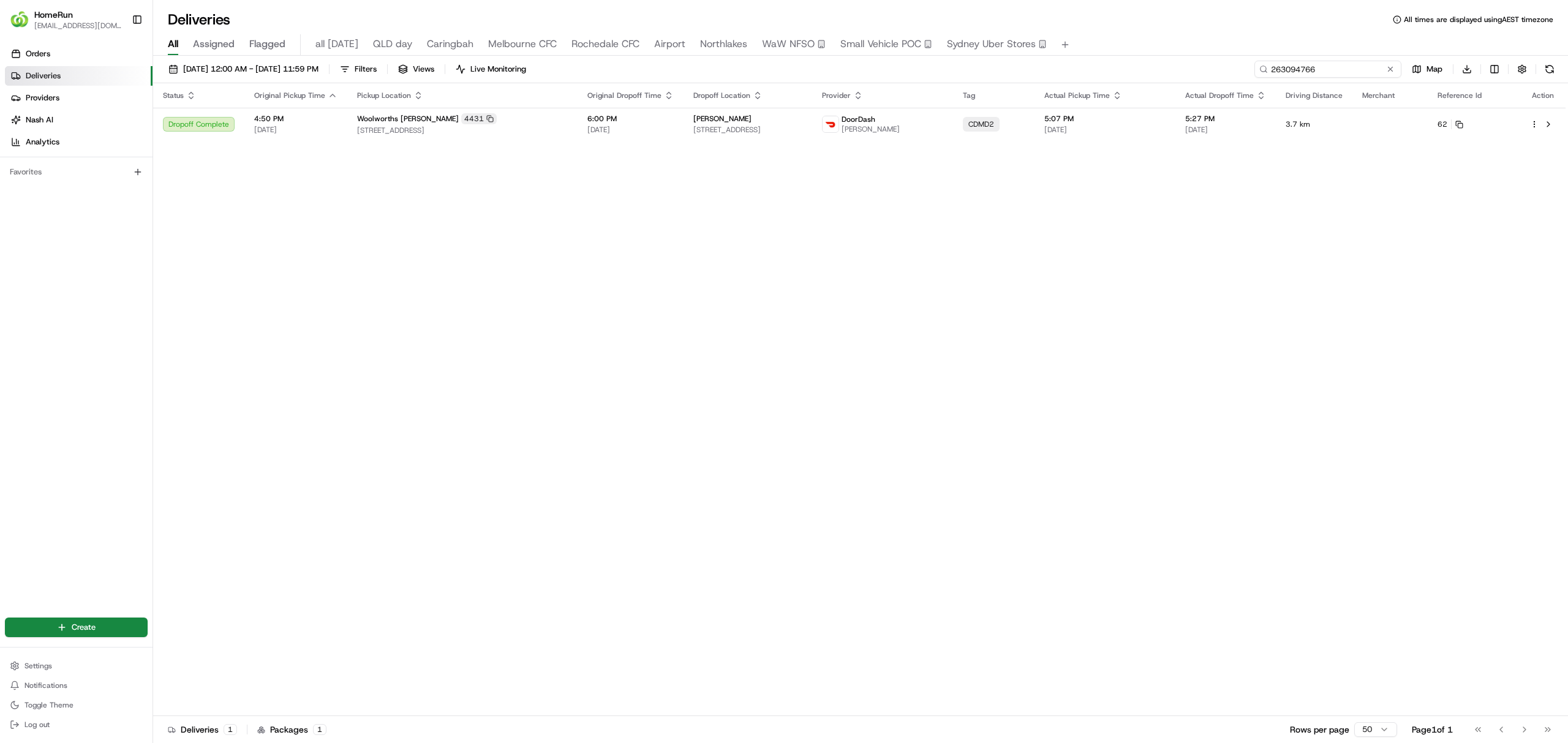
drag, startPoint x: 1362, startPoint y: 66, endPoint x: 1258, endPoint y: 66, distance: 104.0
click at [1257, 66] on input "263094766" at bounding box center [1327, 69] width 147 height 17
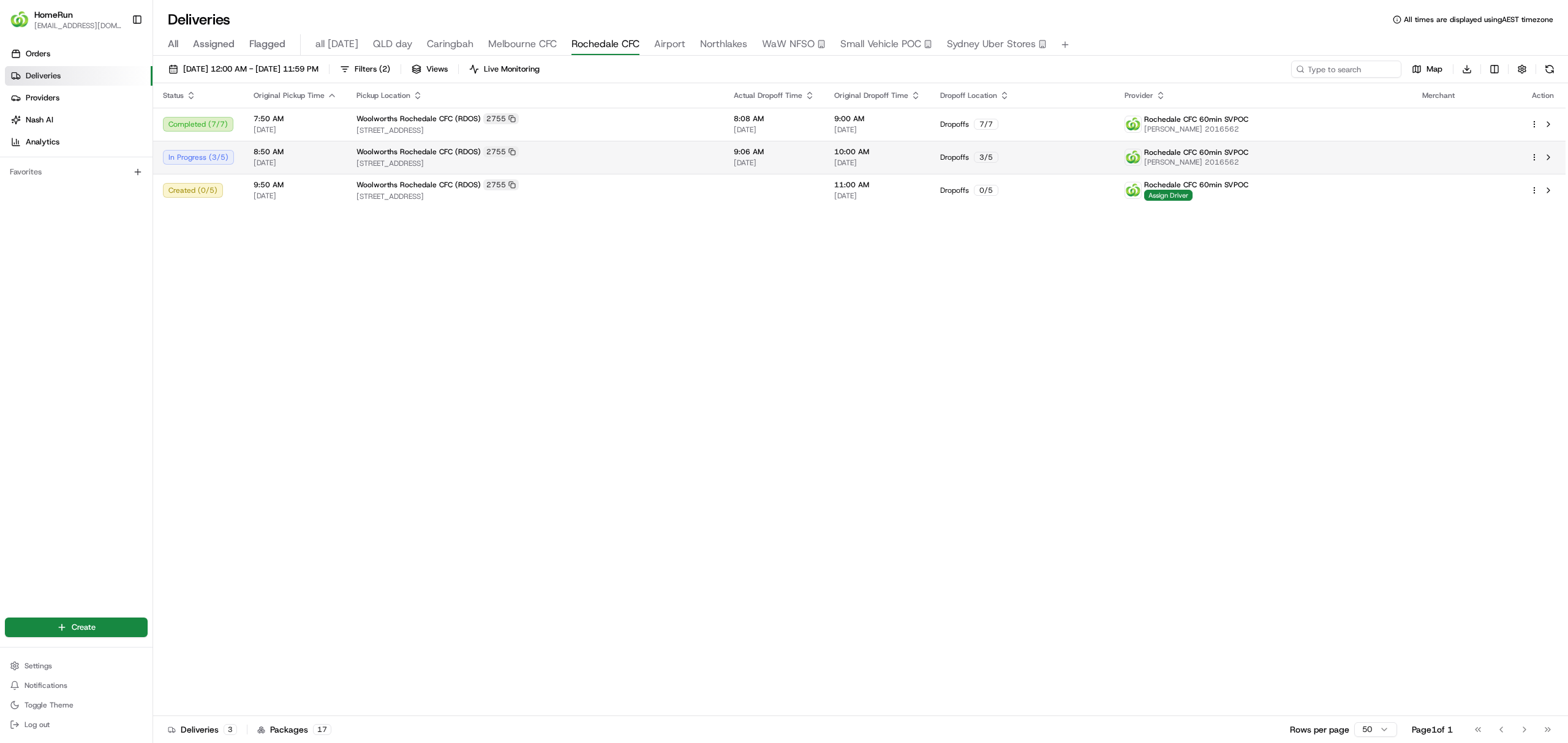
click at [1534, 155] on html "HomeRun [EMAIL_ADDRESS][DOMAIN_NAME] Toggle Sidebar Orders Deliveries Providers…" at bounding box center [784, 371] width 1568 height 743
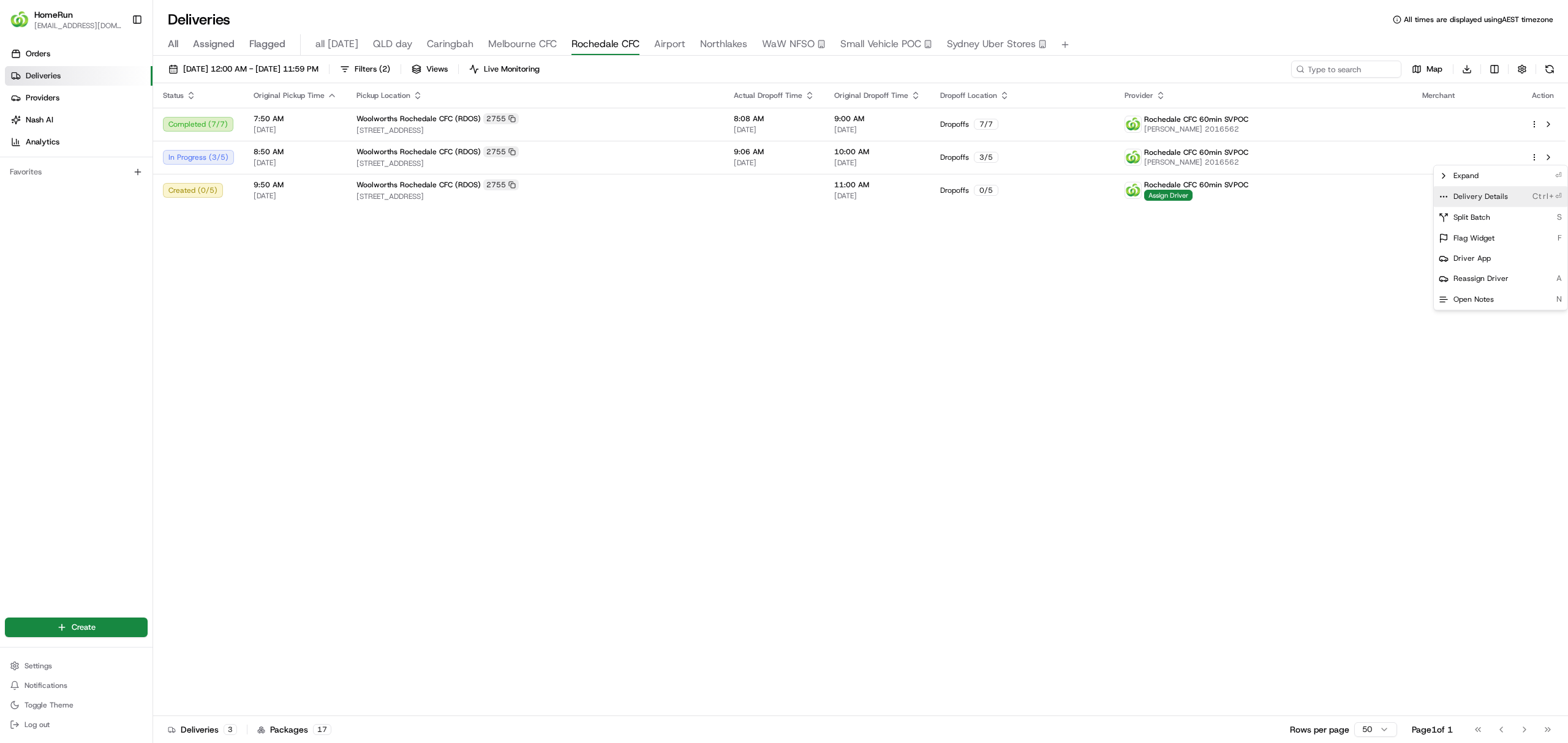
click at [1481, 199] on span "Delivery Details" at bounding box center [1480, 196] width 55 height 10
click at [1071, 341] on html "HomeRun [EMAIL_ADDRESS][DOMAIN_NAME] Toggle Sidebar Orders Deliveries Providers…" at bounding box center [784, 371] width 1568 height 743
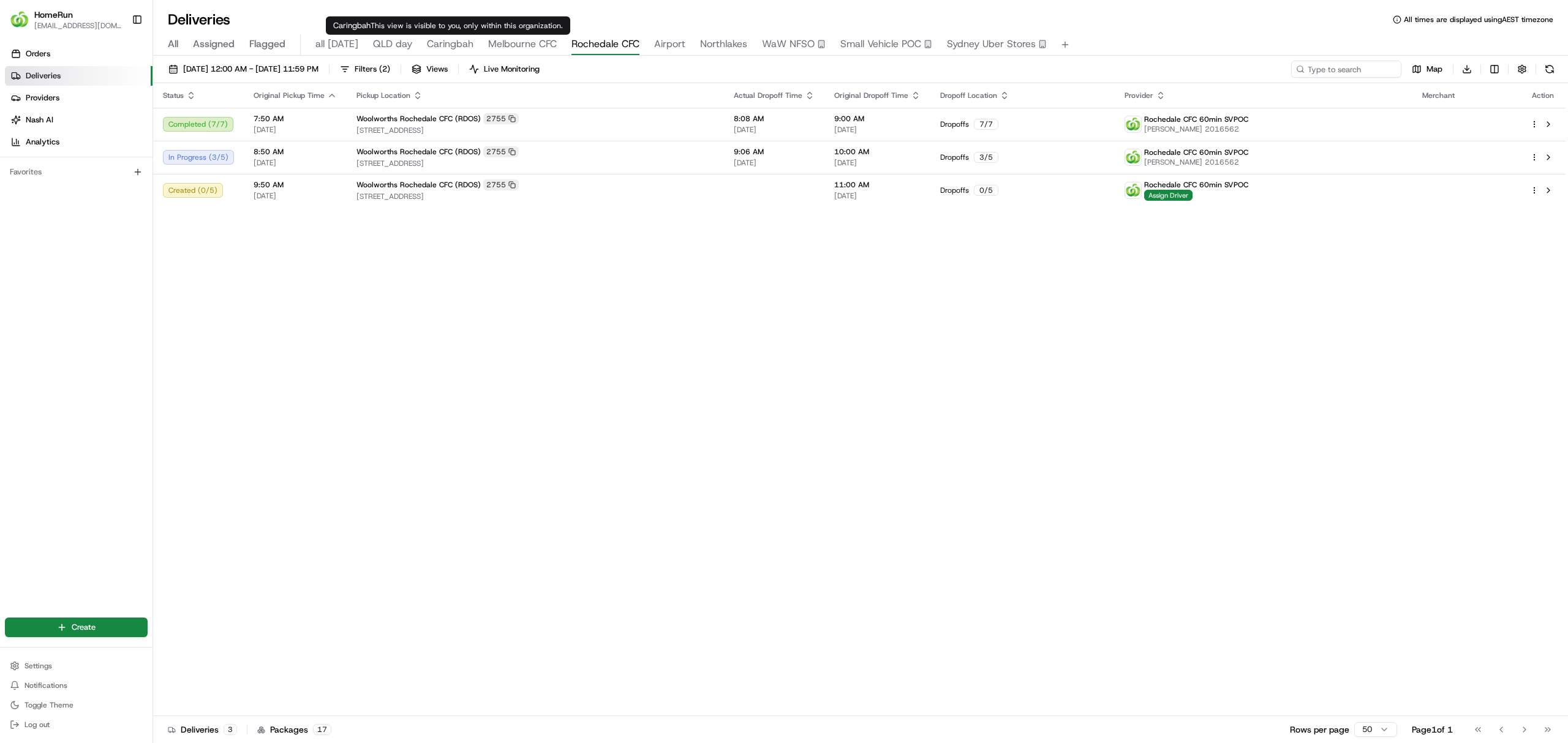
click at [433, 43] on span "Caringbah" at bounding box center [450, 44] width 46 height 15
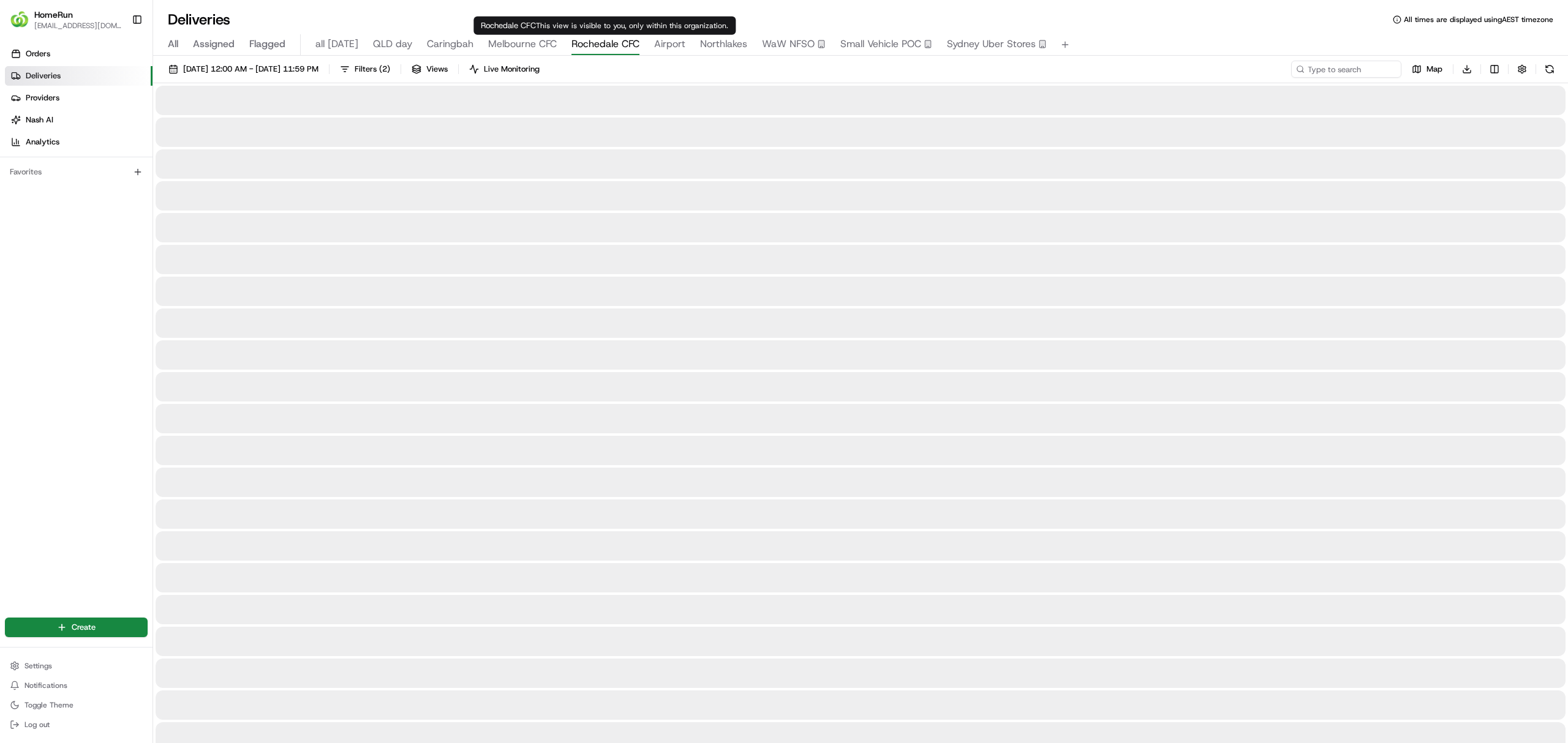
click at [594, 46] on span "Rochedale CFC" at bounding box center [605, 44] width 68 height 15
click at [427, 37] on span "Caringbah" at bounding box center [450, 44] width 46 height 15
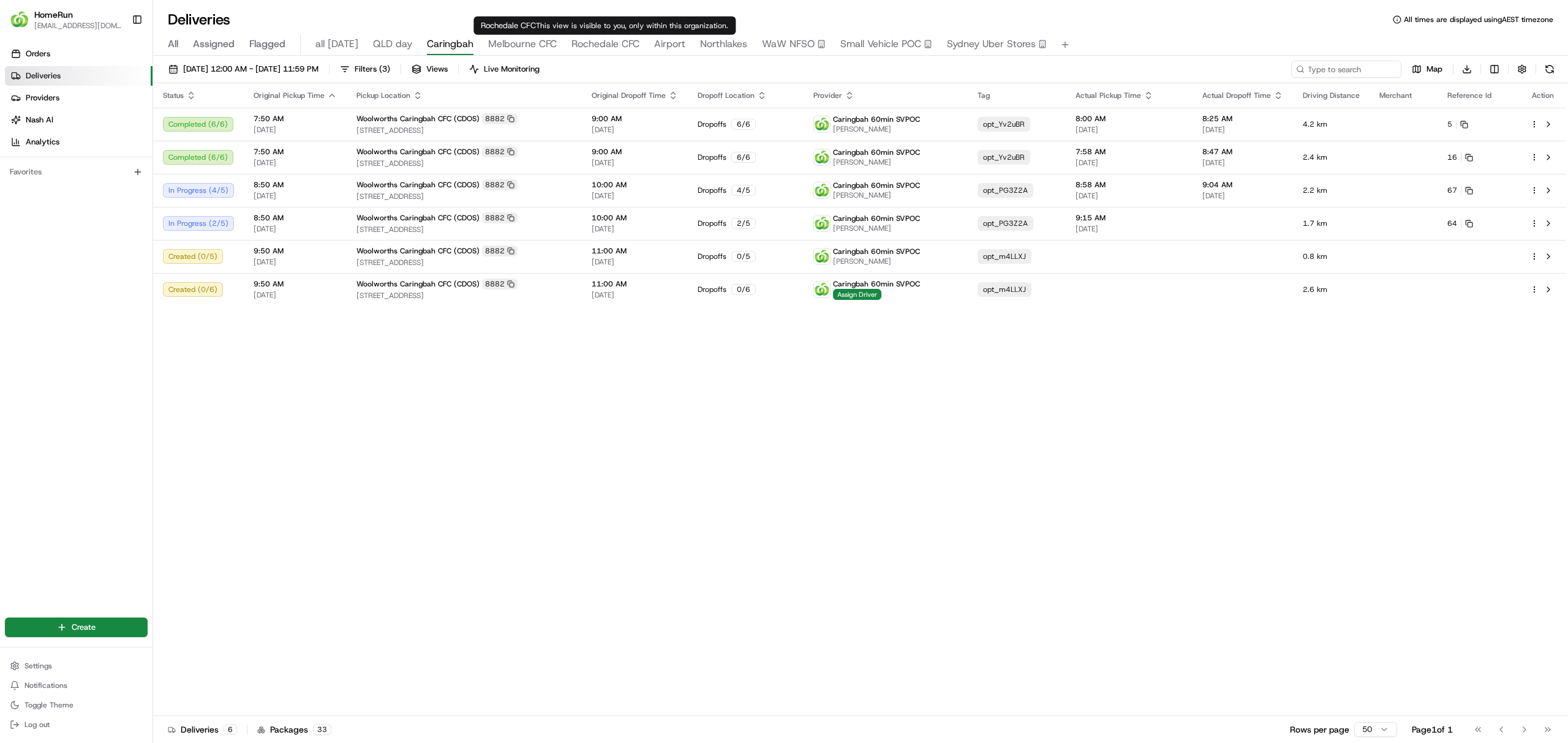
click at [607, 43] on span "Rochedale CFC" at bounding box center [605, 44] width 68 height 15
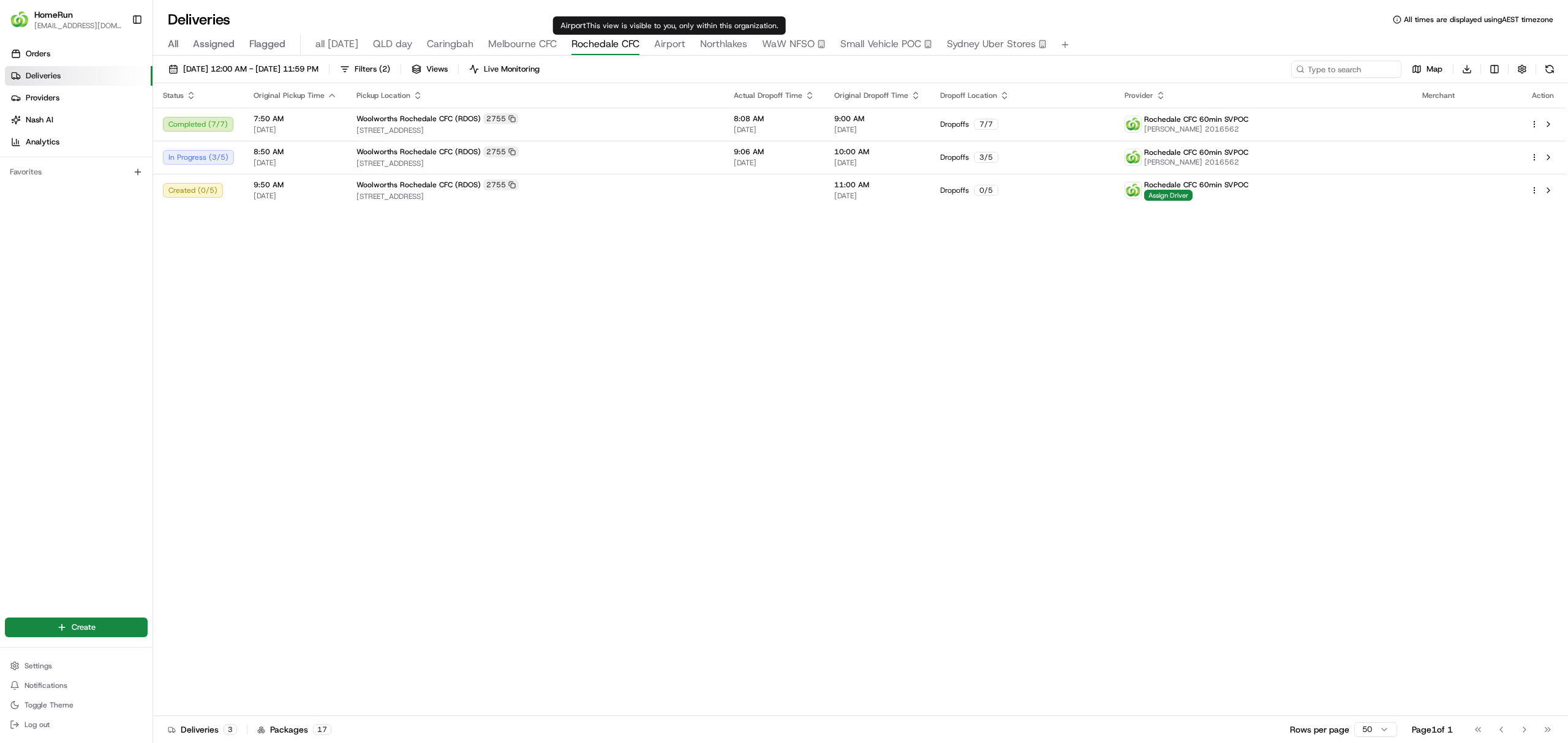
click at [657, 43] on span "Airport" at bounding box center [670, 44] width 31 height 15
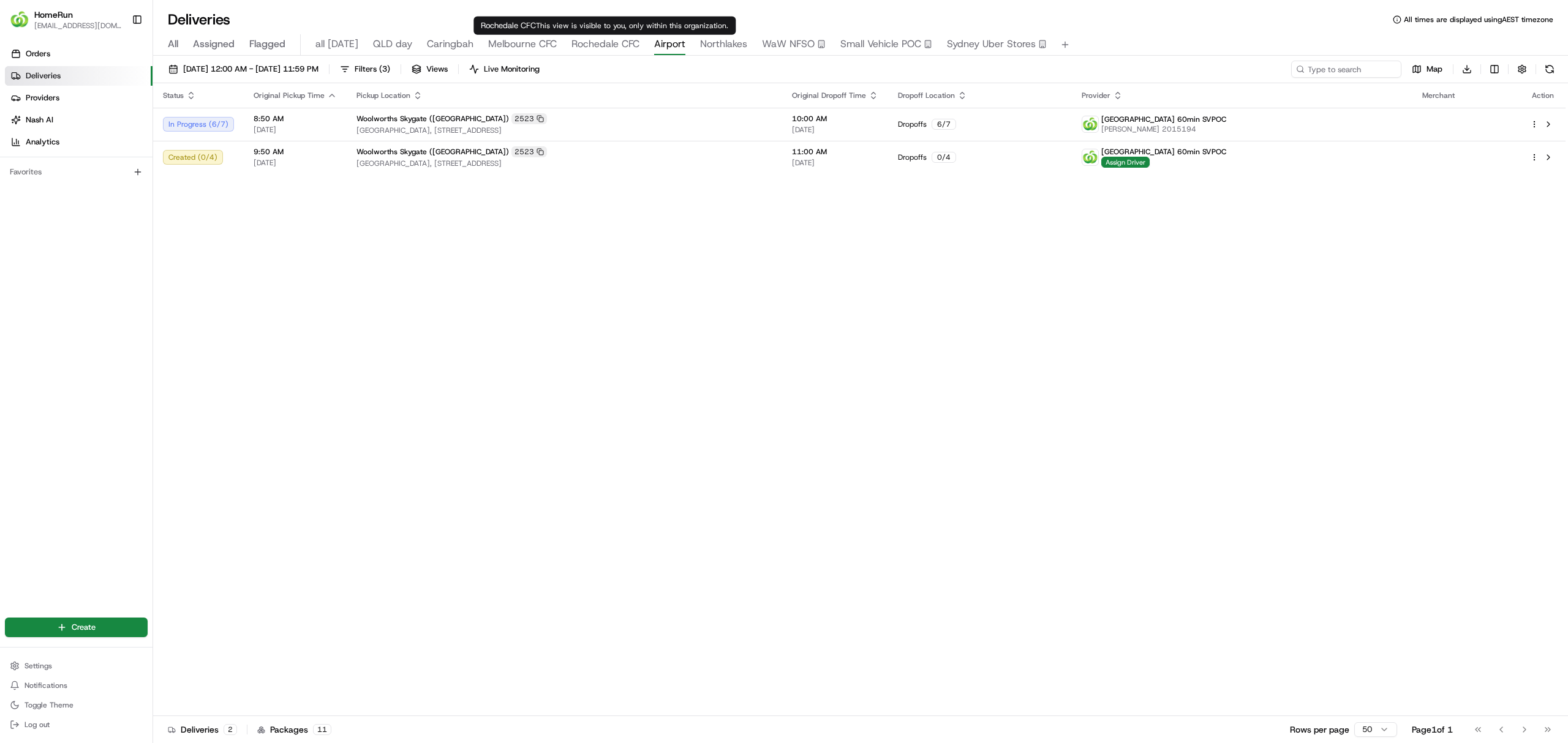
click at [589, 42] on span "Rochedale CFC" at bounding box center [605, 44] width 68 height 15
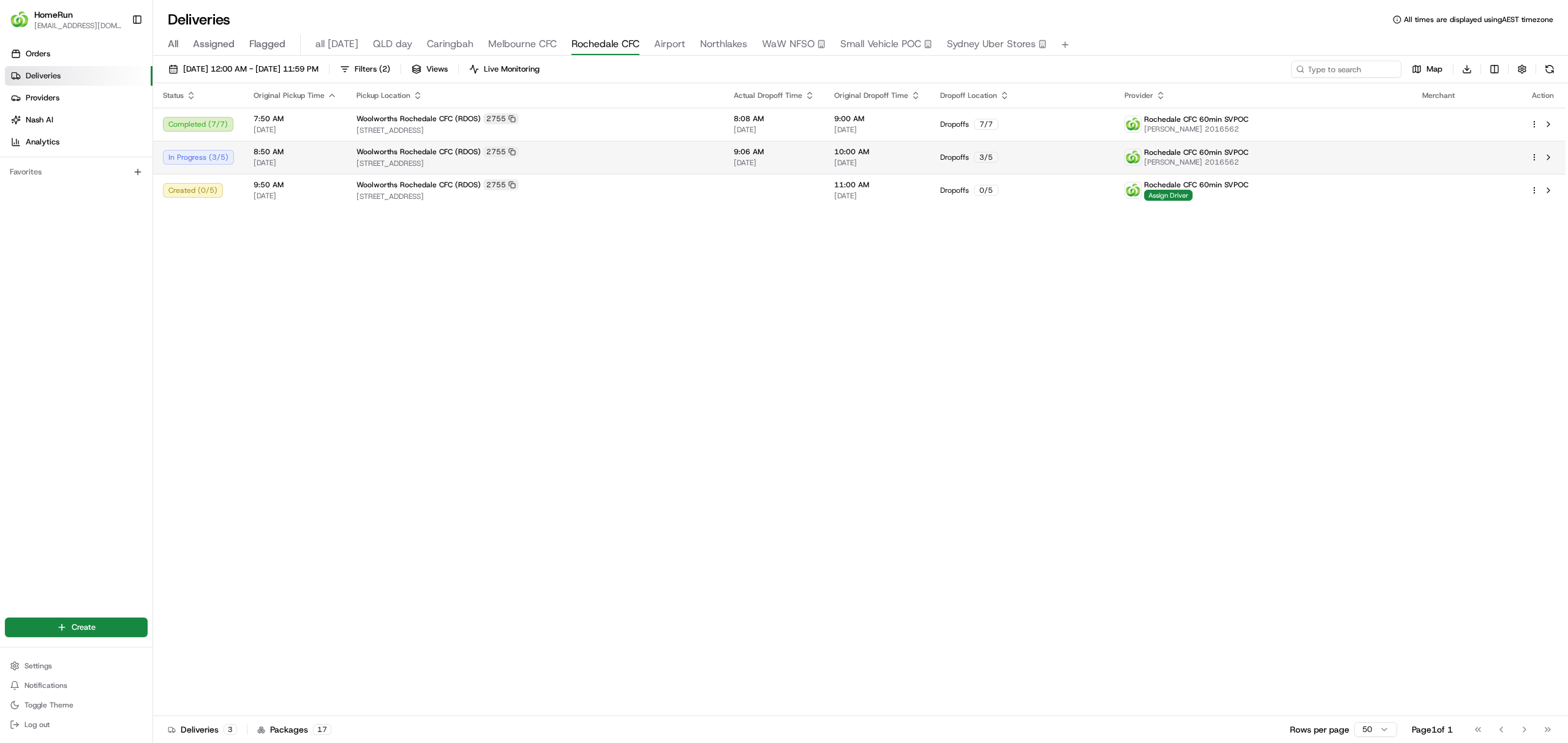
click at [1532, 160] on html "HomeRun [EMAIL_ADDRESS][DOMAIN_NAME] Toggle Sidebar Orders Deliveries Providers…" at bounding box center [784, 371] width 1568 height 743
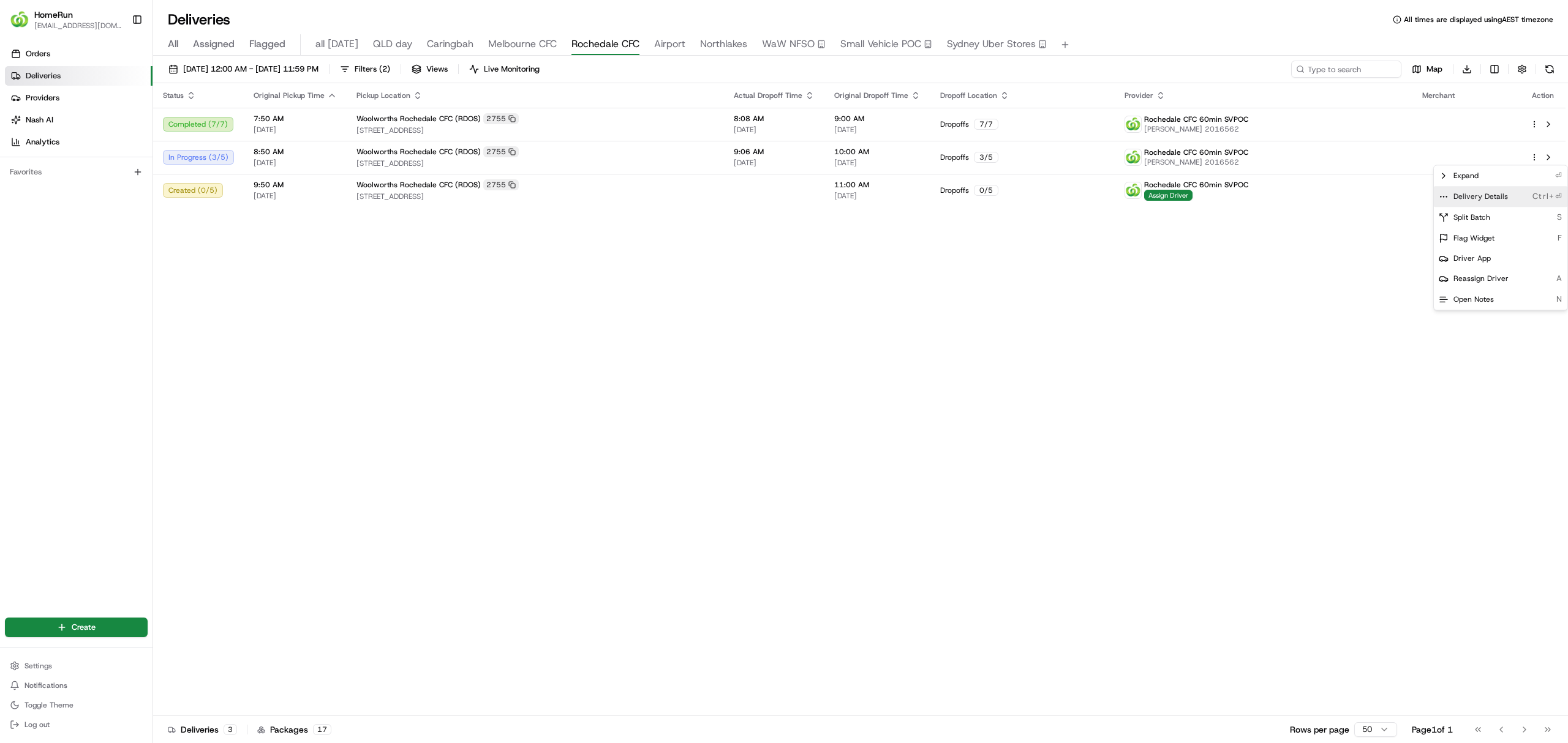
click at [1480, 192] on span "Delivery Details" at bounding box center [1480, 196] width 55 height 10
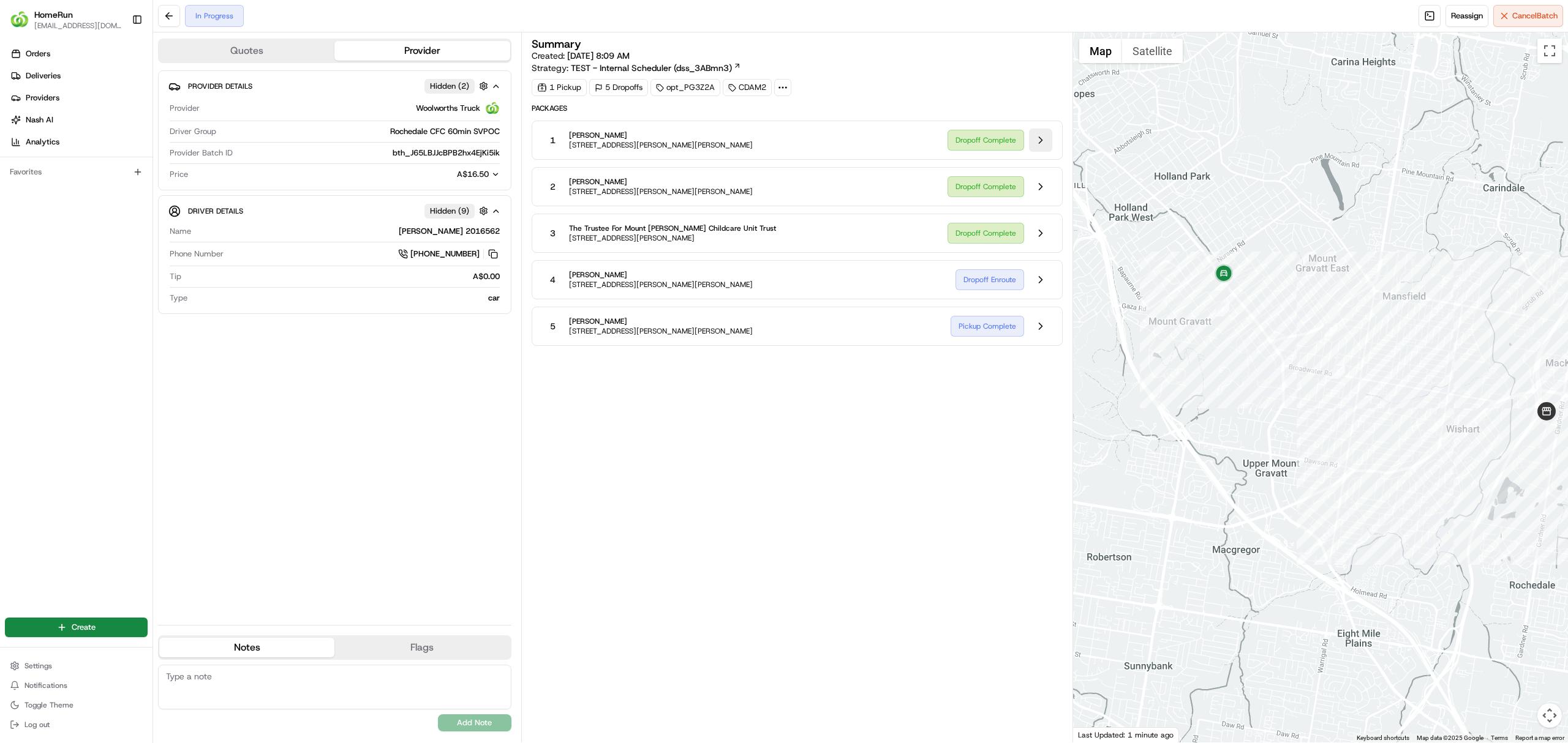
click at [1036, 140] on button at bounding box center [1040, 140] width 23 height 23
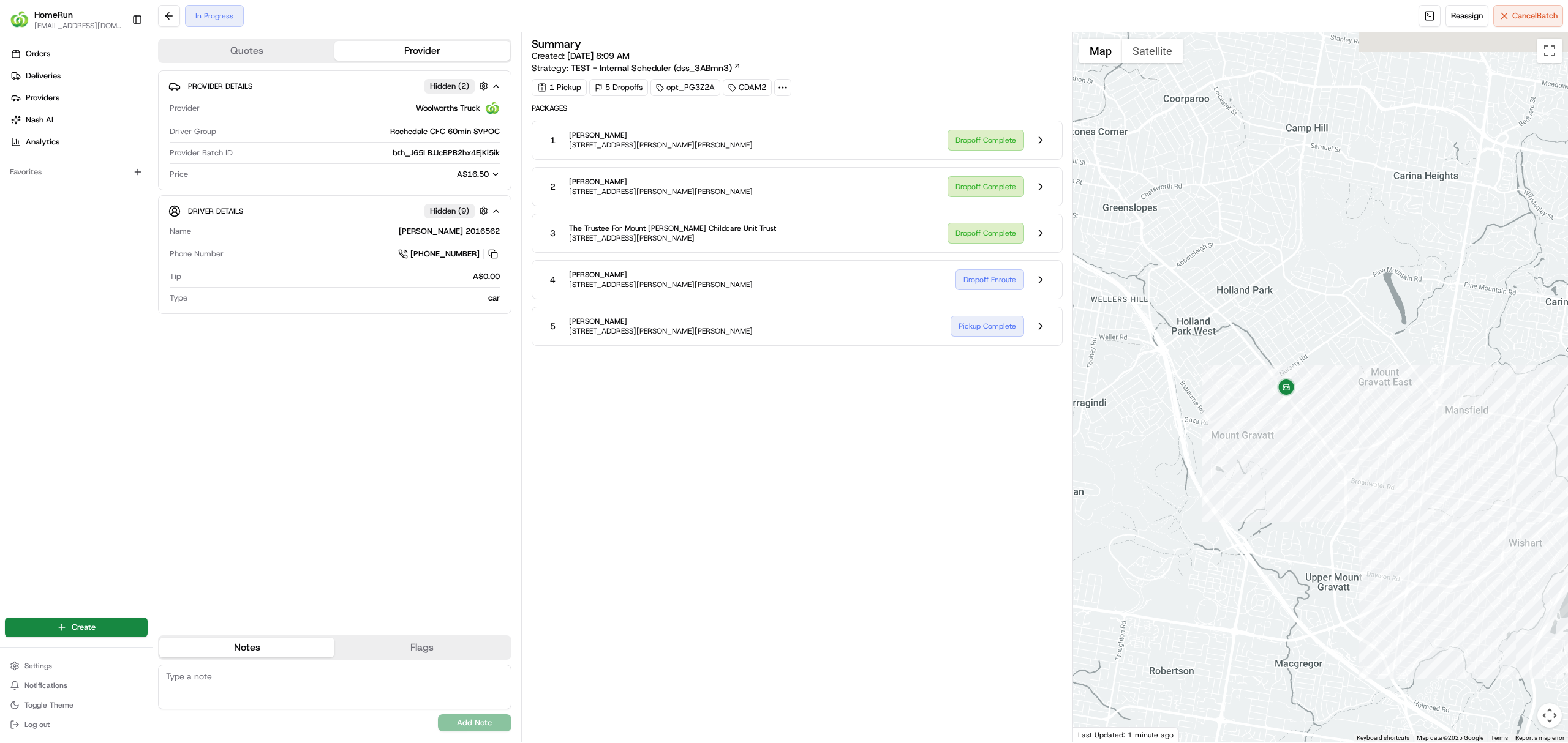
drag, startPoint x: 1142, startPoint y: 324, endPoint x: 1319, endPoint y: 503, distance: 251.7
click at [1319, 503] on div at bounding box center [1320, 387] width 495 height 710
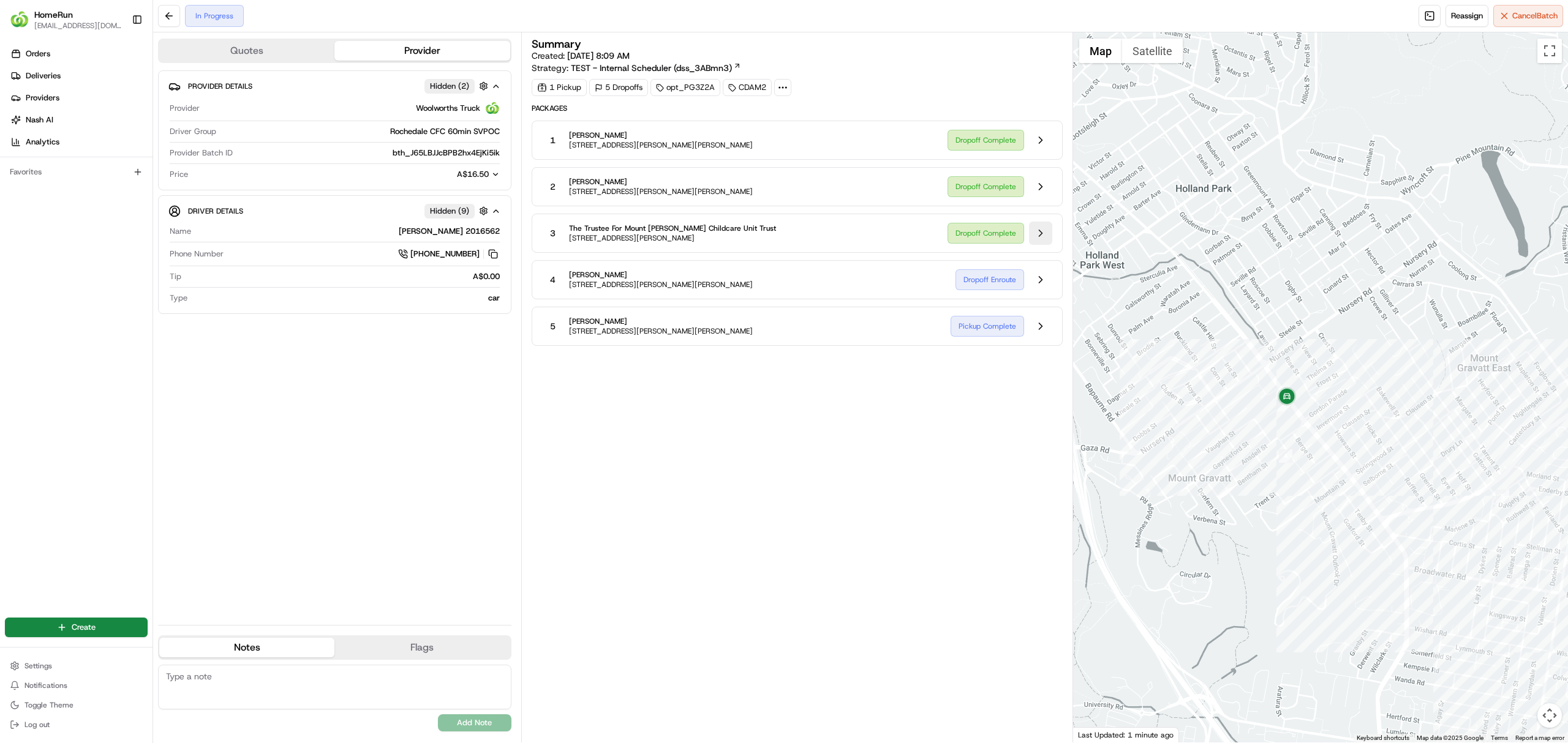
click at [1035, 234] on button at bounding box center [1040, 233] width 23 height 23
